Goal: Task Accomplishment & Management: Use online tool/utility

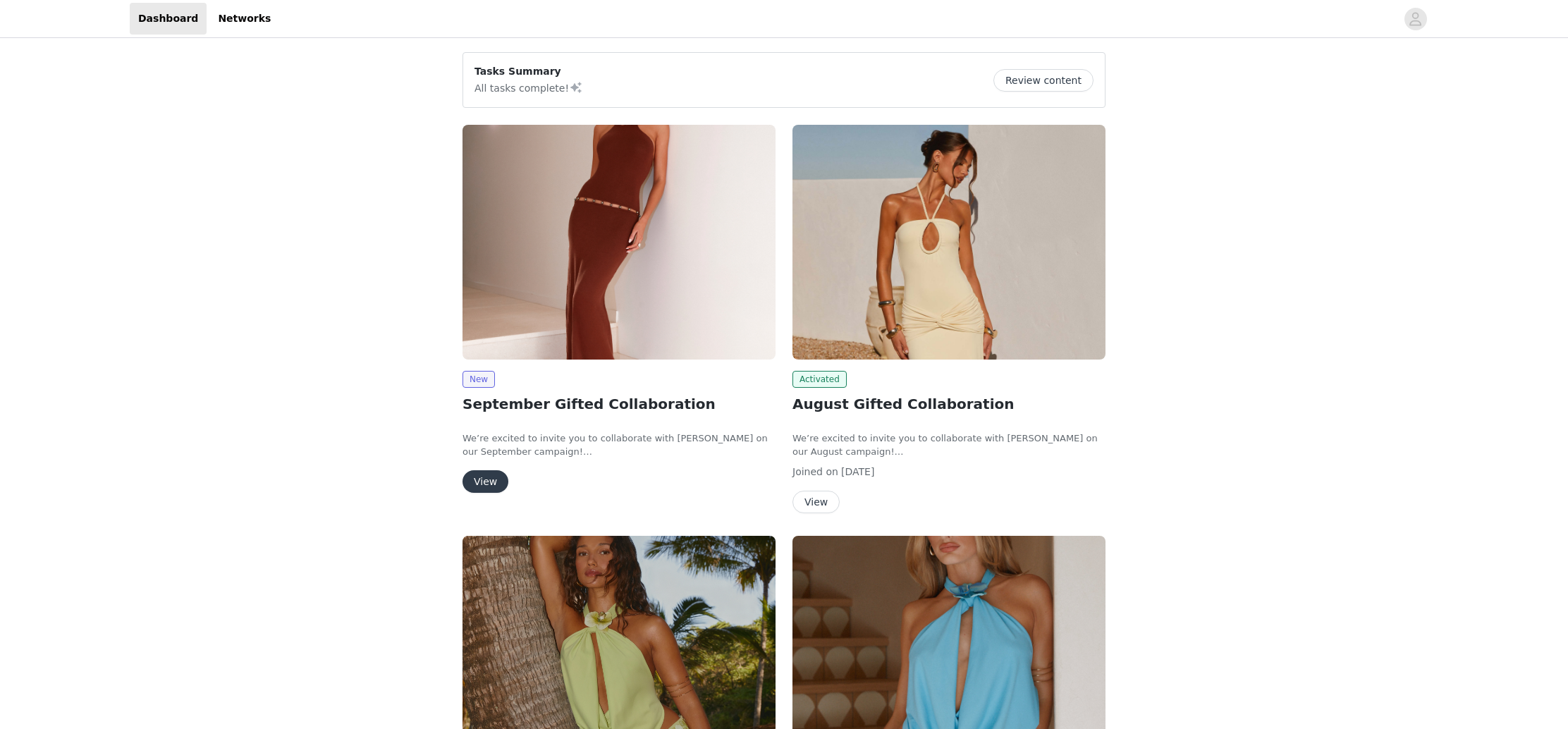
click at [478, 482] on button "View" at bounding box center [485, 481] width 45 height 22
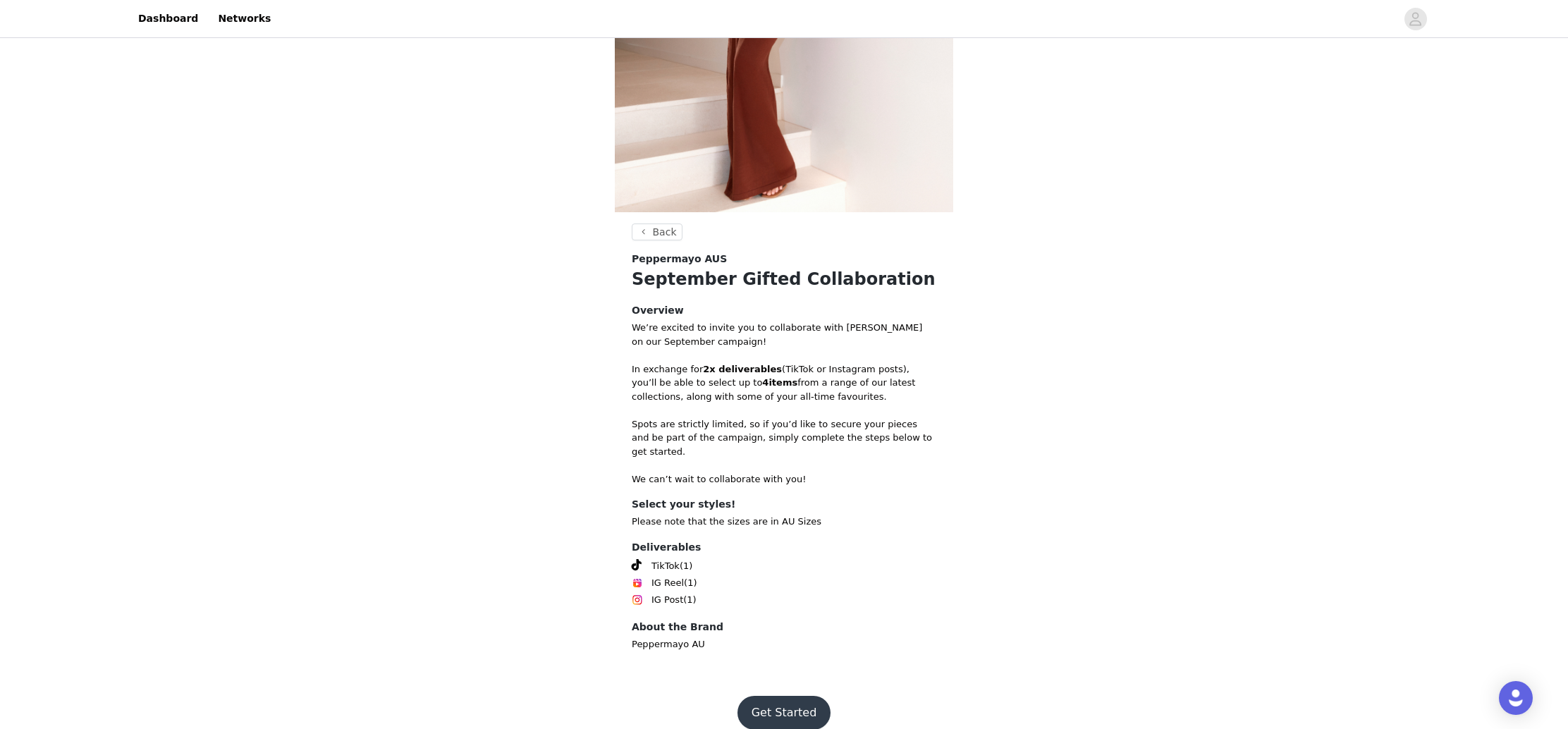
scroll to position [251, 0]
click at [765, 697] on button "Get Started" at bounding box center [784, 714] width 94 height 34
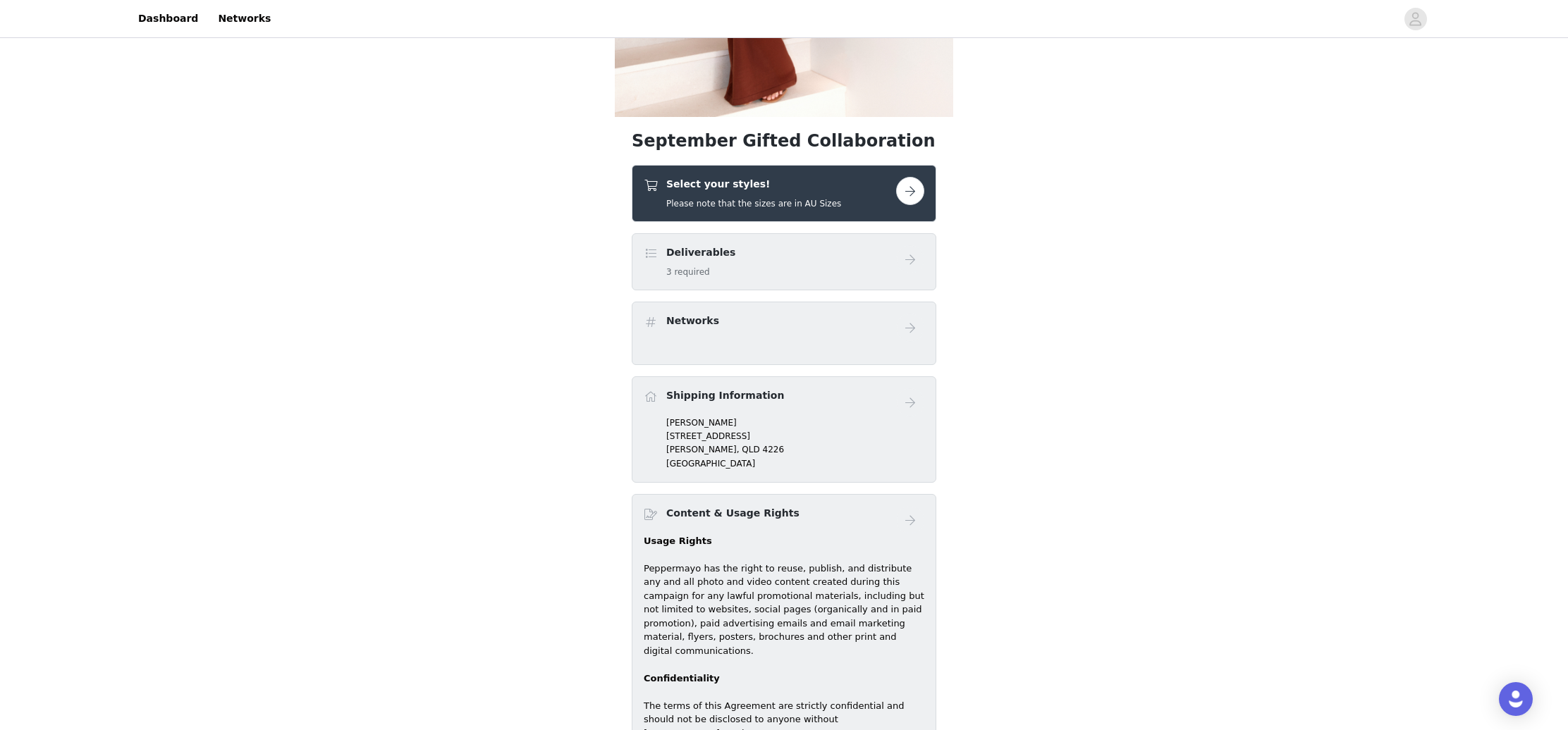
scroll to position [349, 0]
click at [912, 196] on button "button" at bounding box center [910, 189] width 29 height 28
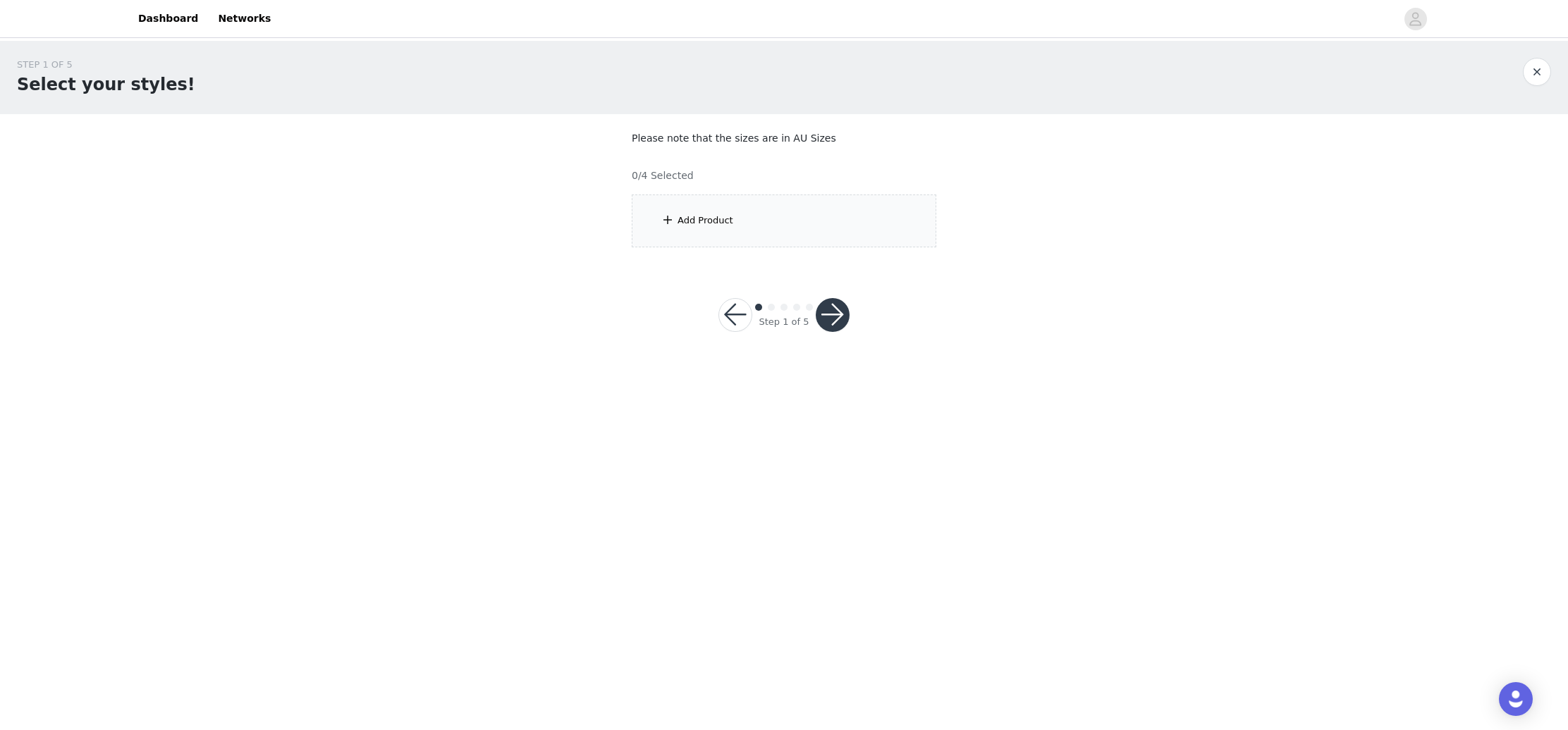
click at [724, 222] on div "Add Product" at bounding box center [705, 220] width 55 height 14
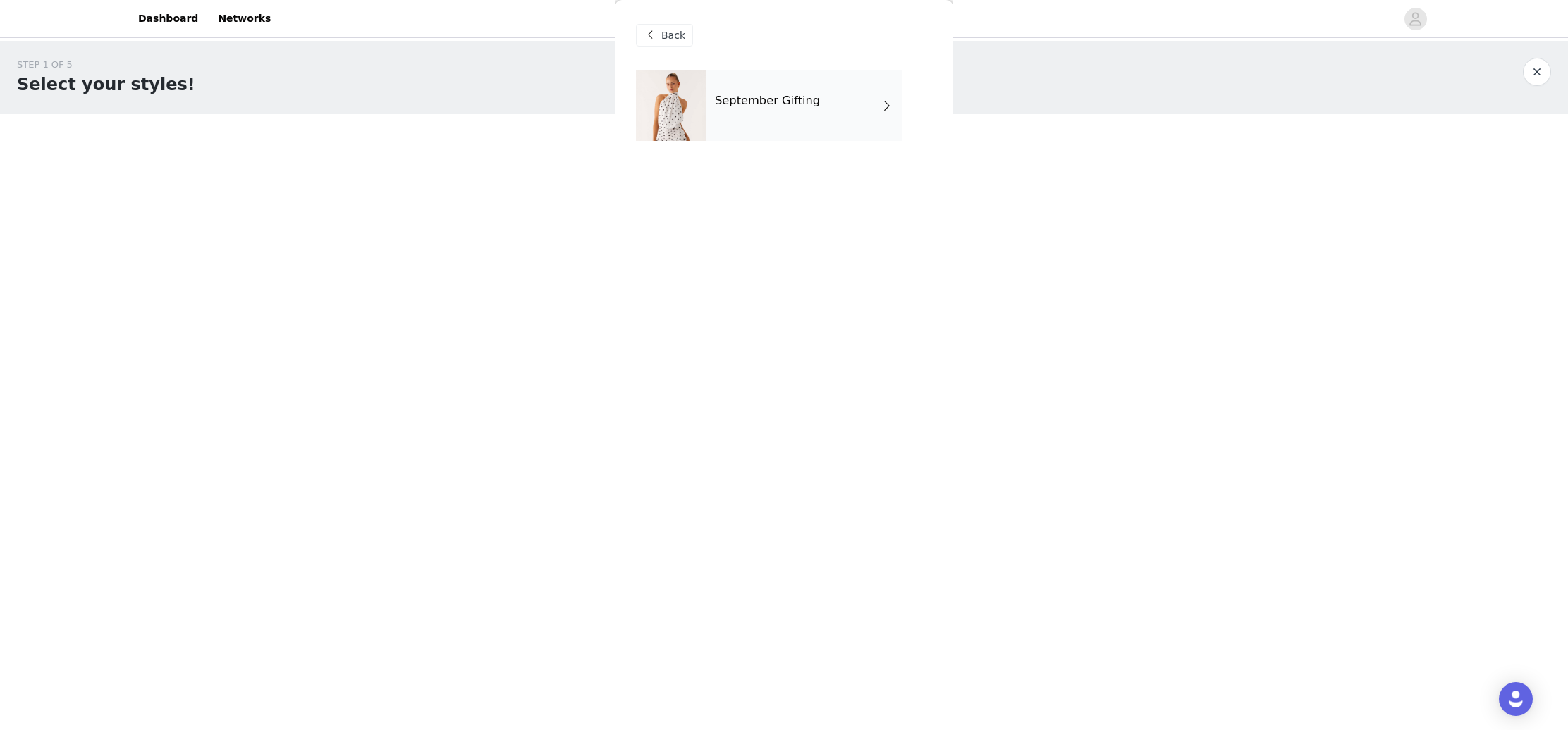
click at [818, 111] on div "September Gifting" at bounding box center [804, 106] width 196 height 71
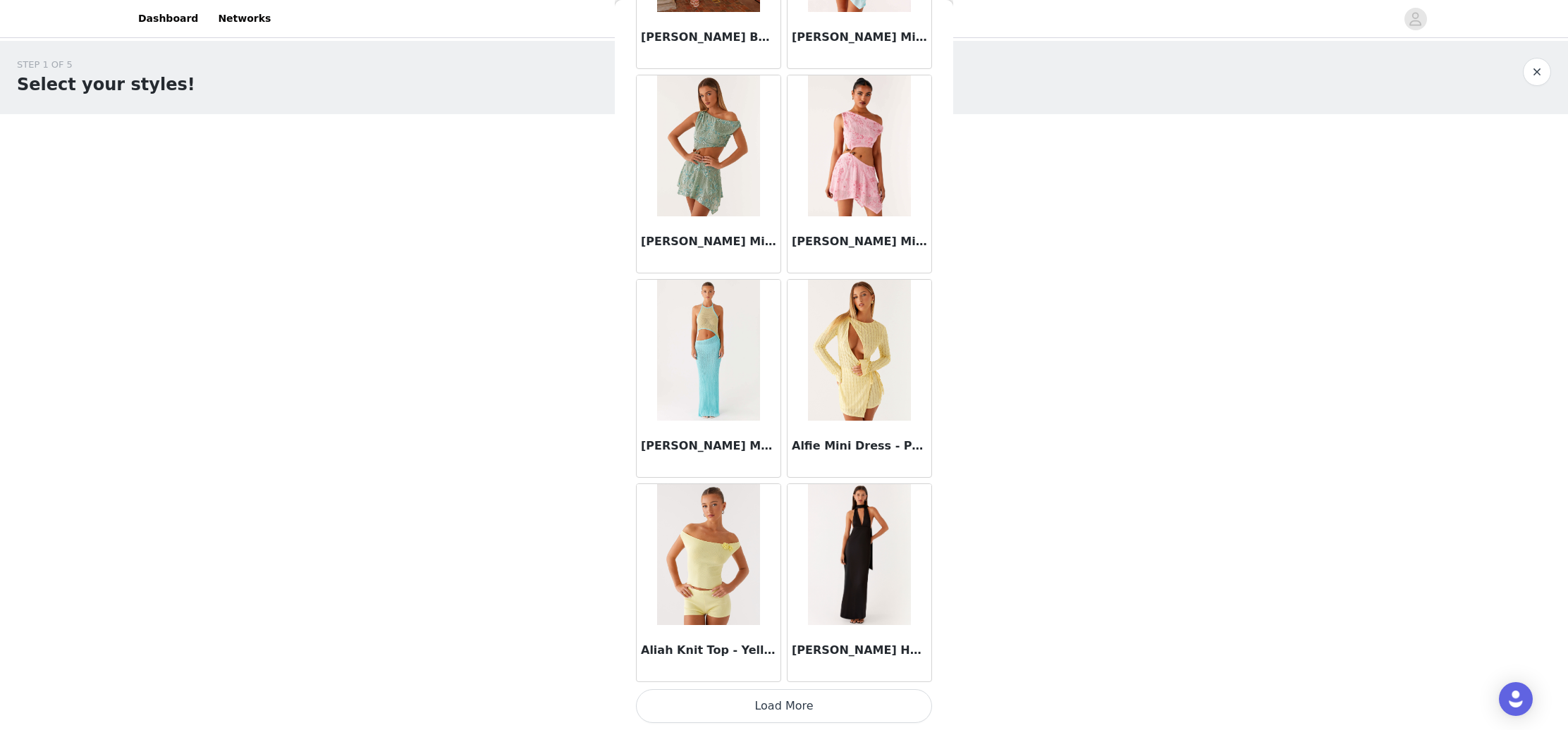
click at [735, 702] on button "Load More" at bounding box center [784, 706] width 296 height 34
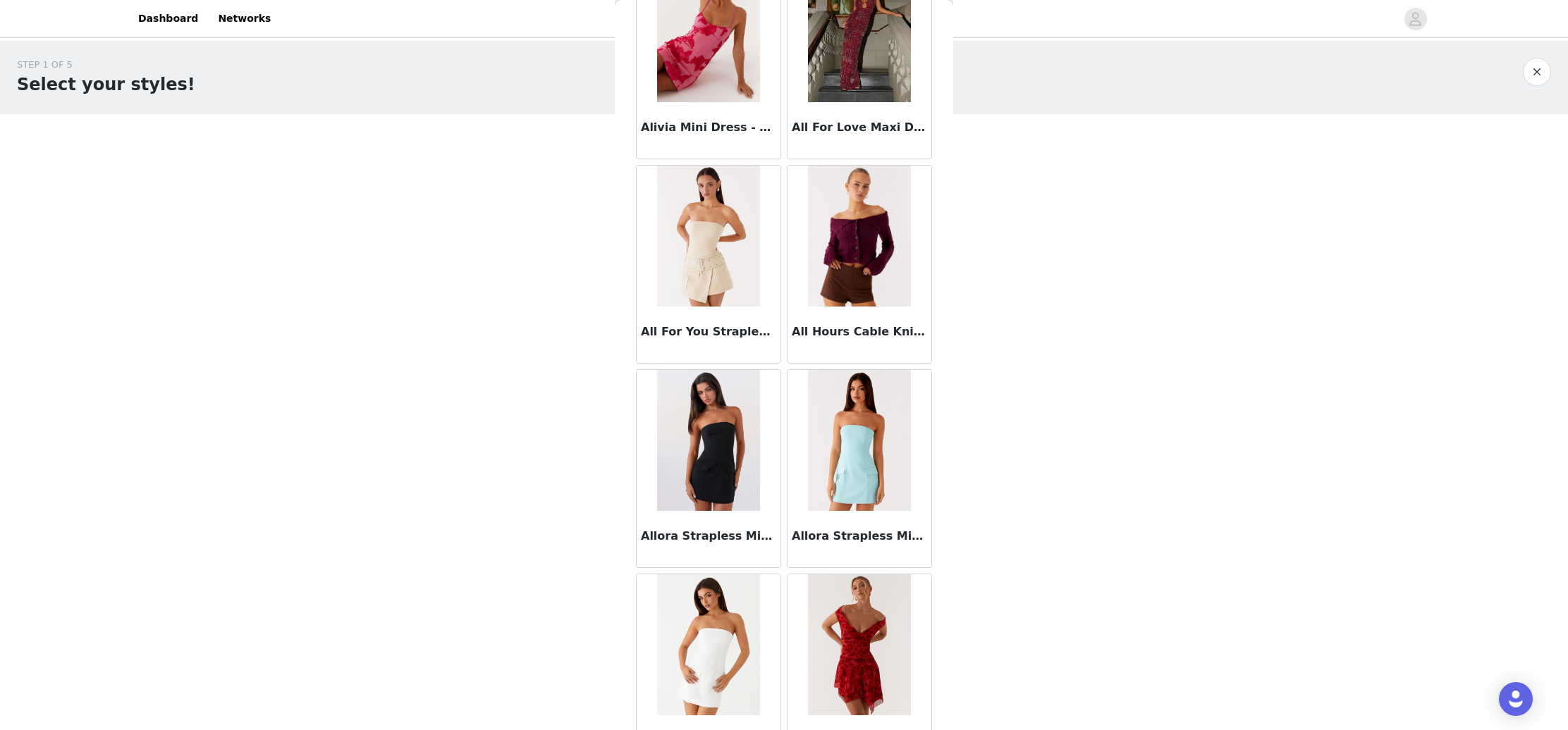
scroll to position [2783, 0]
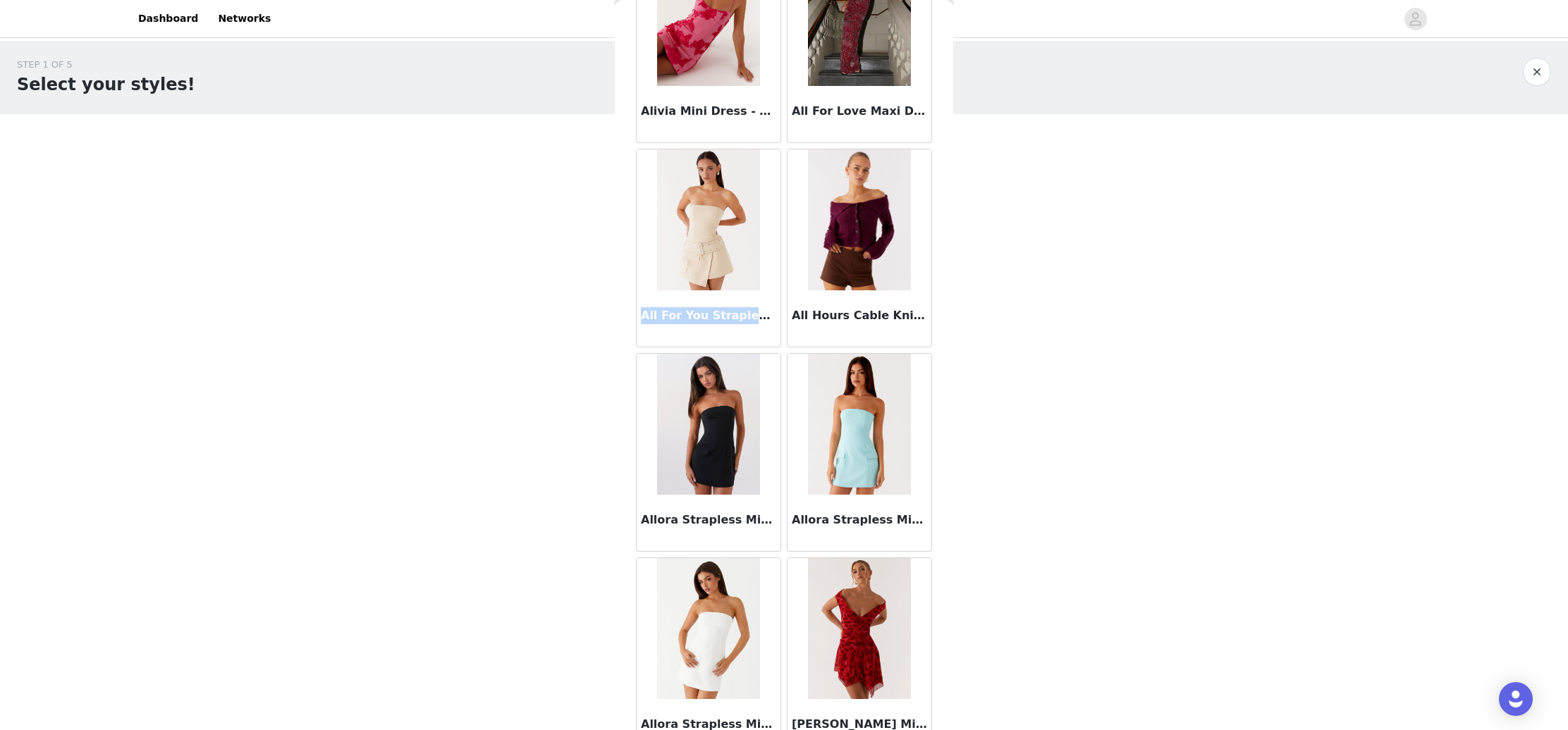
drag, startPoint x: 649, startPoint y: 315, endPoint x: 755, endPoint y: 311, distance: 106.1
click at [756, 311] on h3 "All For You Strapless Mini Dress - Ivory" at bounding box center [709, 316] width 136 height 17
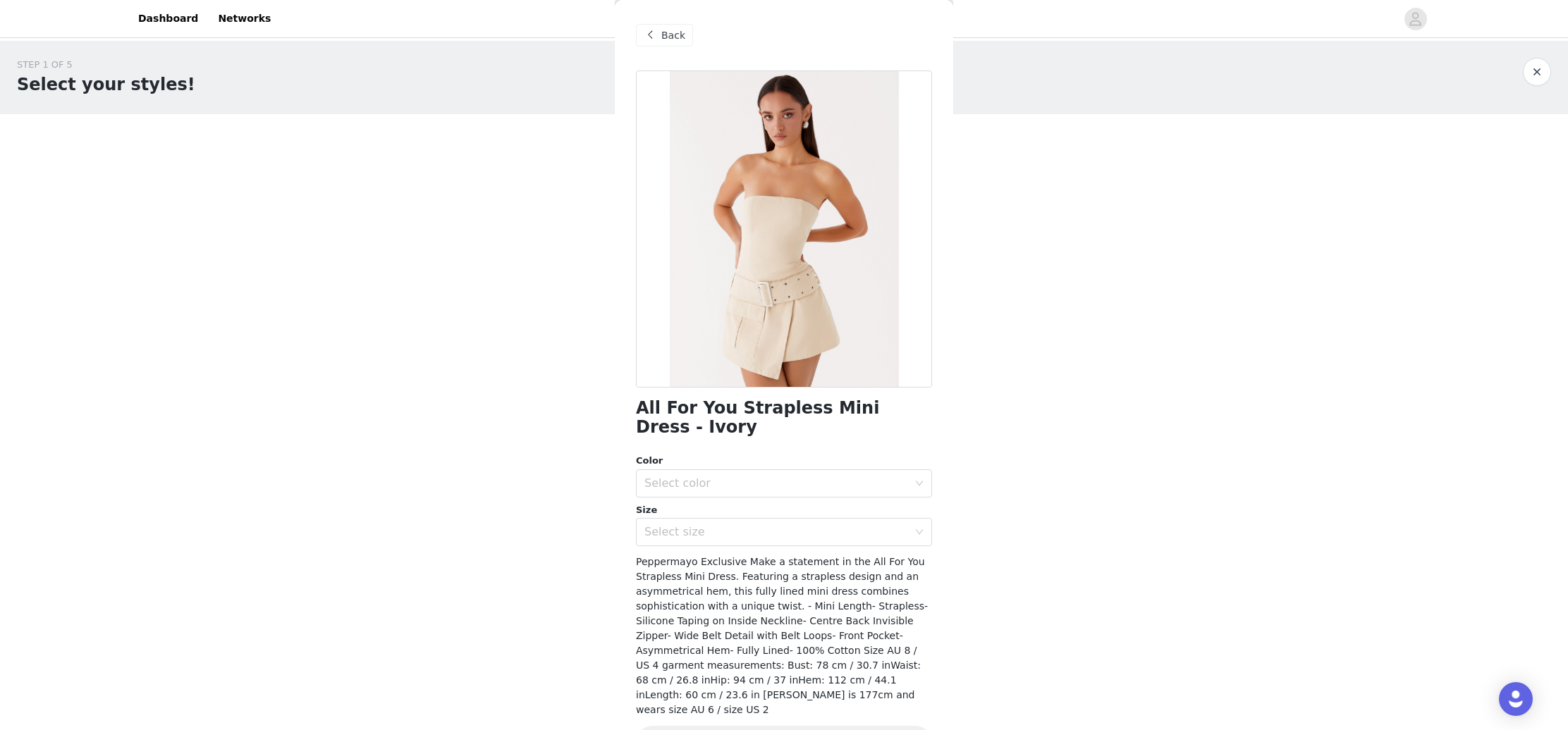
scroll to position [0, 0]
drag, startPoint x: 664, startPoint y: 26, endPoint x: 660, endPoint y: 79, distance: 53.2
click at [664, 26] on div "Back" at bounding box center [664, 35] width 57 height 22
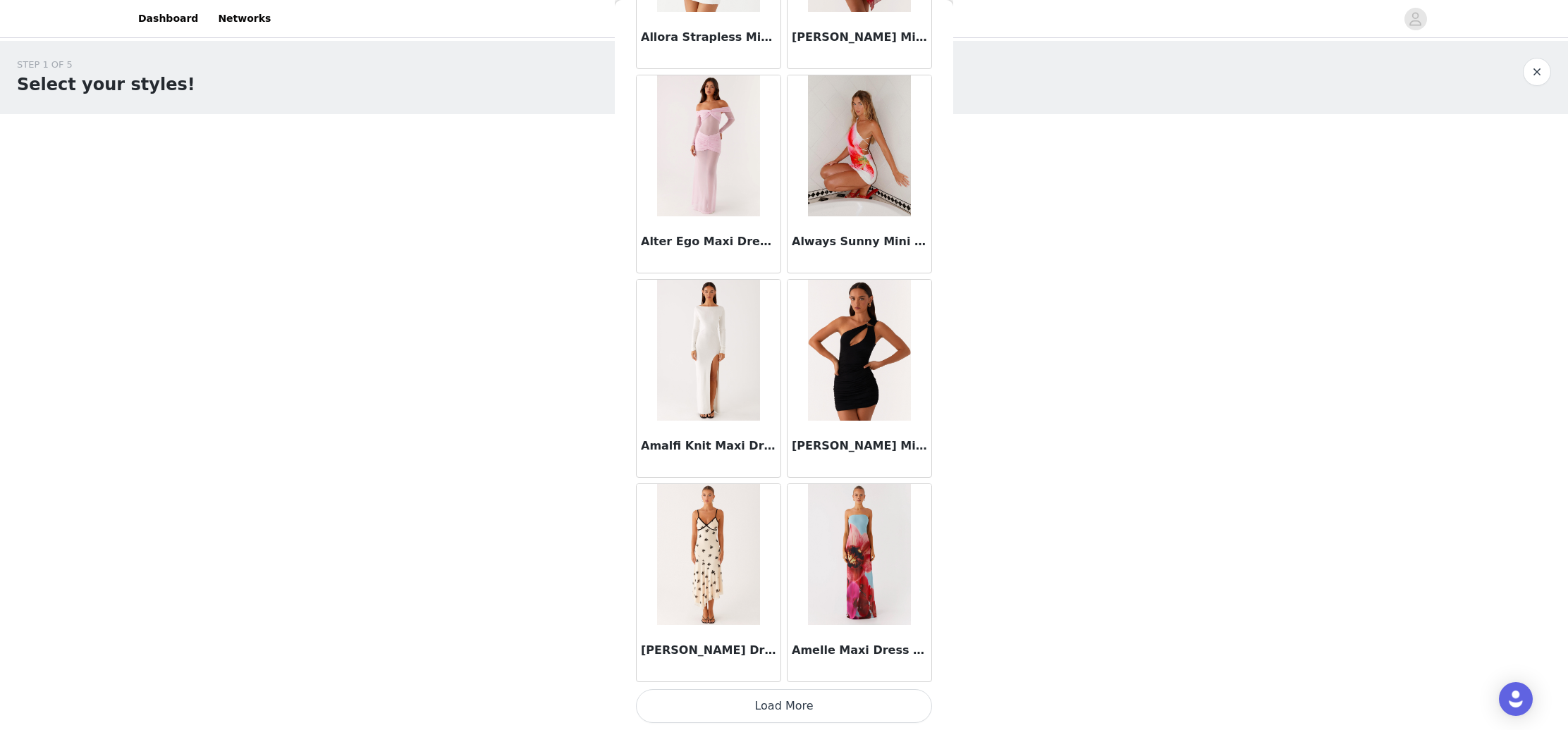
scroll to position [3470, 0]
click at [766, 704] on button "Load More" at bounding box center [784, 706] width 296 height 34
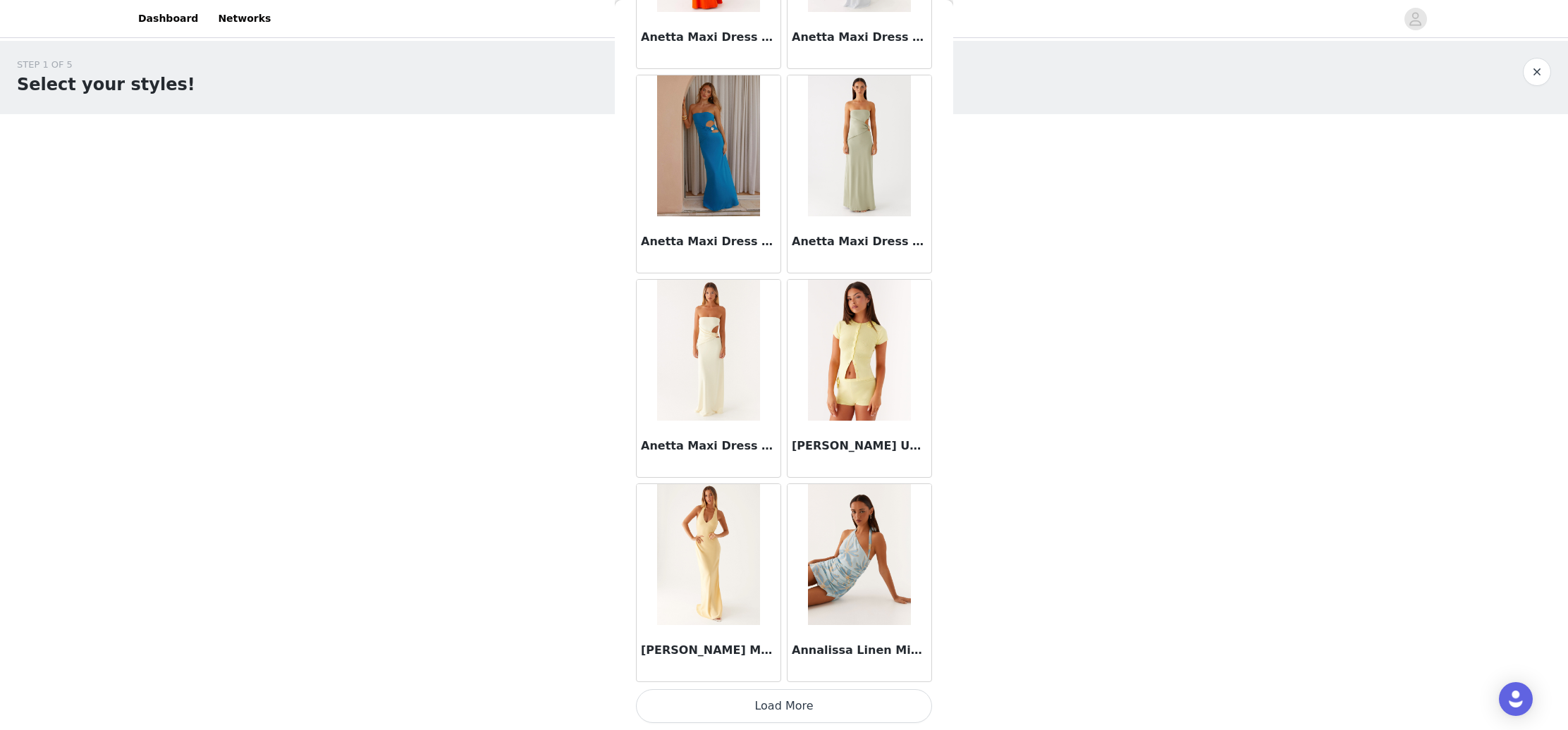
scroll to position [0, 0]
click at [786, 706] on button "Load More" at bounding box center [784, 706] width 296 height 34
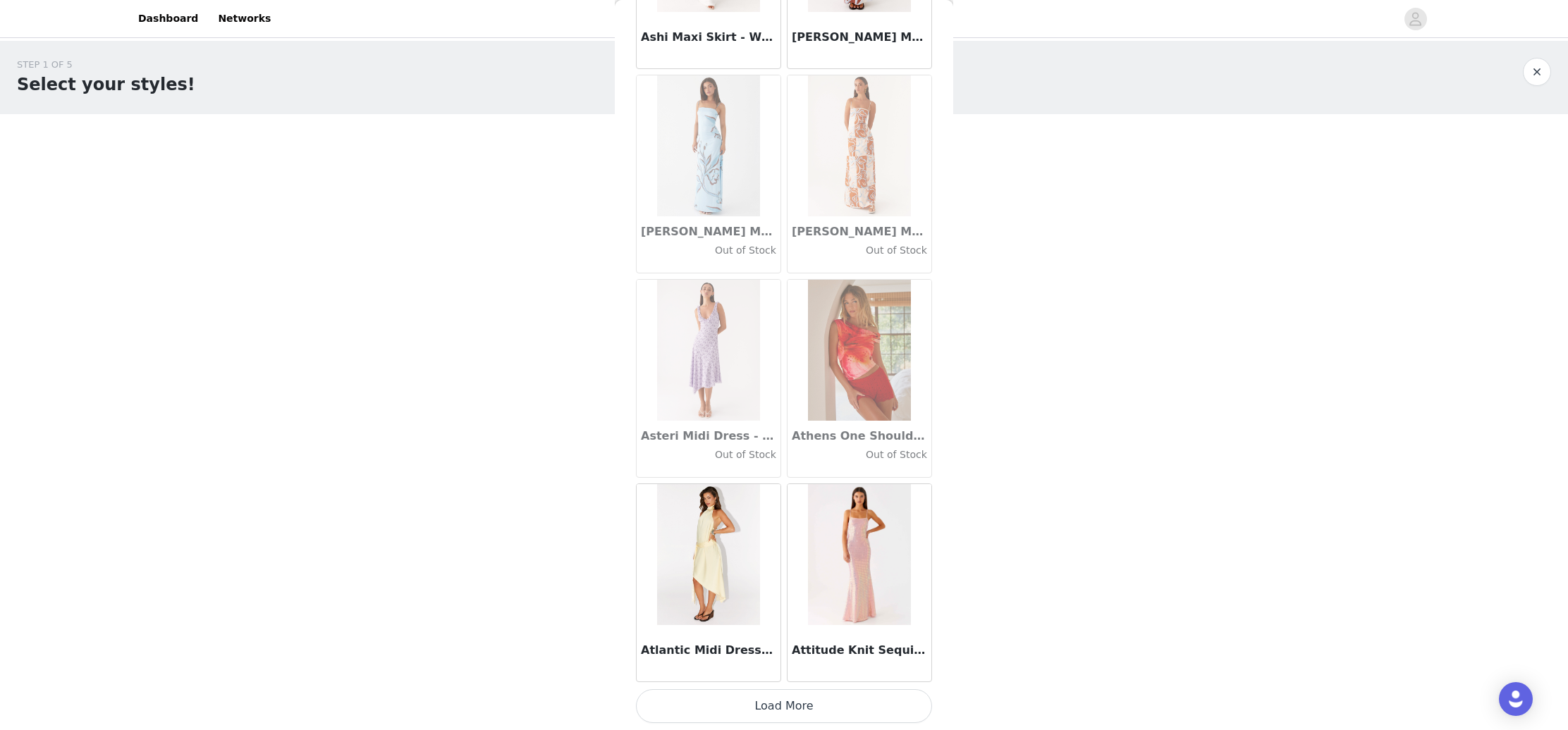
scroll to position [7557, 0]
click at [814, 710] on button "Load More" at bounding box center [784, 706] width 296 height 34
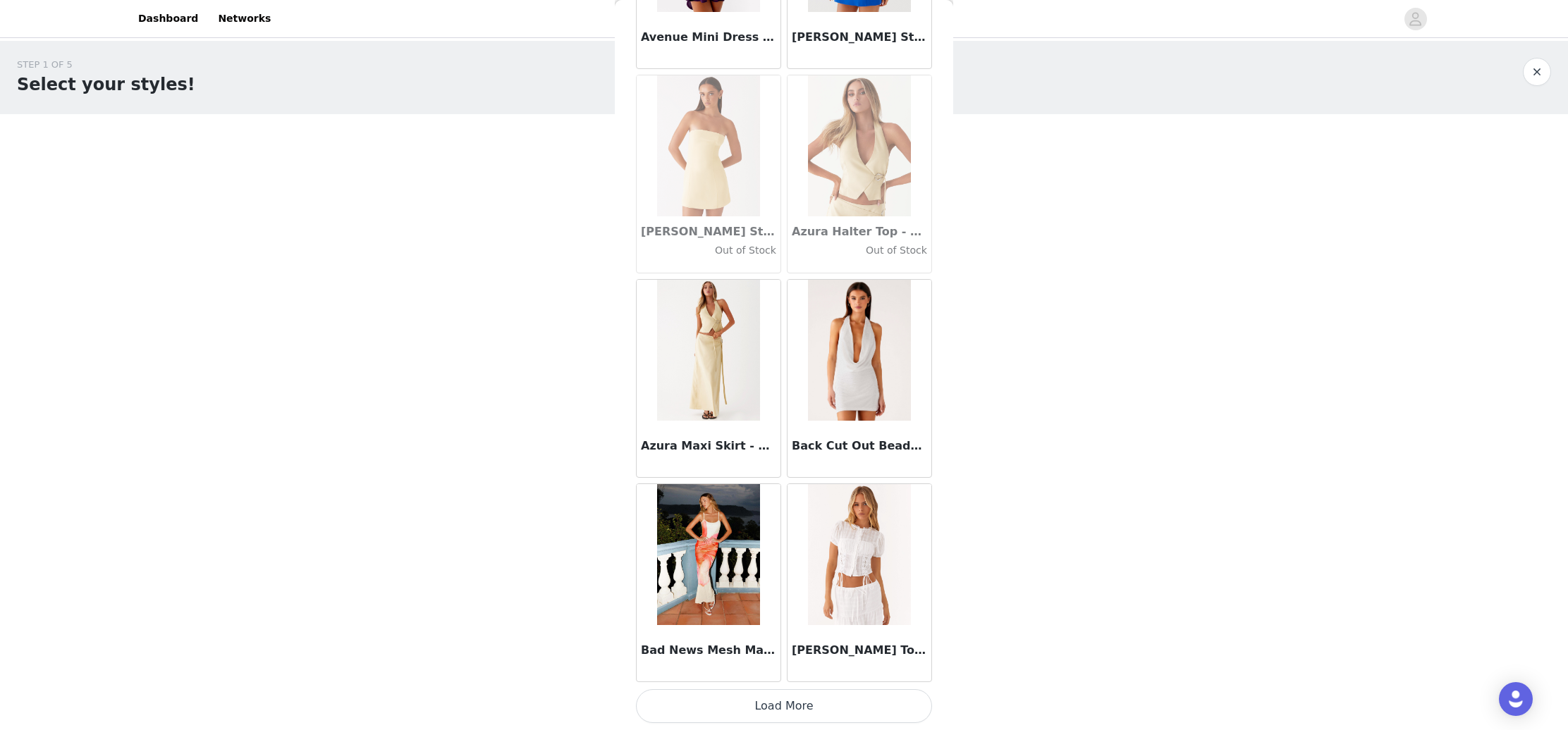
scroll to position [0, 0]
click at [781, 701] on button "Load More" at bounding box center [784, 706] width 296 height 34
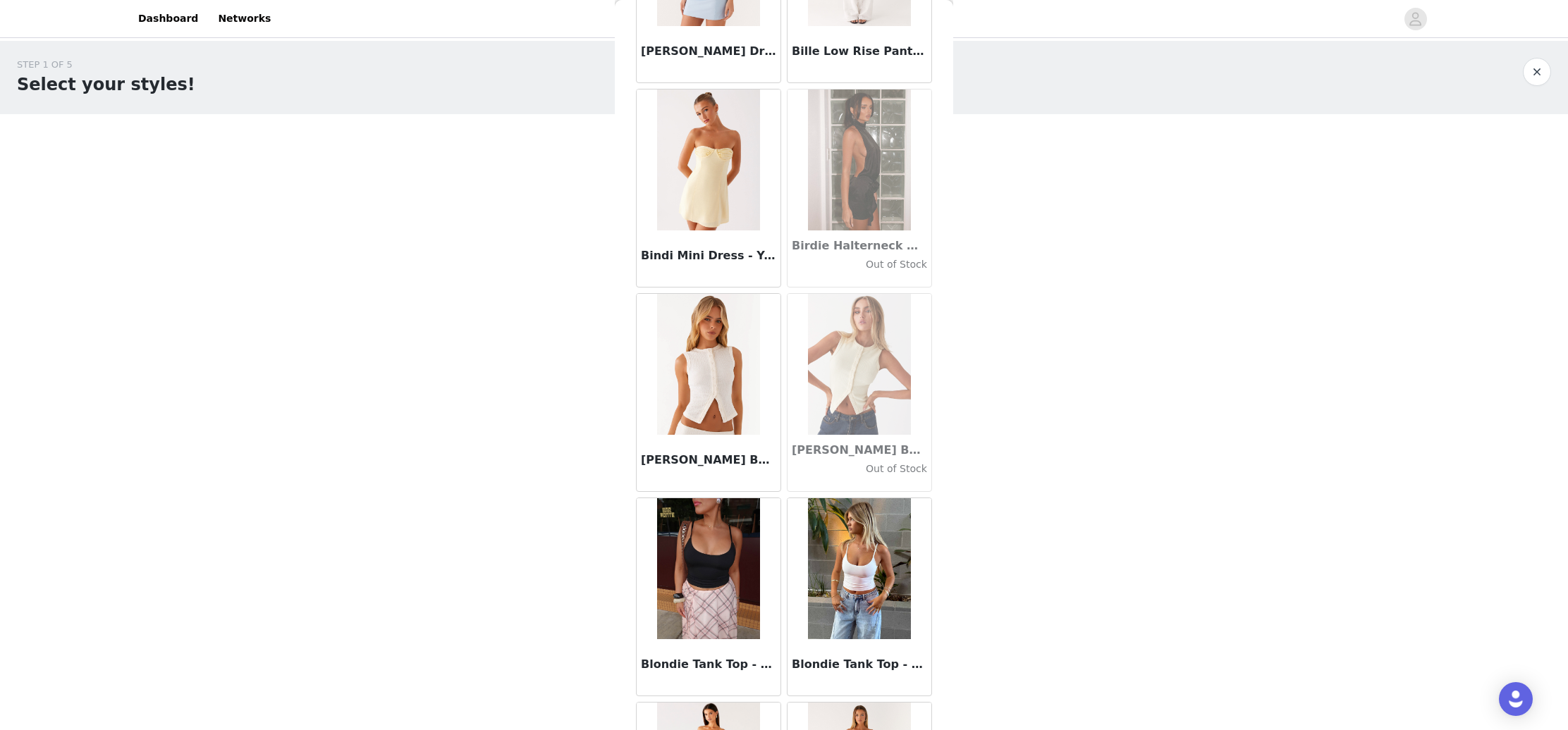
scroll to position [11581, 0]
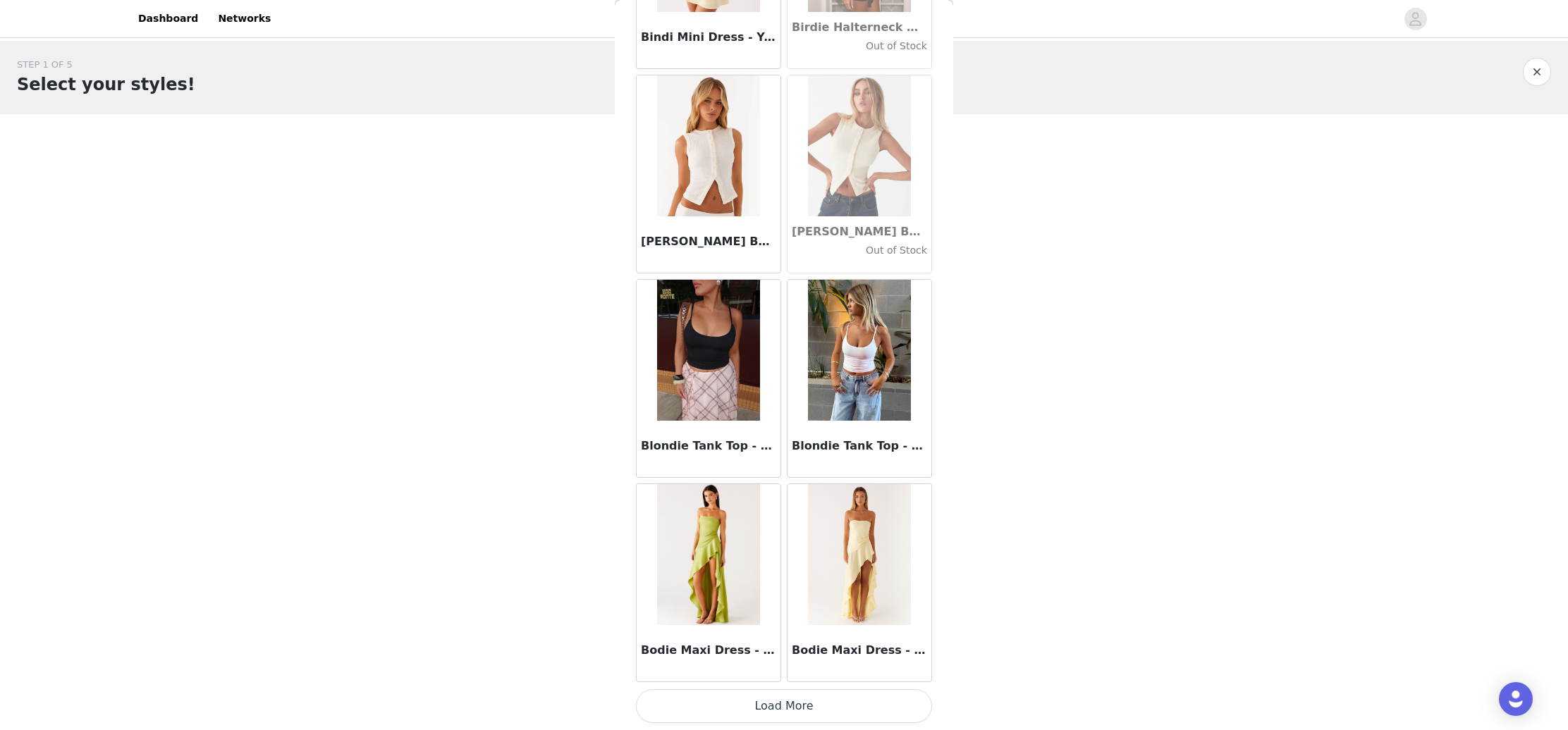
click at [800, 709] on button "Load More" at bounding box center [784, 706] width 296 height 34
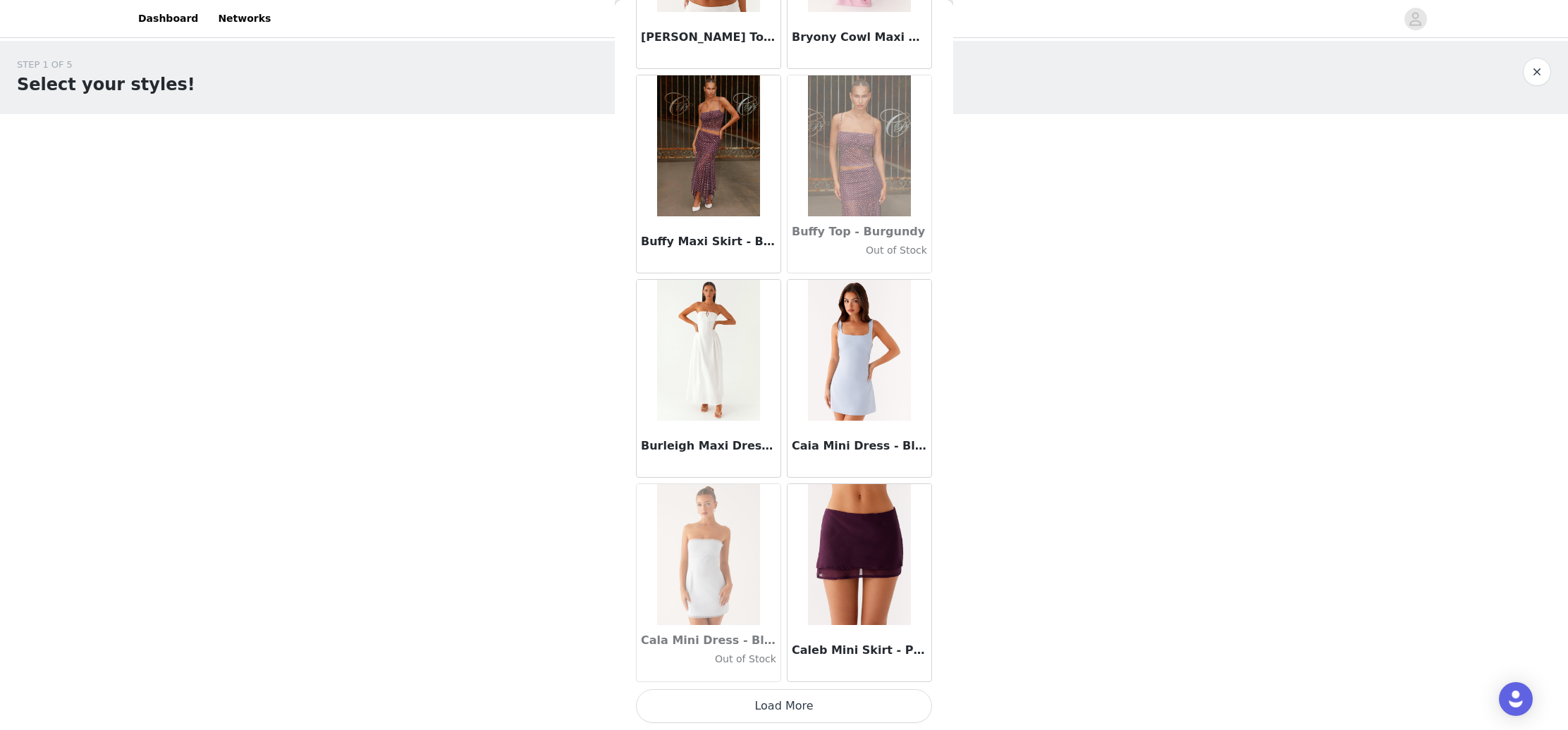
scroll to position [13688, 0]
click at [773, 707] on button "Load More" at bounding box center [784, 706] width 296 height 34
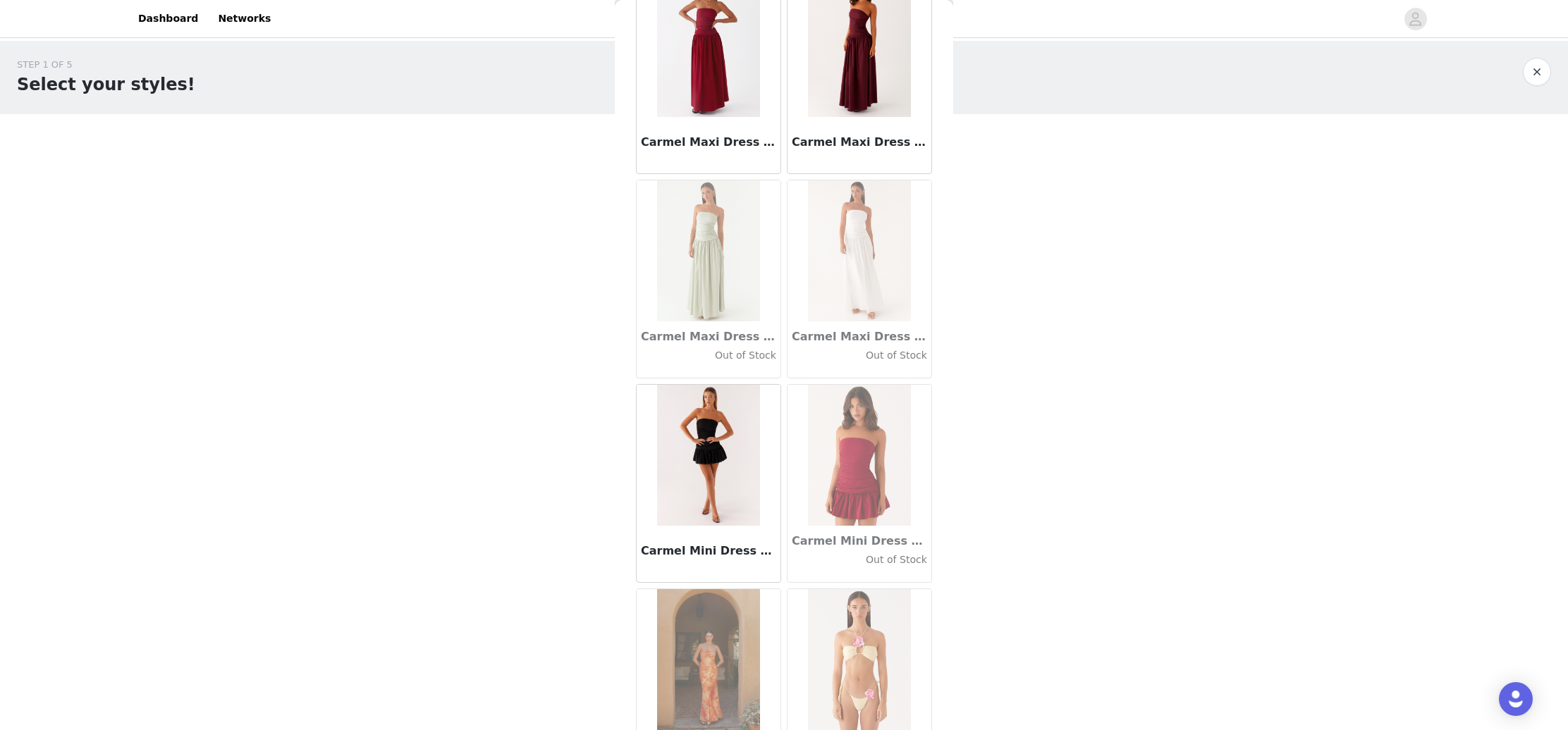
scroll to position [15716, 0]
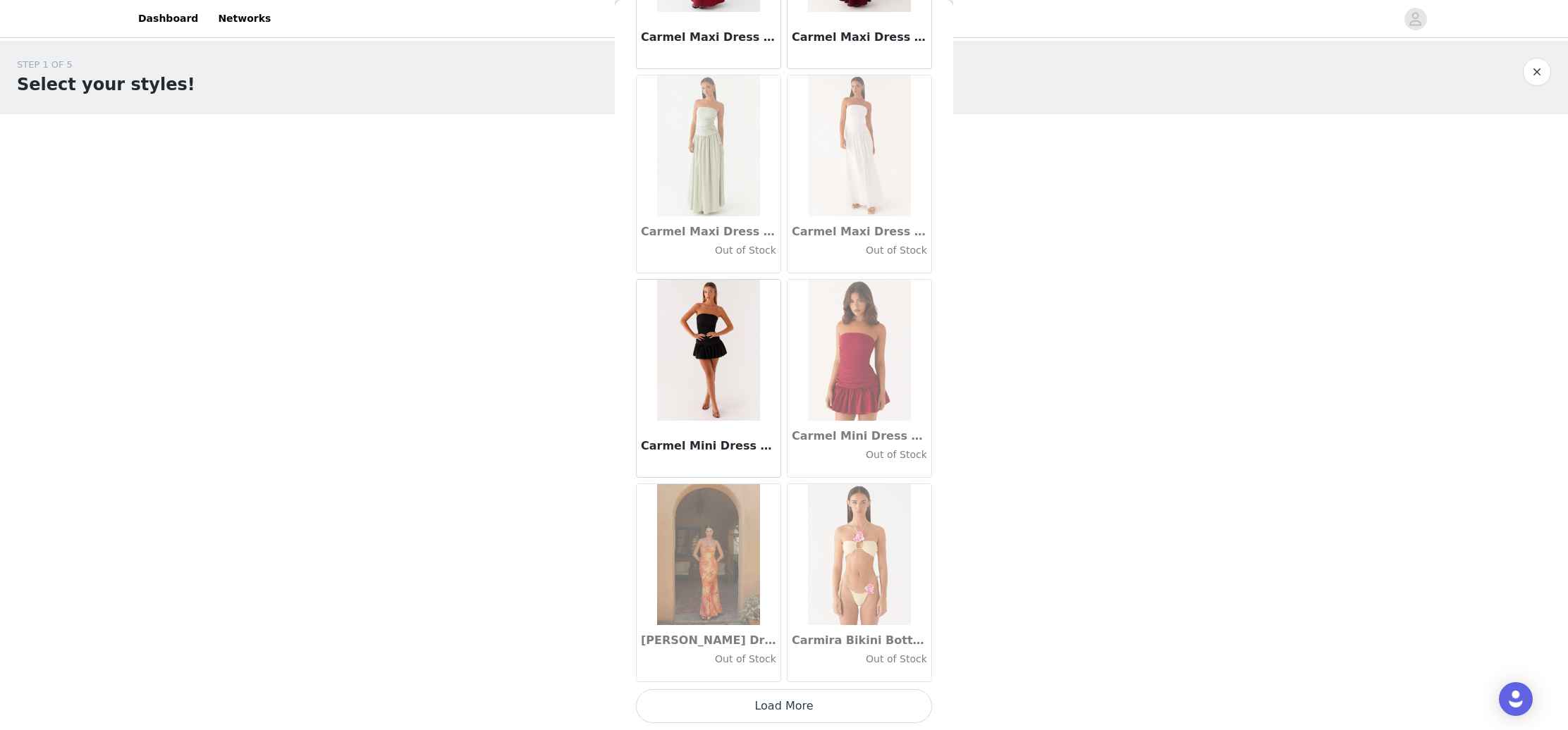
click at [767, 706] on button "Load More" at bounding box center [784, 706] width 296 height 34
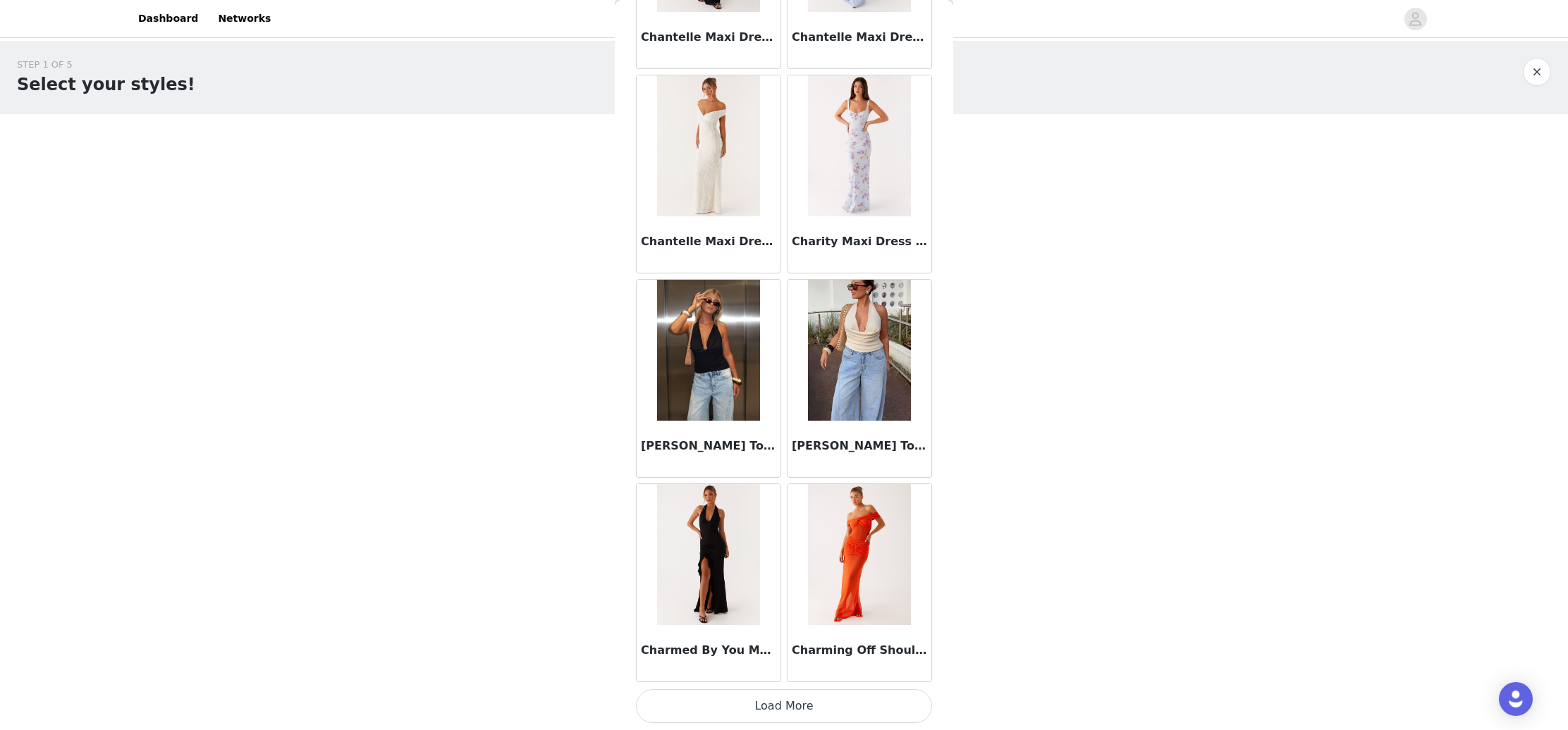
scroll to position [0, 0]
click at [800, 702] on button "Load More" at bounding box center [784, 706] width 296 height 34
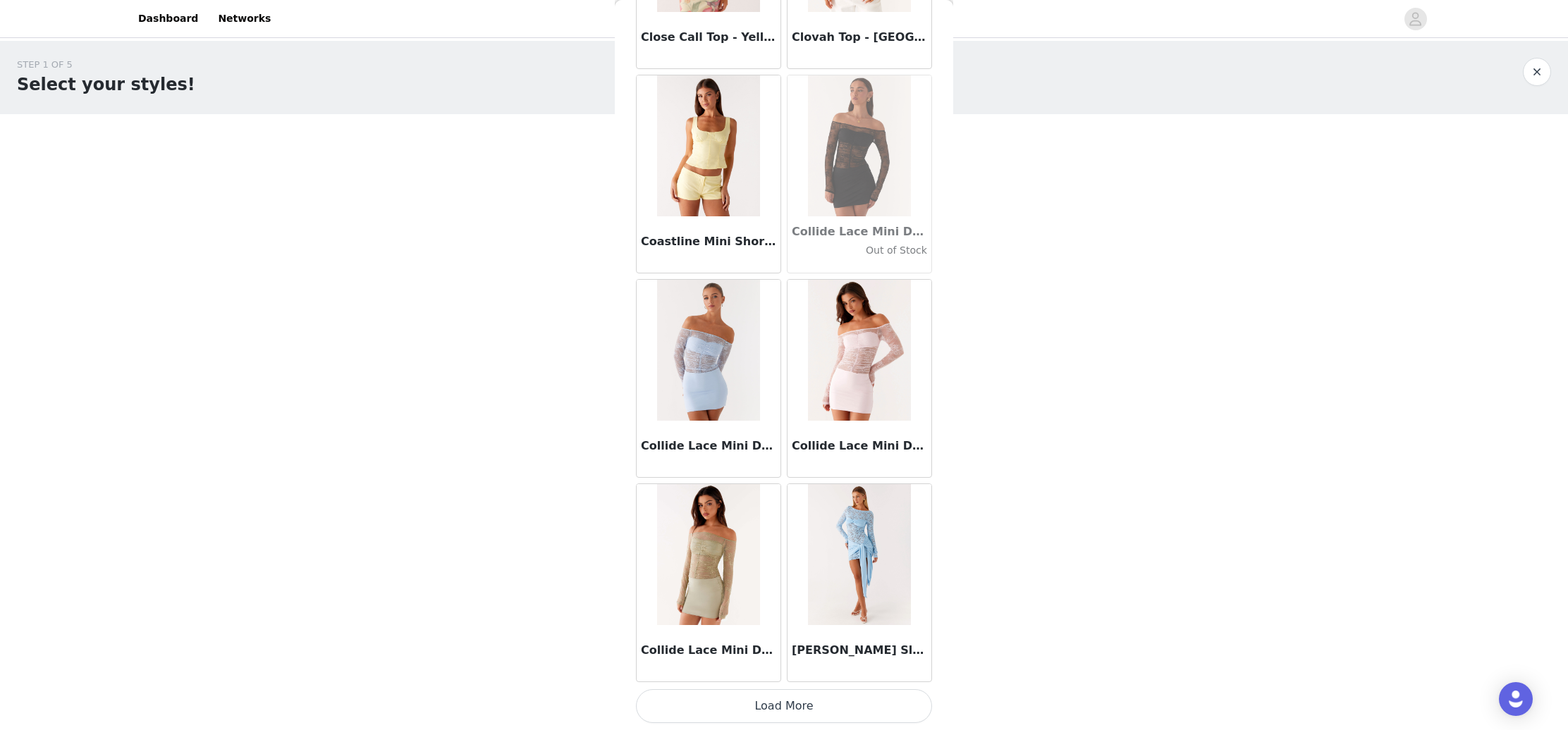
click at [810, 717] on button "Load More" at bounding box center [784, 706] width 296 height 34
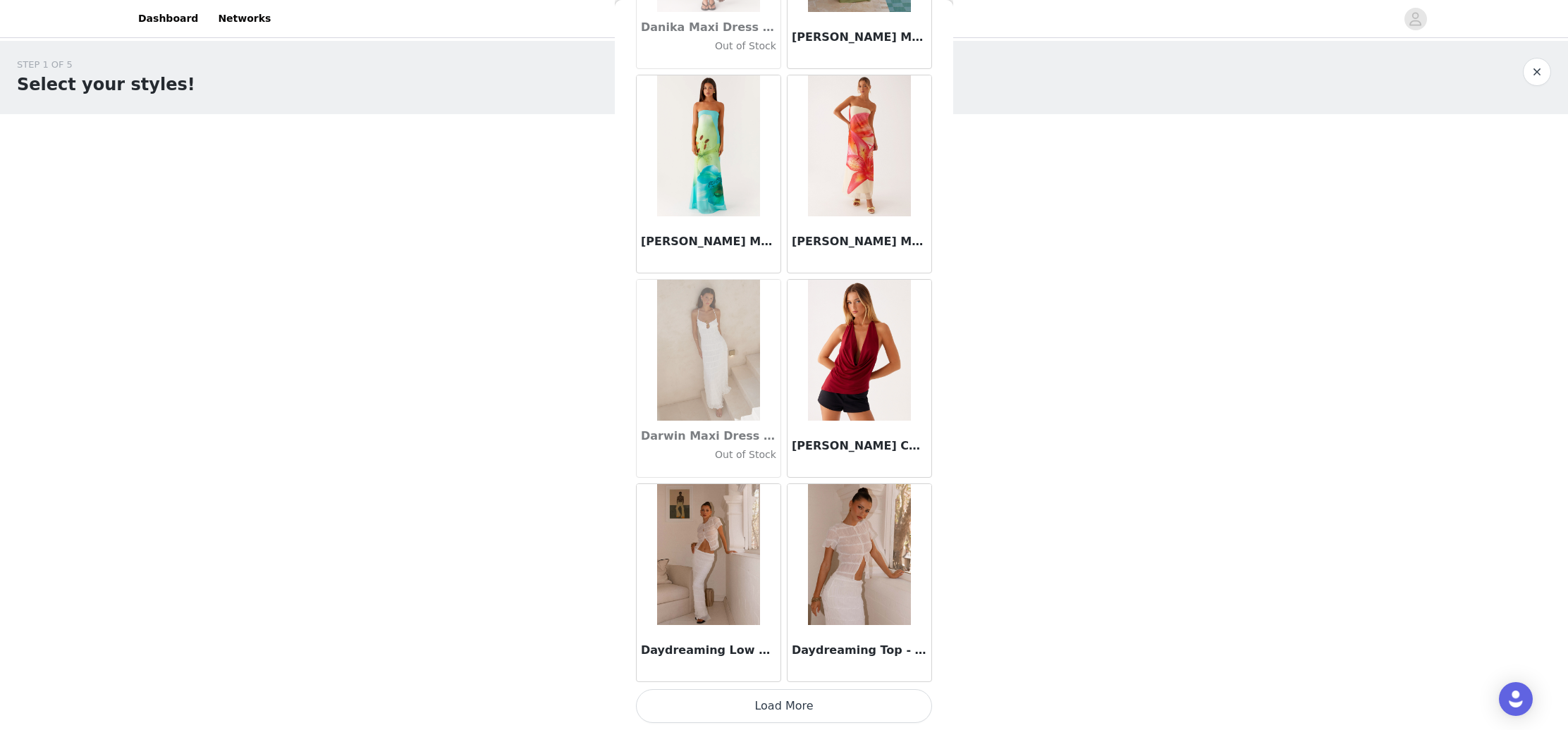
scroll to position [21863, 0]
click at [794, 705] on button "Load More" at bounding box center [784, 706] width 296 height 34
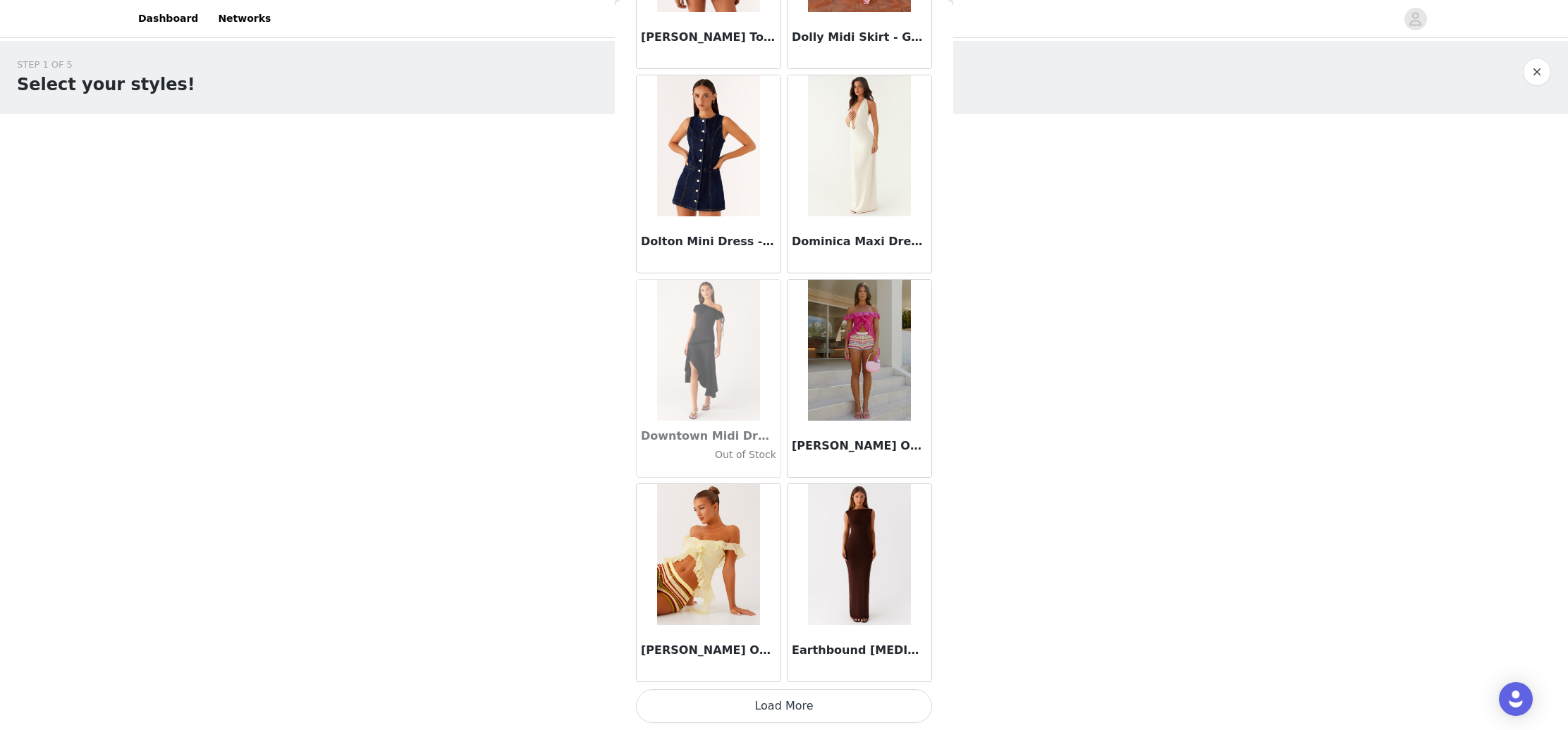
scroll to position [0, 0]
click at [819, 702] on button "Load More" at bounding box center [784, 706] width 296 height 34
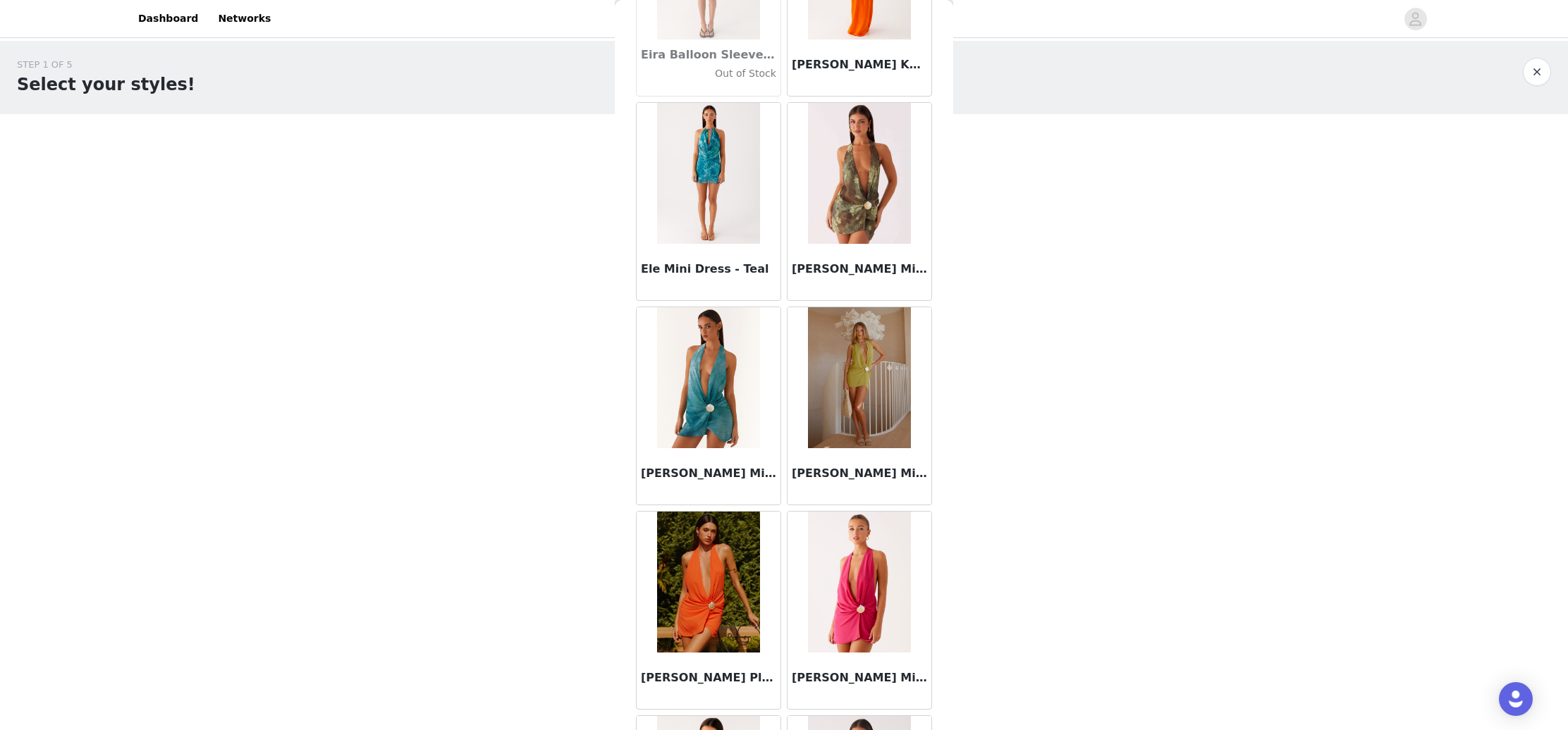
scroll to position [25753, 0]
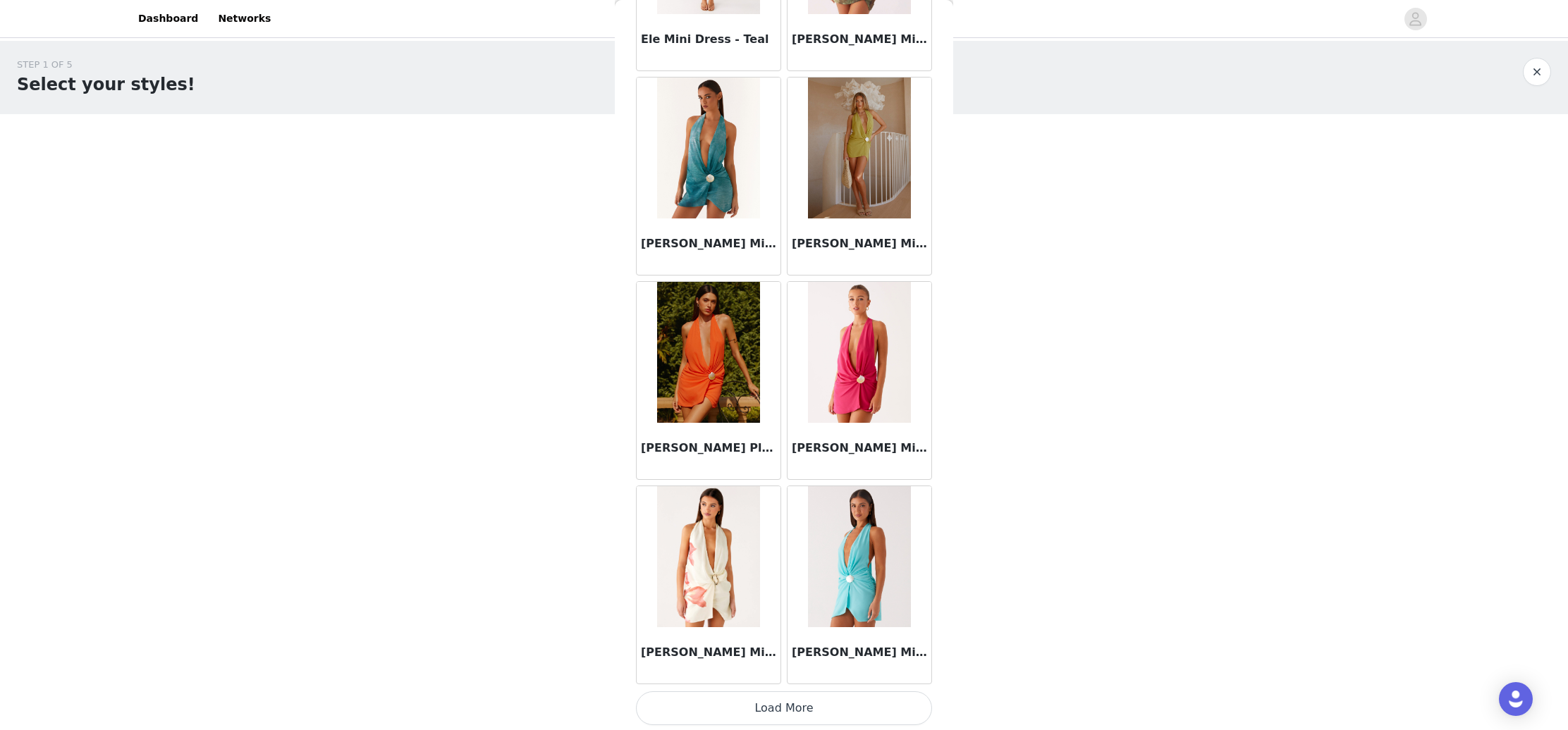
click at [800, 709] on button "Load More" at bounding box center [784, 708] width 296 height 34
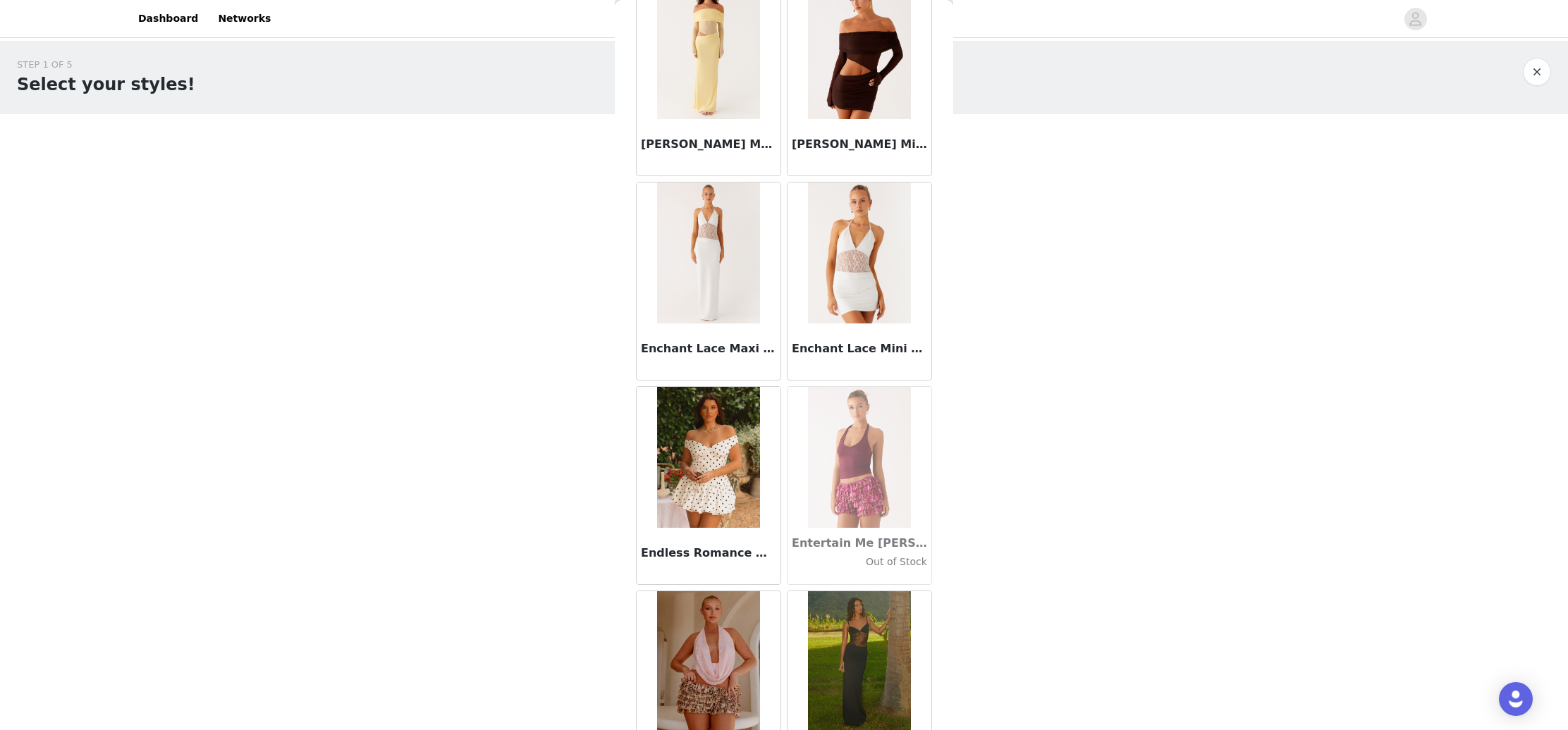
scroll to position [27900, 0]
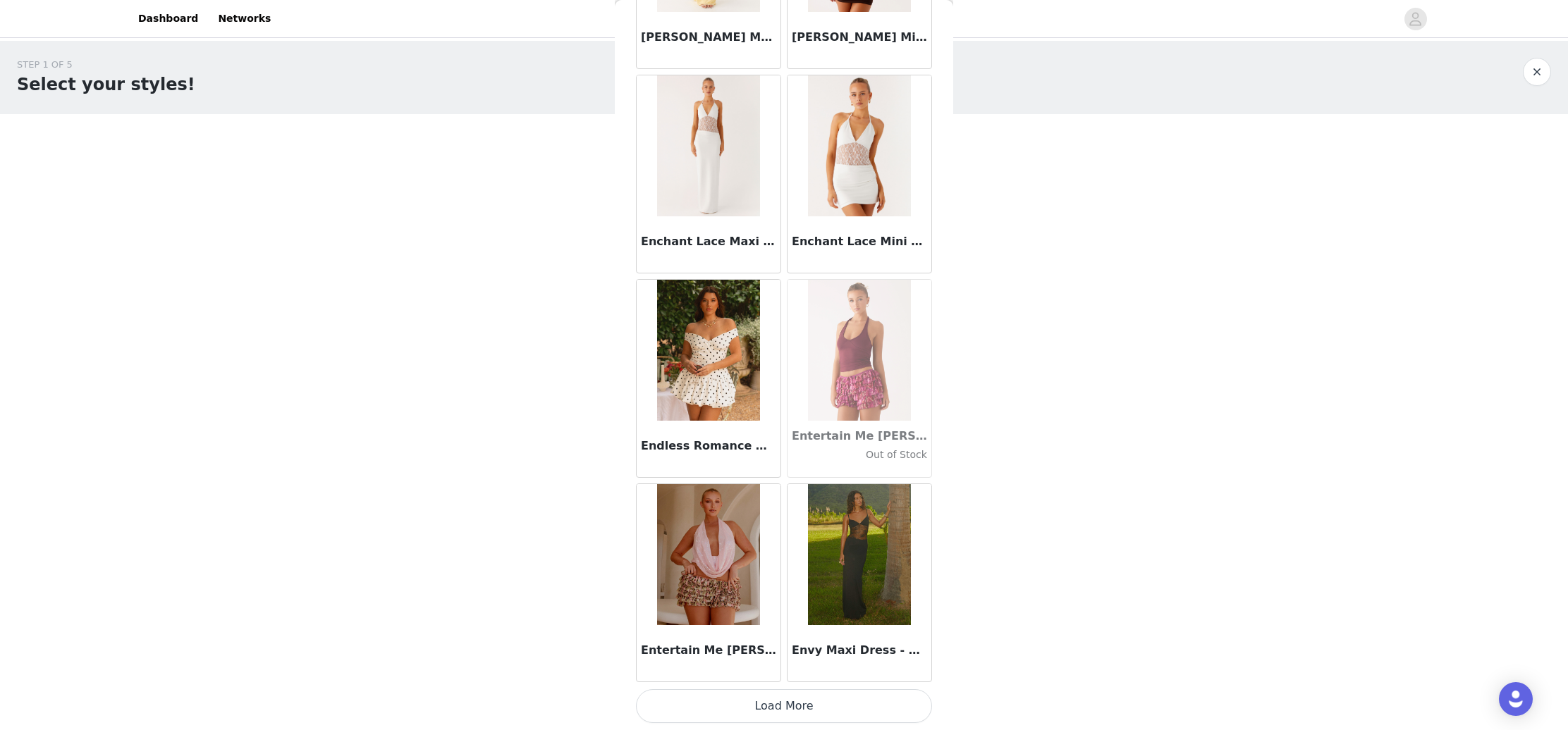
click at [770, 705] on button "Load More" at bounding box center [784, 706] width 296 height 34
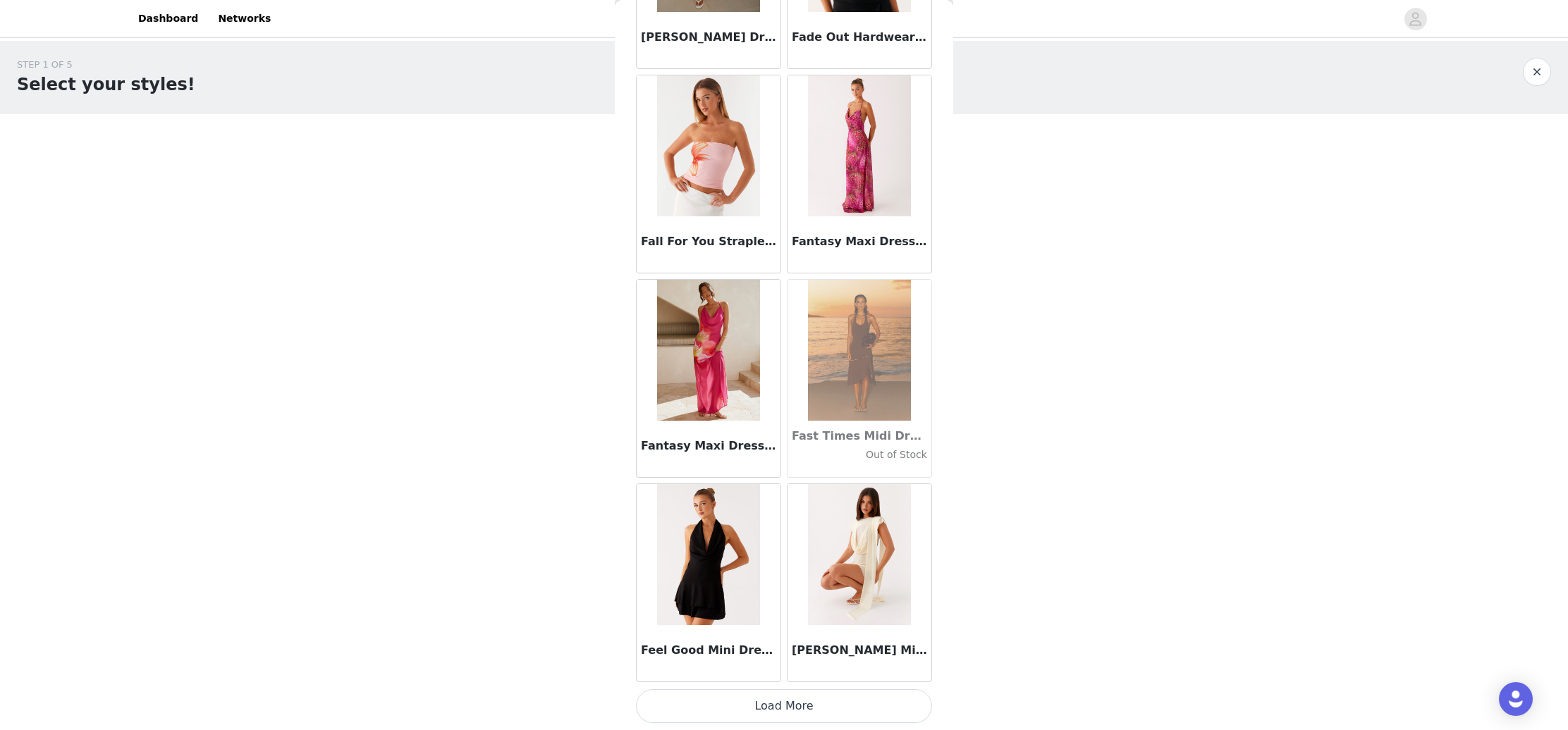
scroll to position [30038, 0]
click at [747, 703] on button "Load More" at bounding box center [784, 706] width 296 height 34
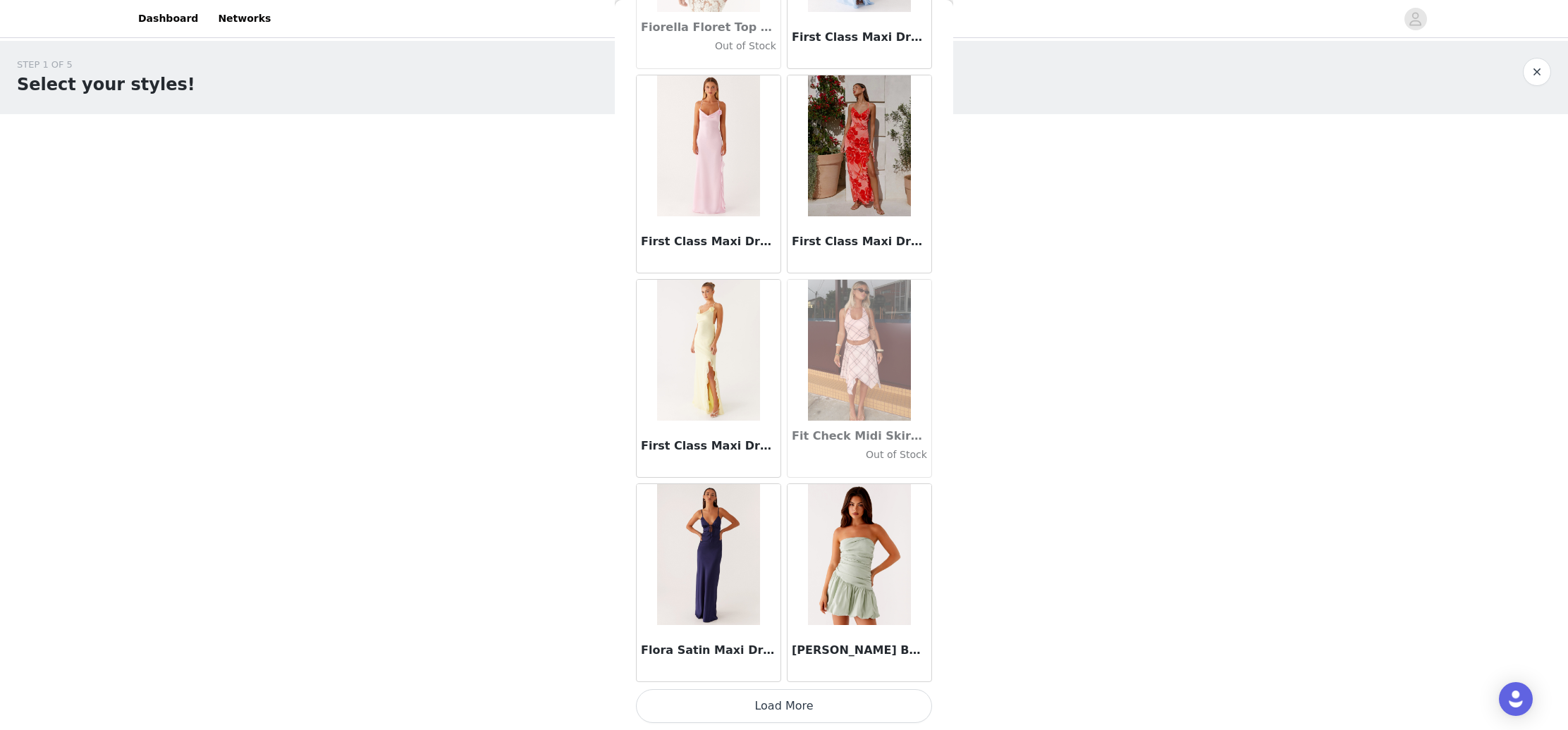
scroll to position [1, 0]
click at [755, 701] on button "Load More" at bounding box center [784, 706] width 296 height 34
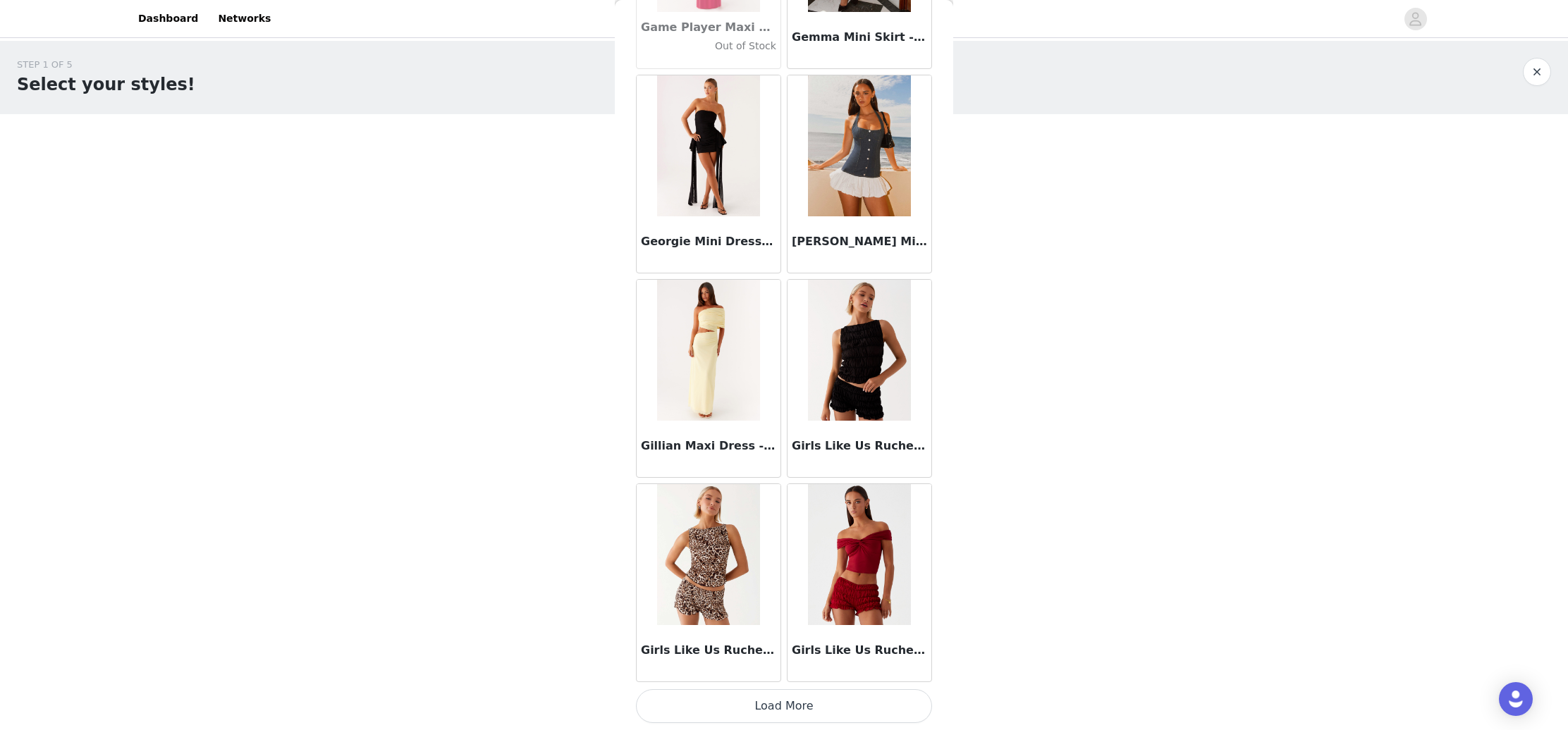
scroll to position [34125, 0]
click at [720, 712] on button "Load More" at bounding box center [784, 706] width 296 height 34
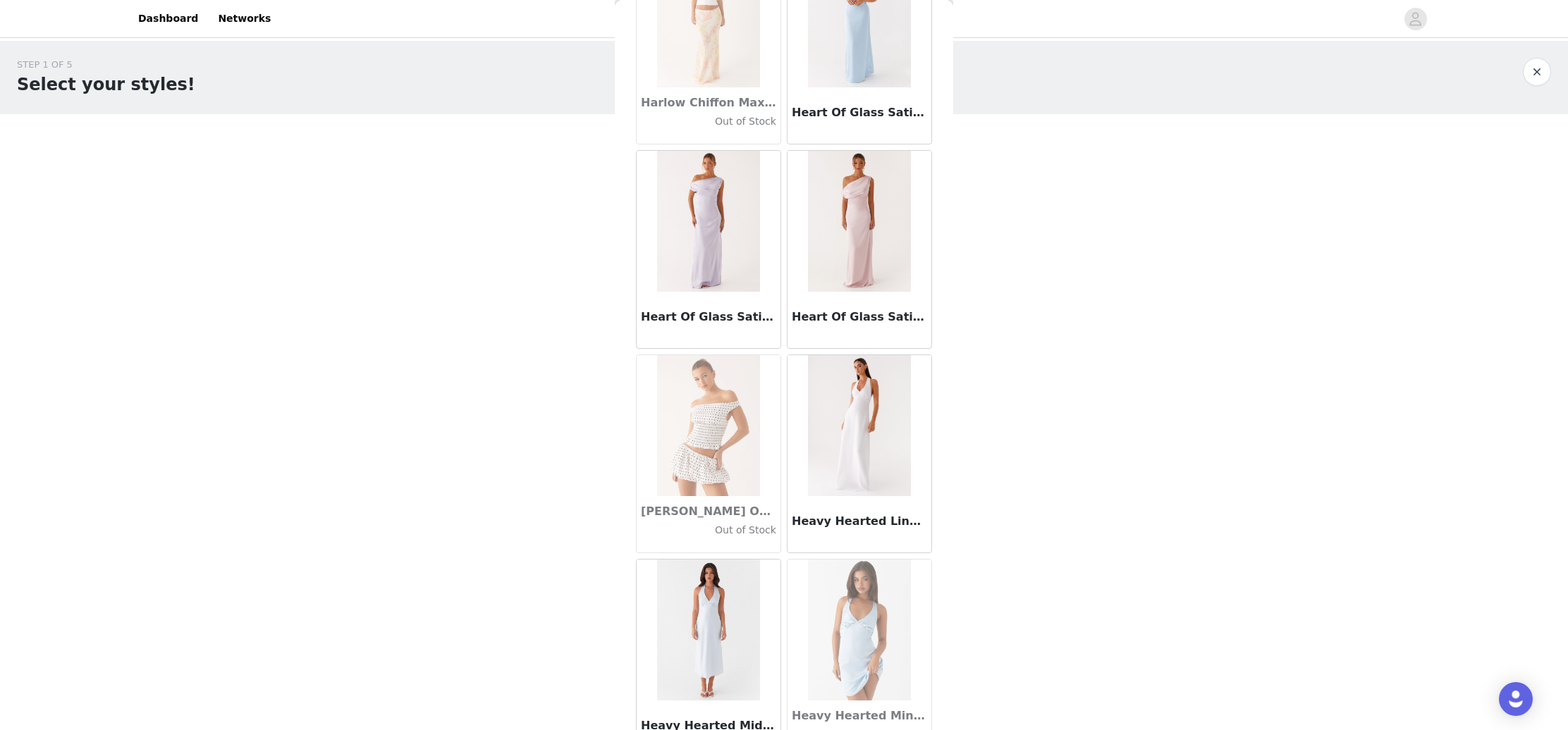
scroll to position [36094, 0]
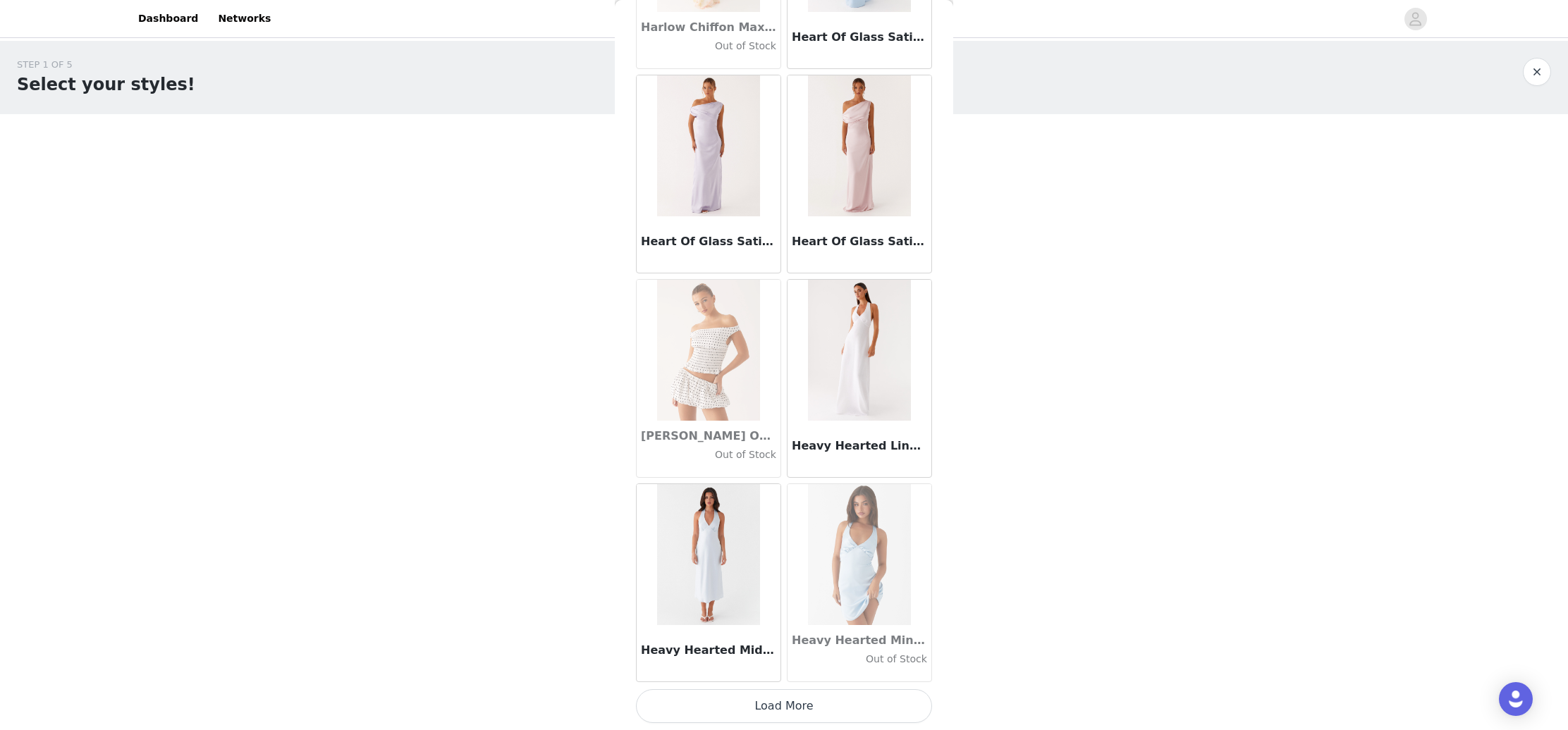
click at [818, 701] on button "Load More" at bounding box center [784, 706] width 296 height 34
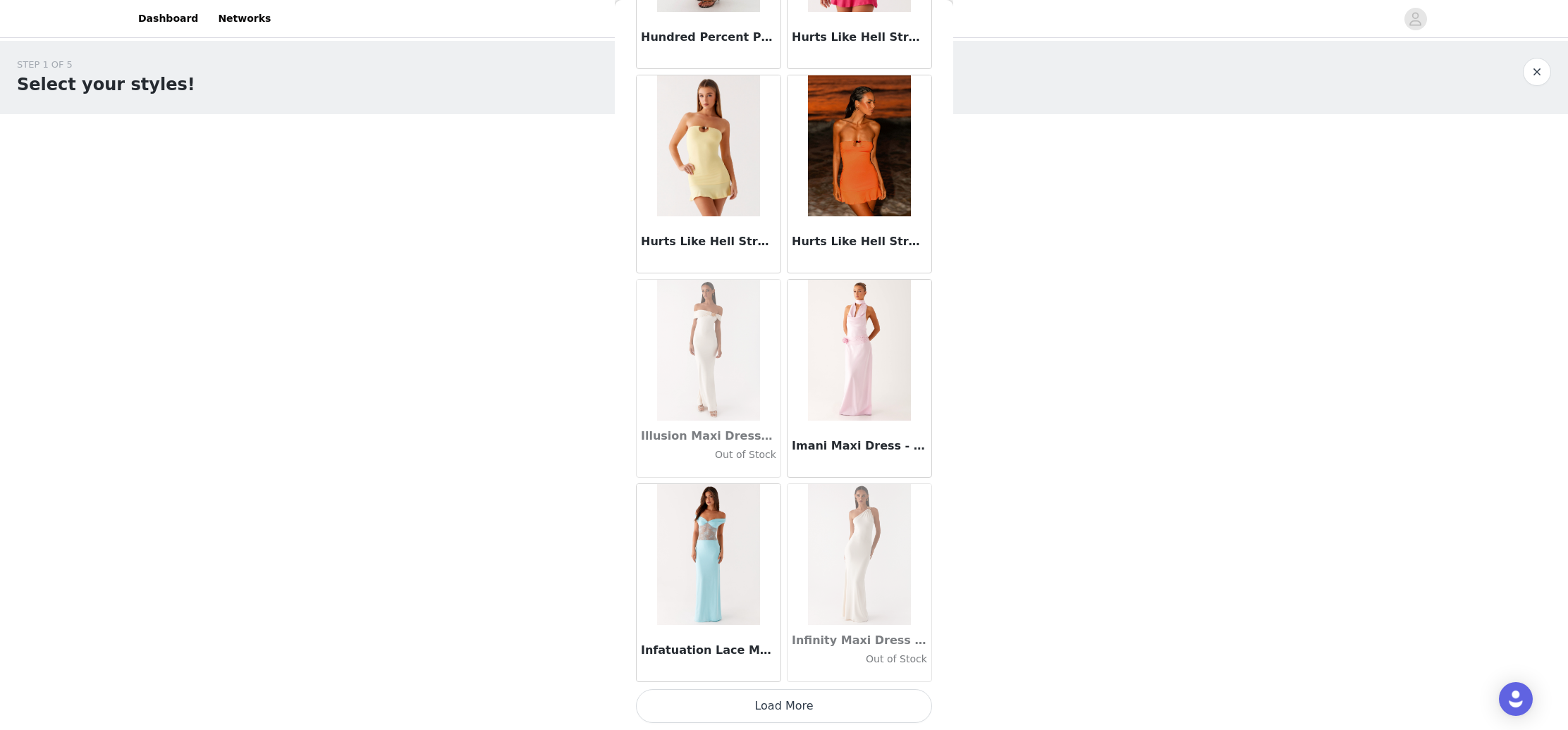
scroll to position [38213, 0]
click at [784, 707] on button "Load More" at bounding box center [784, 706] width 296 height 34
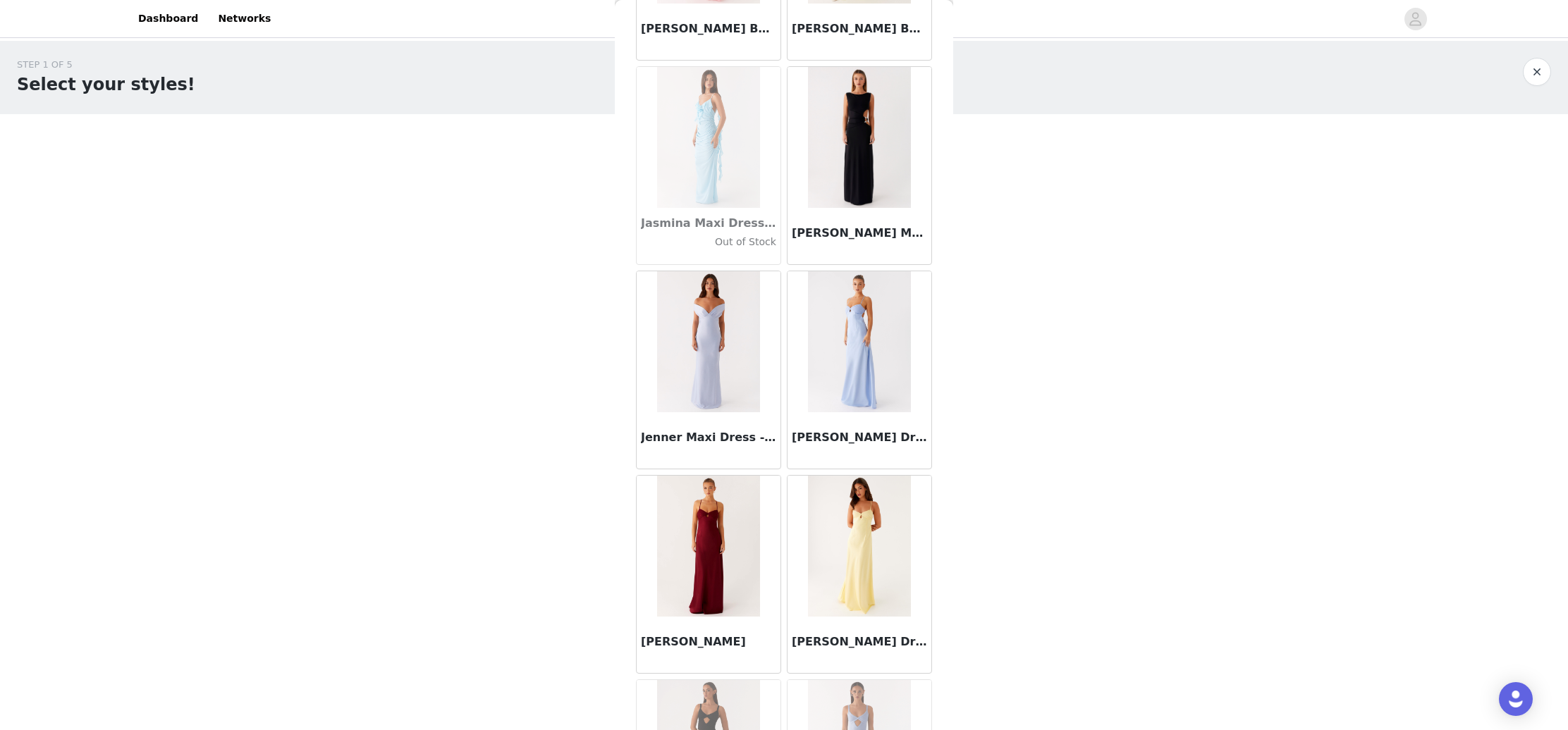
scroll to position [40125, 0]
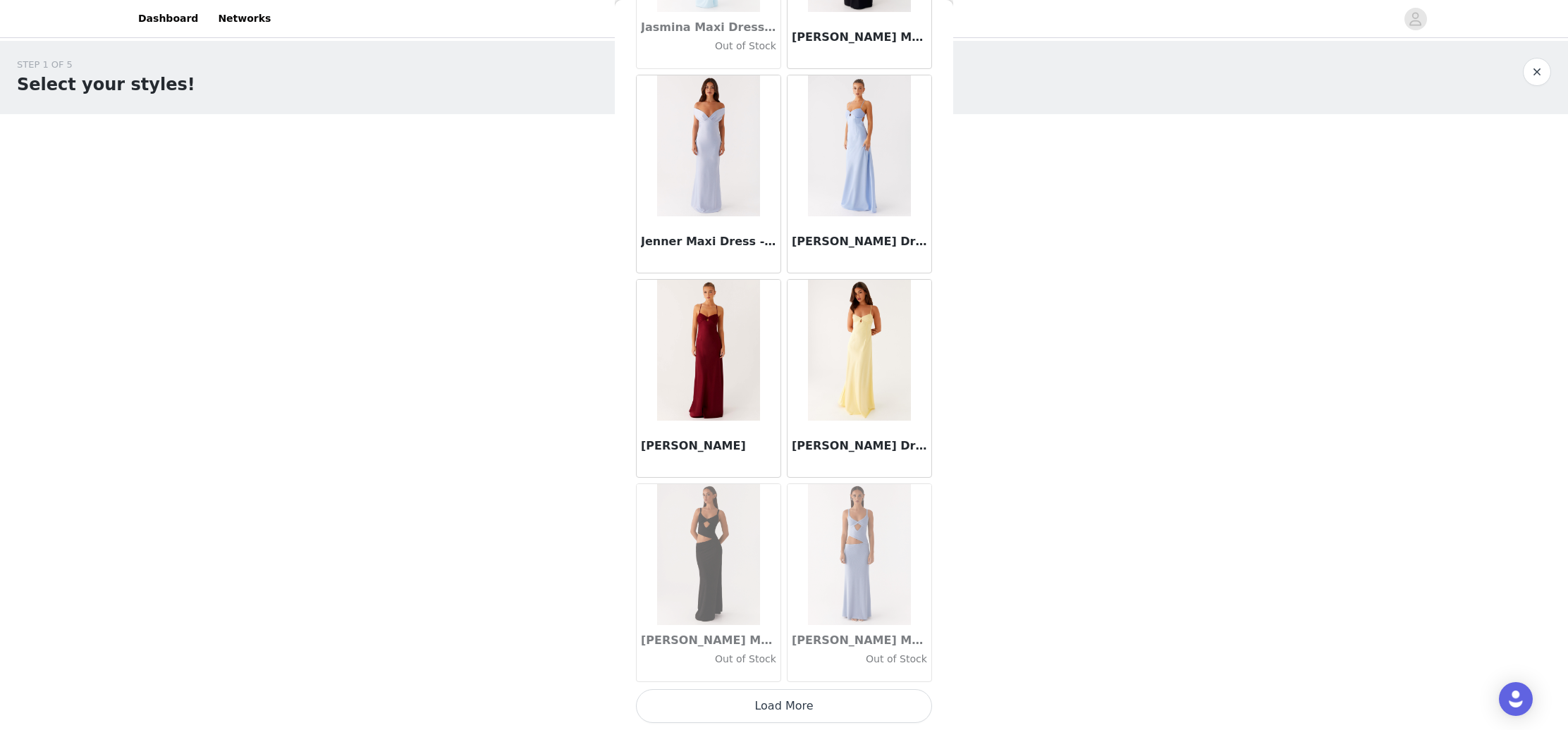
click at [795, 700] on button "Load More" at bounding box center [784, 706] width 296 height 34
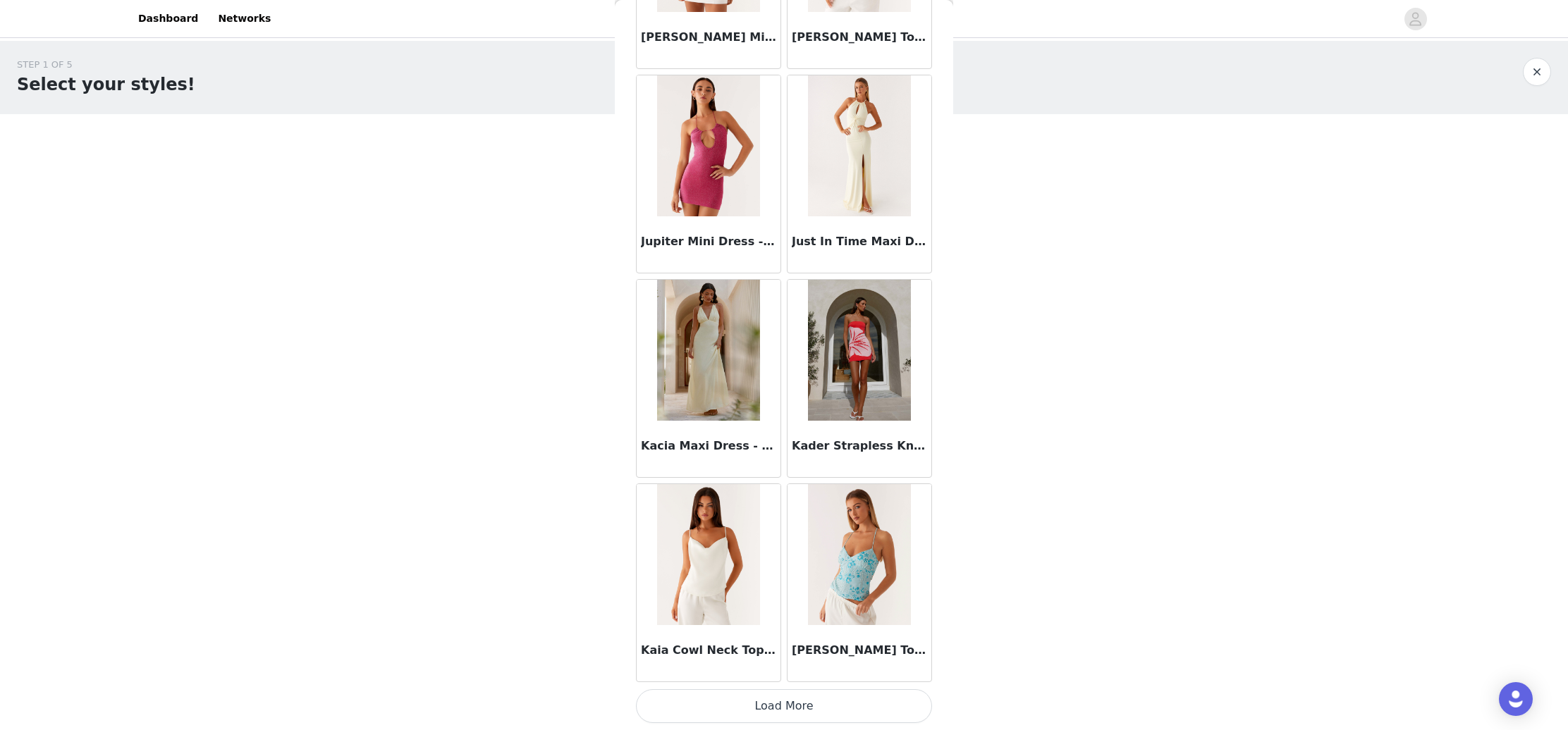
scroll to position [0, 0]
click at [760, 712] on button "Load More" at bounding box center [784, 706] width 296 height 34
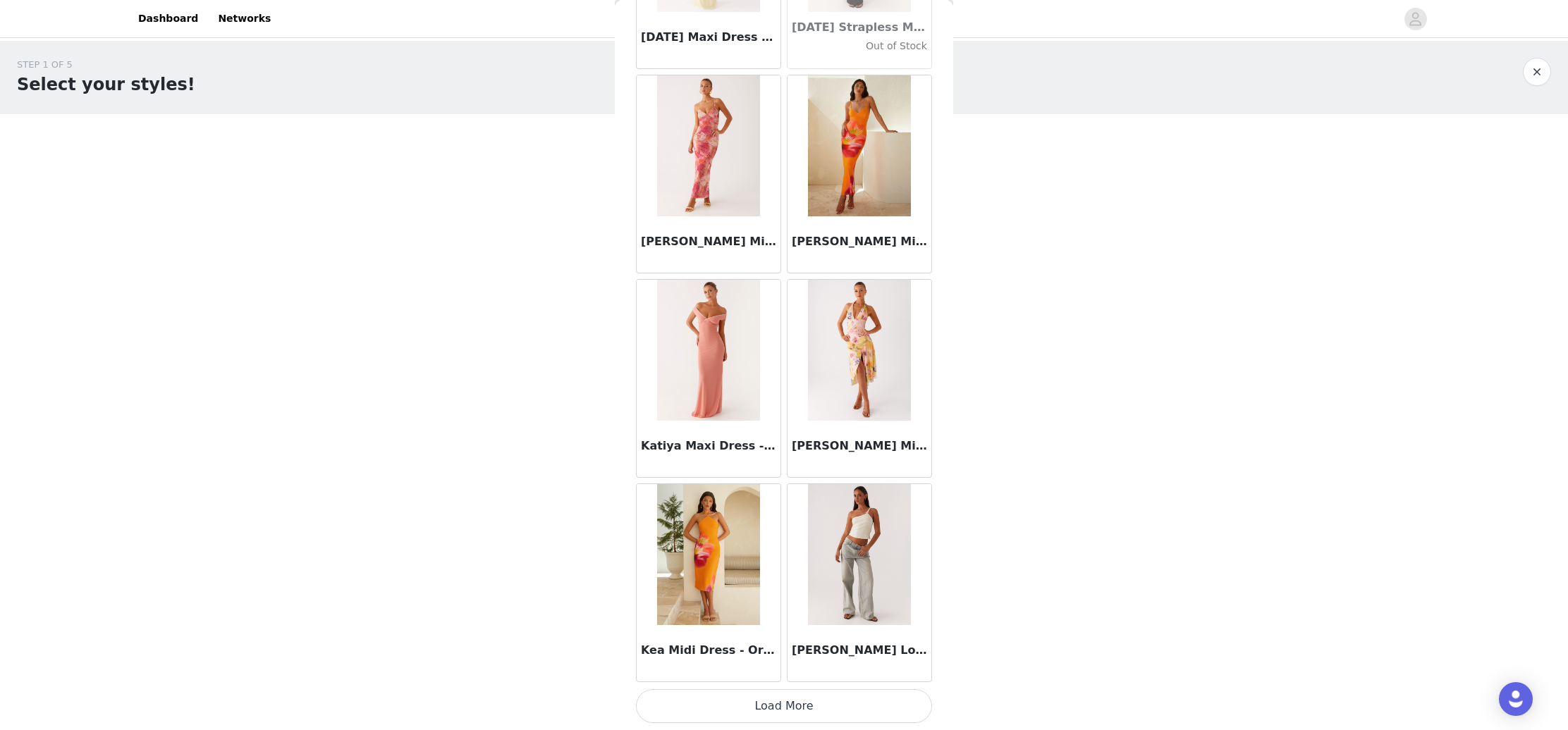
scroll to position [44344, 0]
click at [775, 709] on button "Load More" at bounding box center [784, 706] width 296 height 34
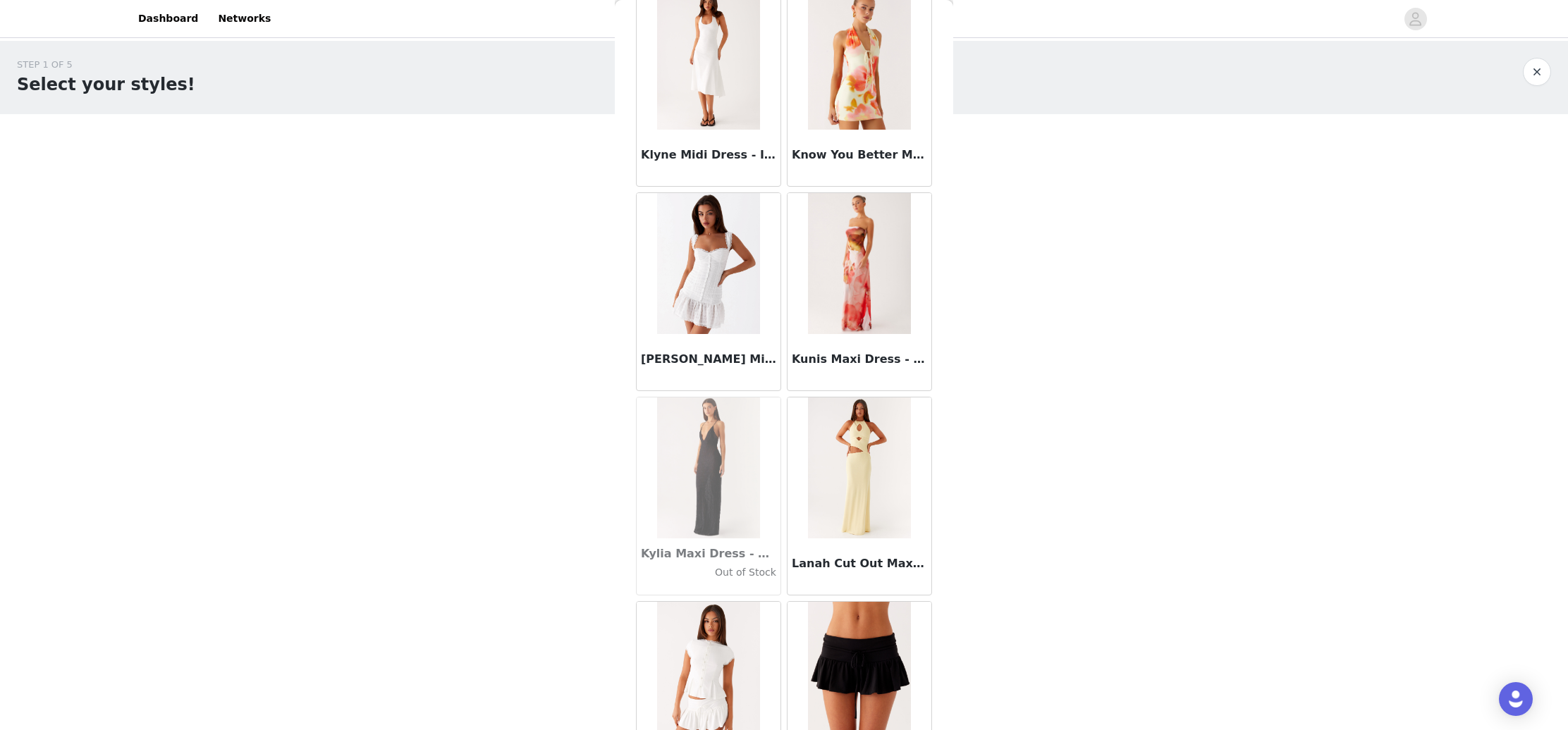
scroll to position [46313, 0]
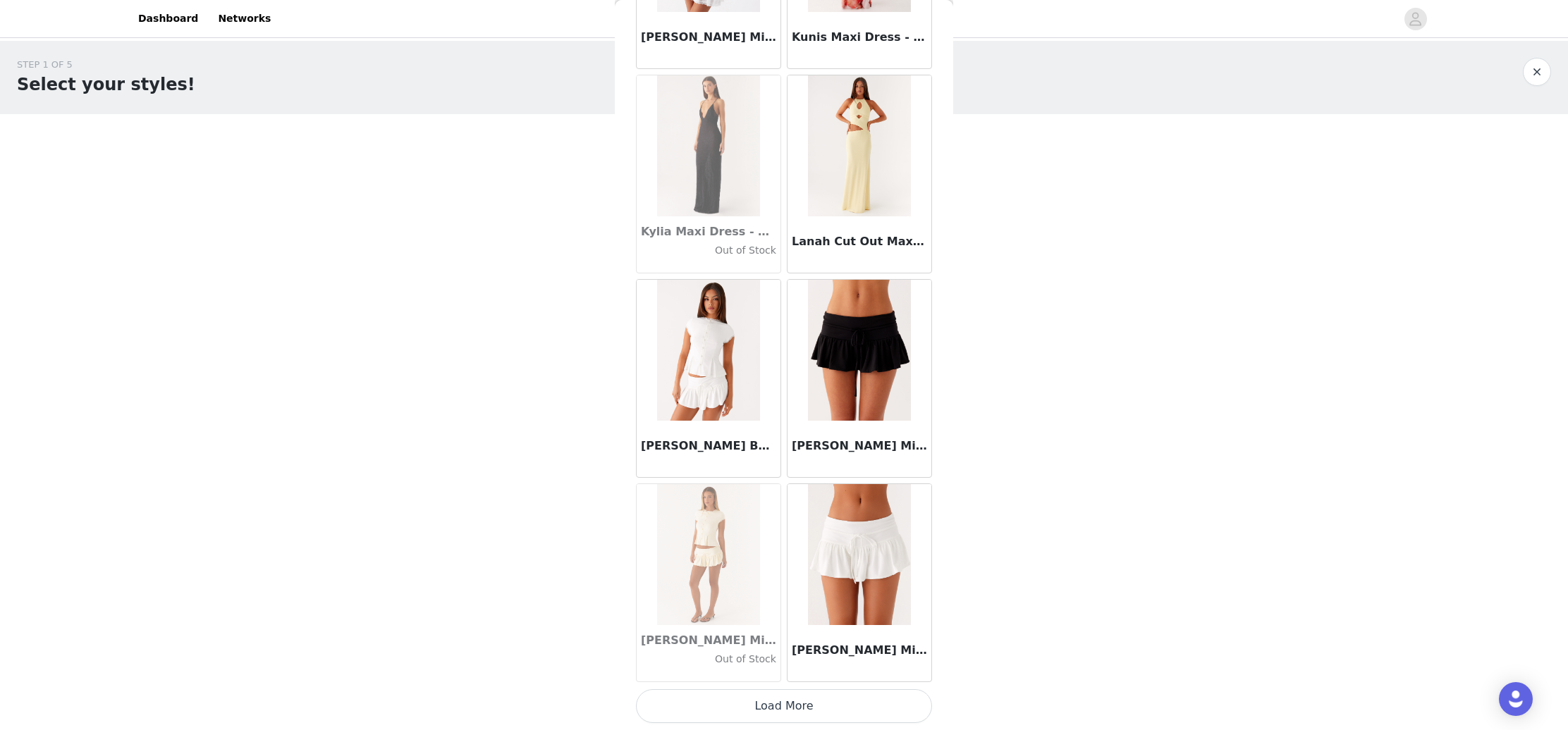
click at [813, 707] on button "Load More" at bounding box center [784, 706] width 296 height 34
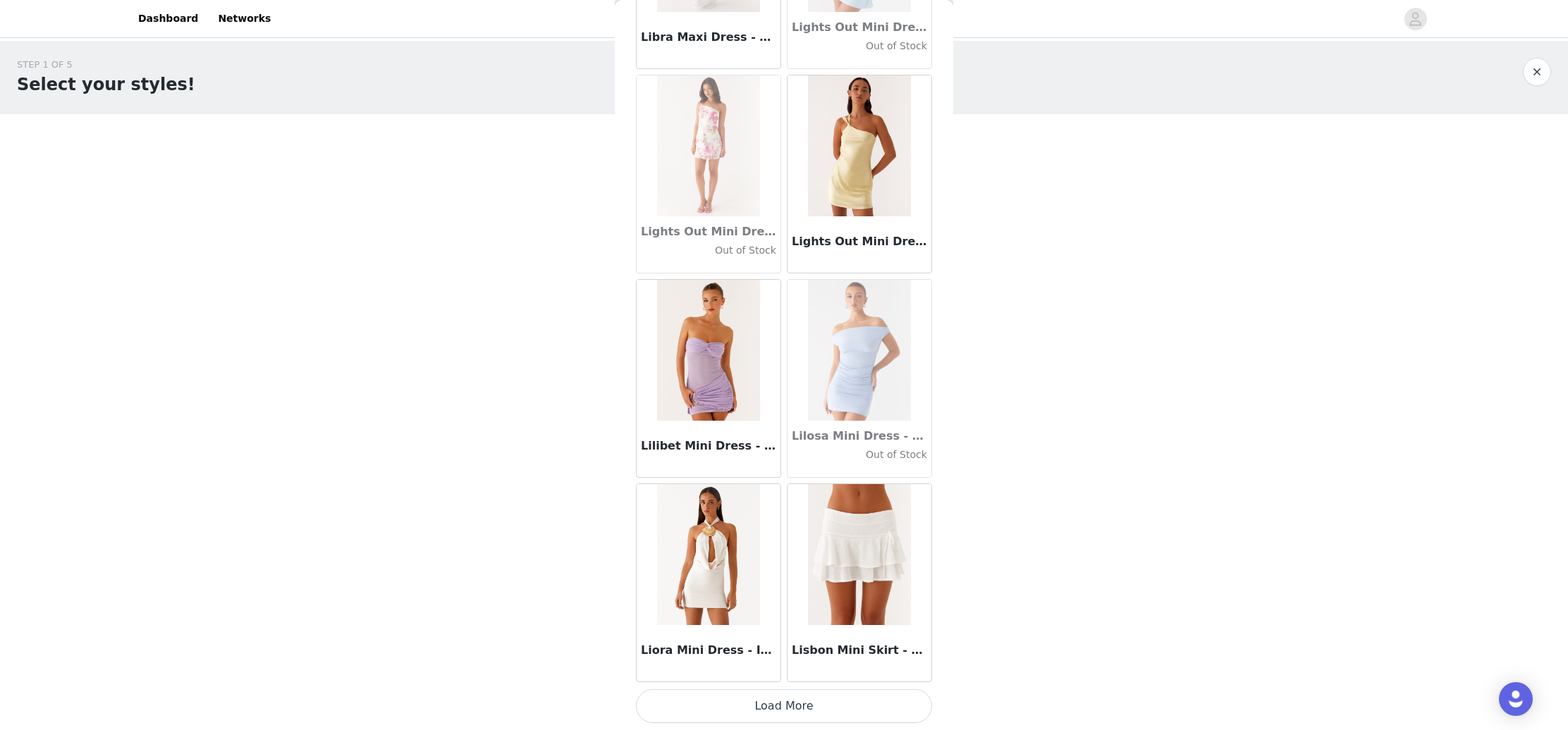
scroll to position [48432, 0]
click at [768, 709] on button "Load More" at bounding box center [784, 706] width 296 height 34
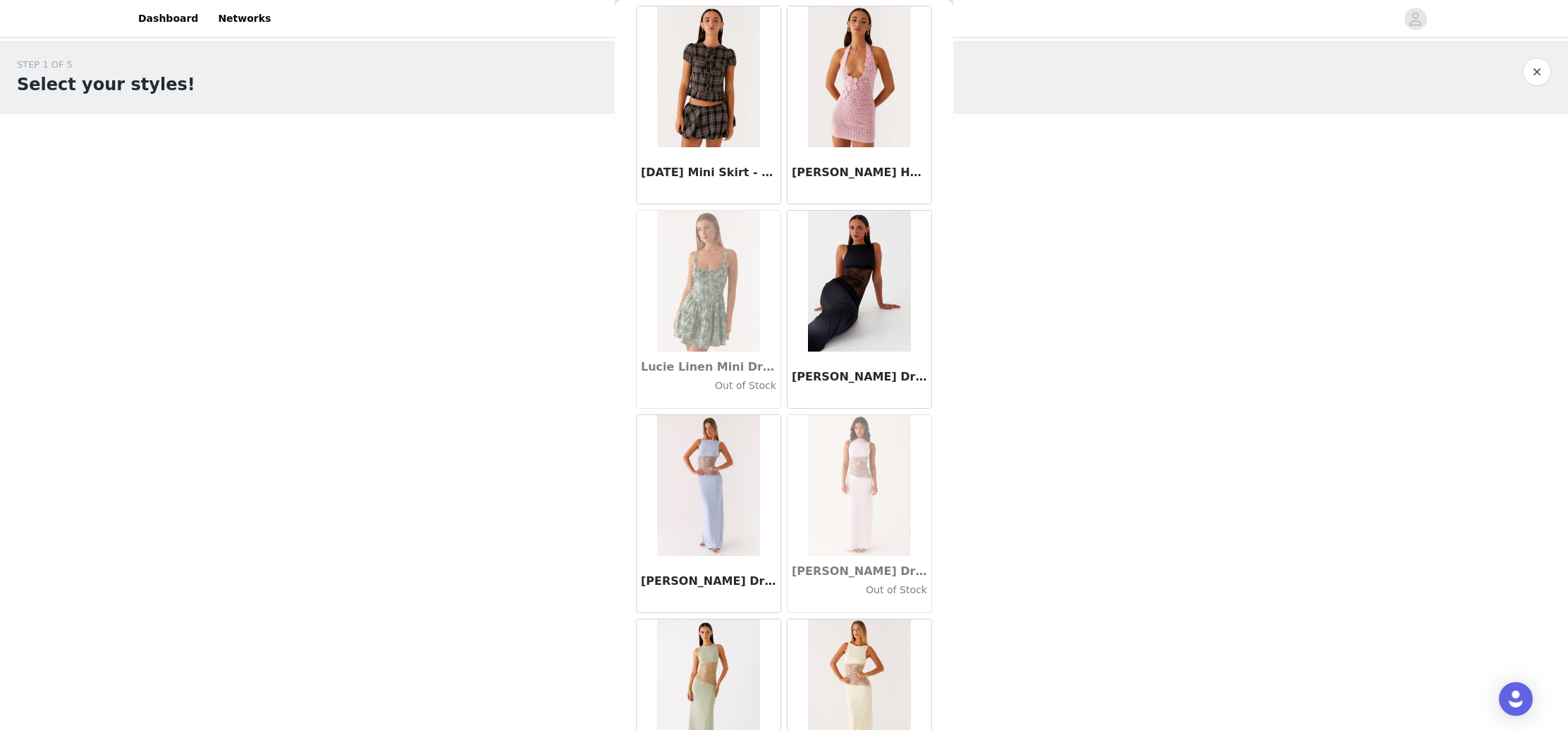
scroll to position [50136, 0]
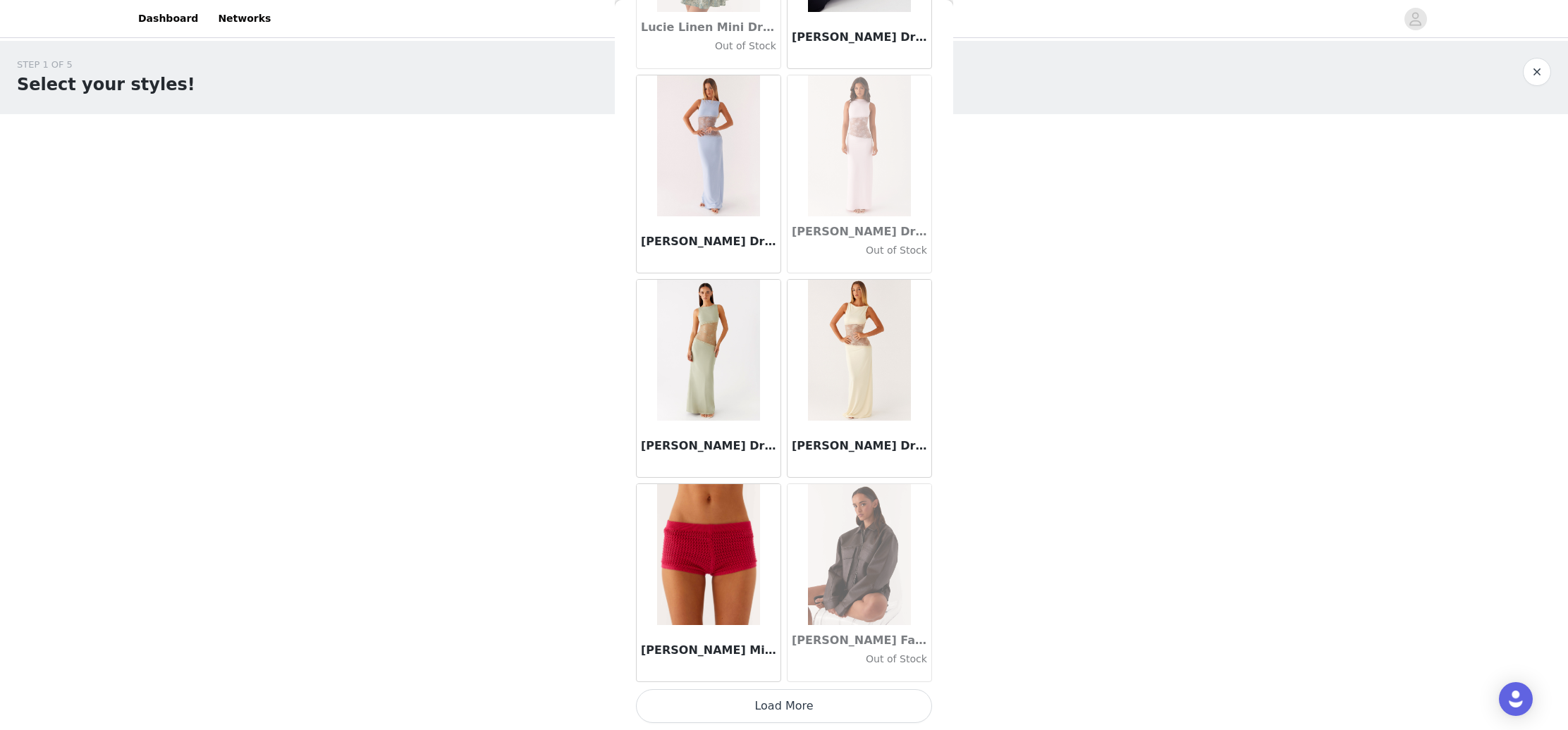
click at [767, 707] on button "Load More" at bounding box center [784, 706] width 296 height 34
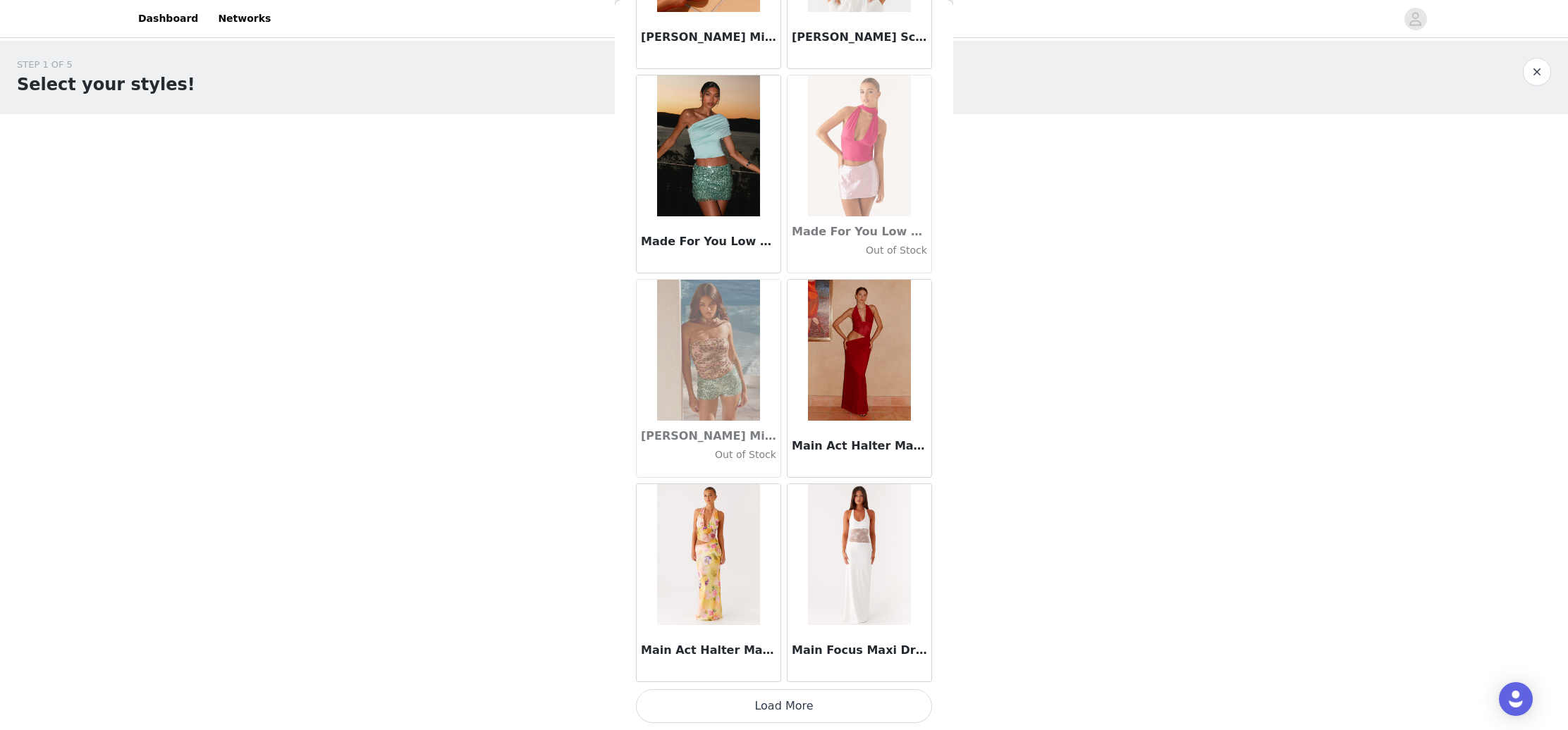
scroll to position [0, 0]
click at [798, 712] on button "Load More" at bounding box center [784, 706] width 296 height 34
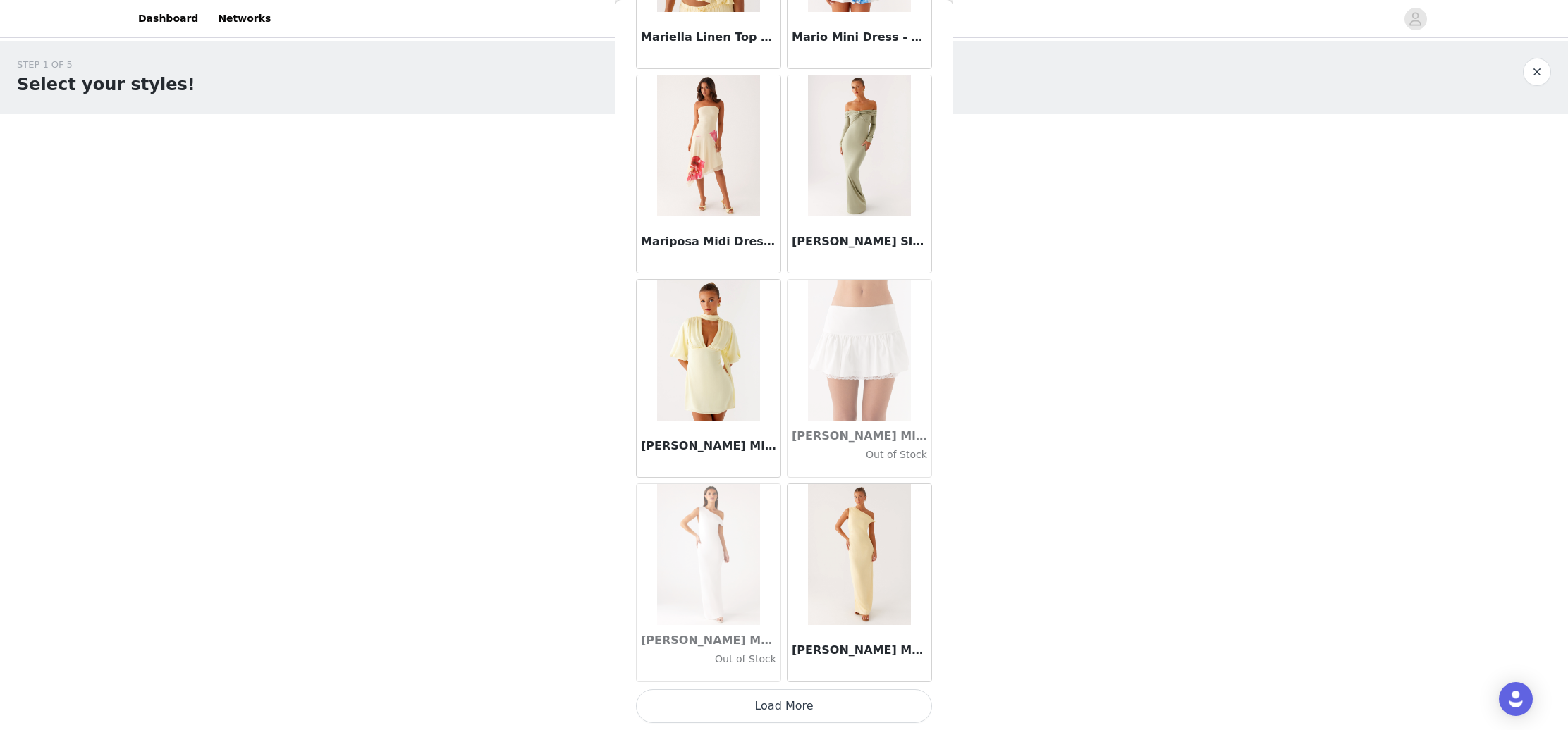
click at [758, 708] on button "Load More" at bounding box center [784, 706] width 296 height 34
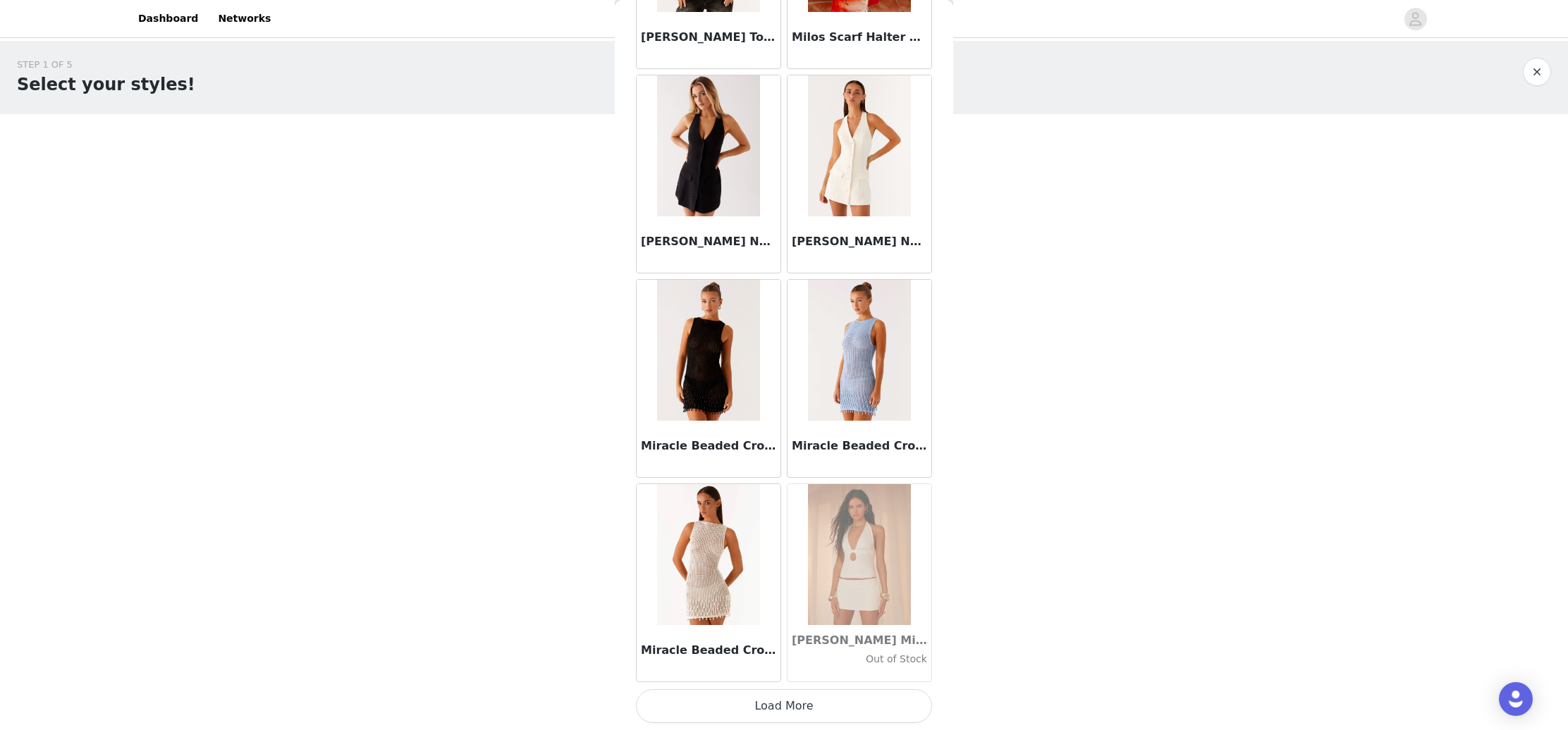
click at [787, 701] on button "Load More" at bounding box center [784, 706] width 296 height 34
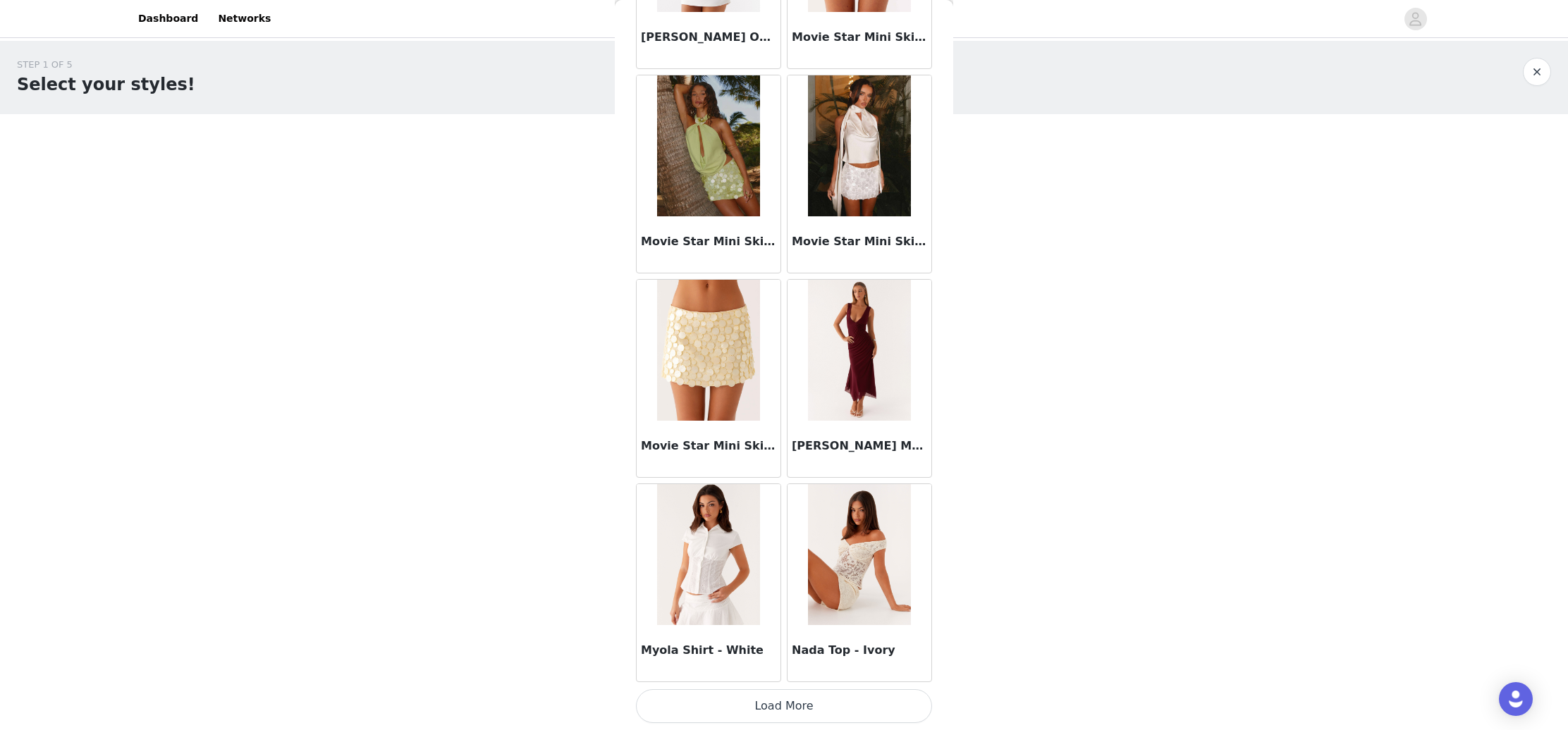
scroll to position [58650, 0]
click at [778, 707] on button "Load More" at bounding box center [784, 706] width 296 height 34
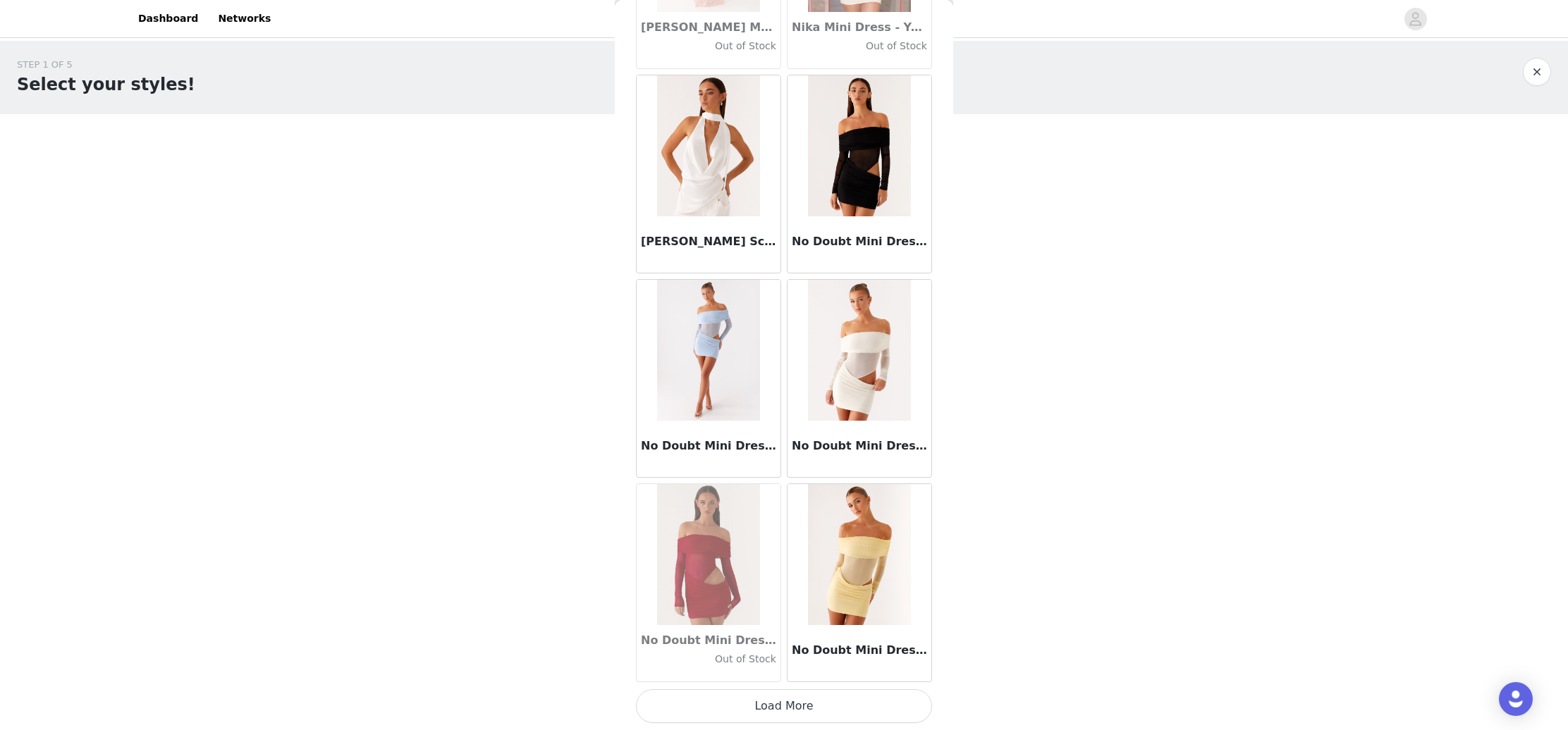
scroll to position [0, 0]
click at [784, 707] on button "Load More" at bounding box center [784, 706] width 296 height 34
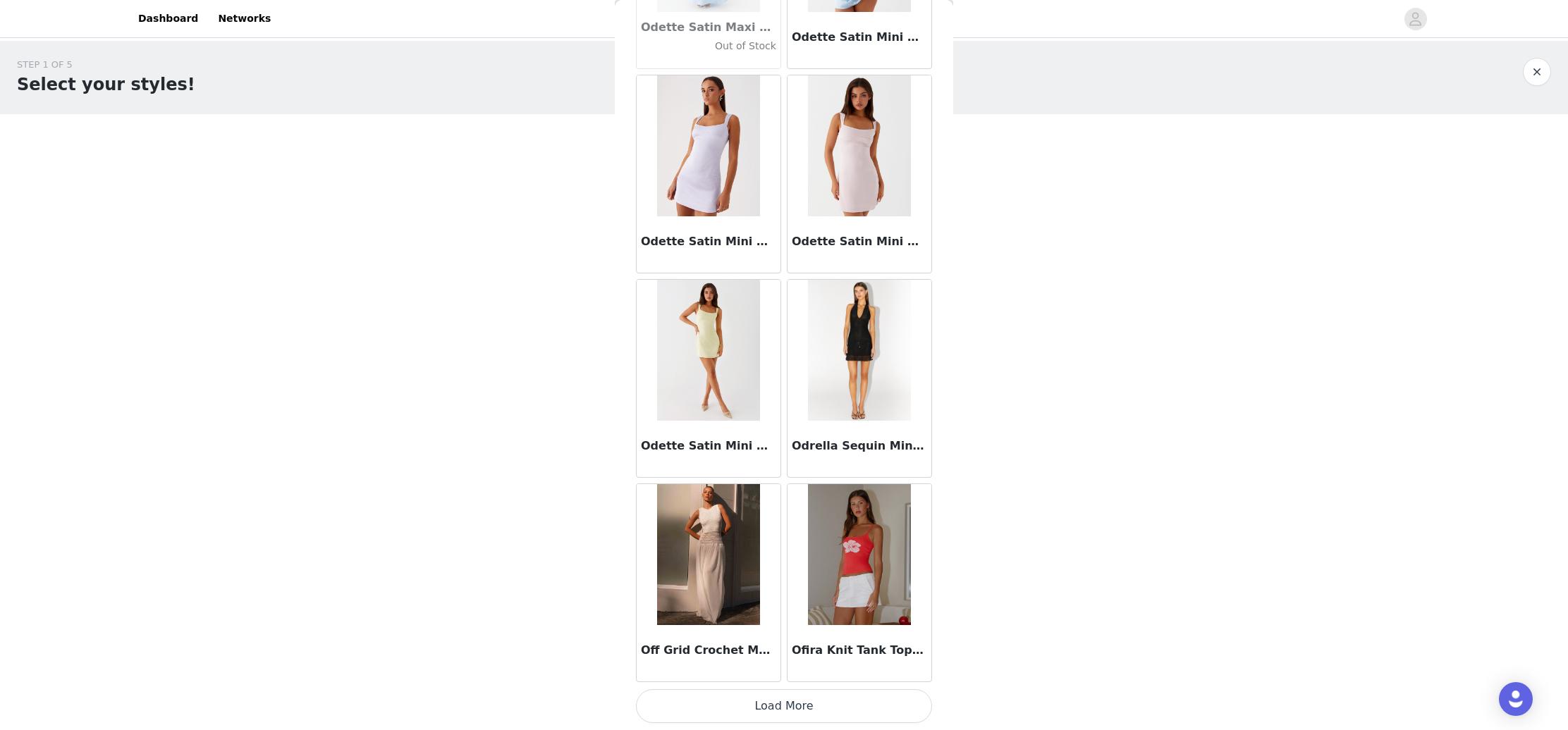
scroll to position [62738, 0]
click at [819, 702] on button "Load More" at bounding box center [784, 706] width 296 height 34
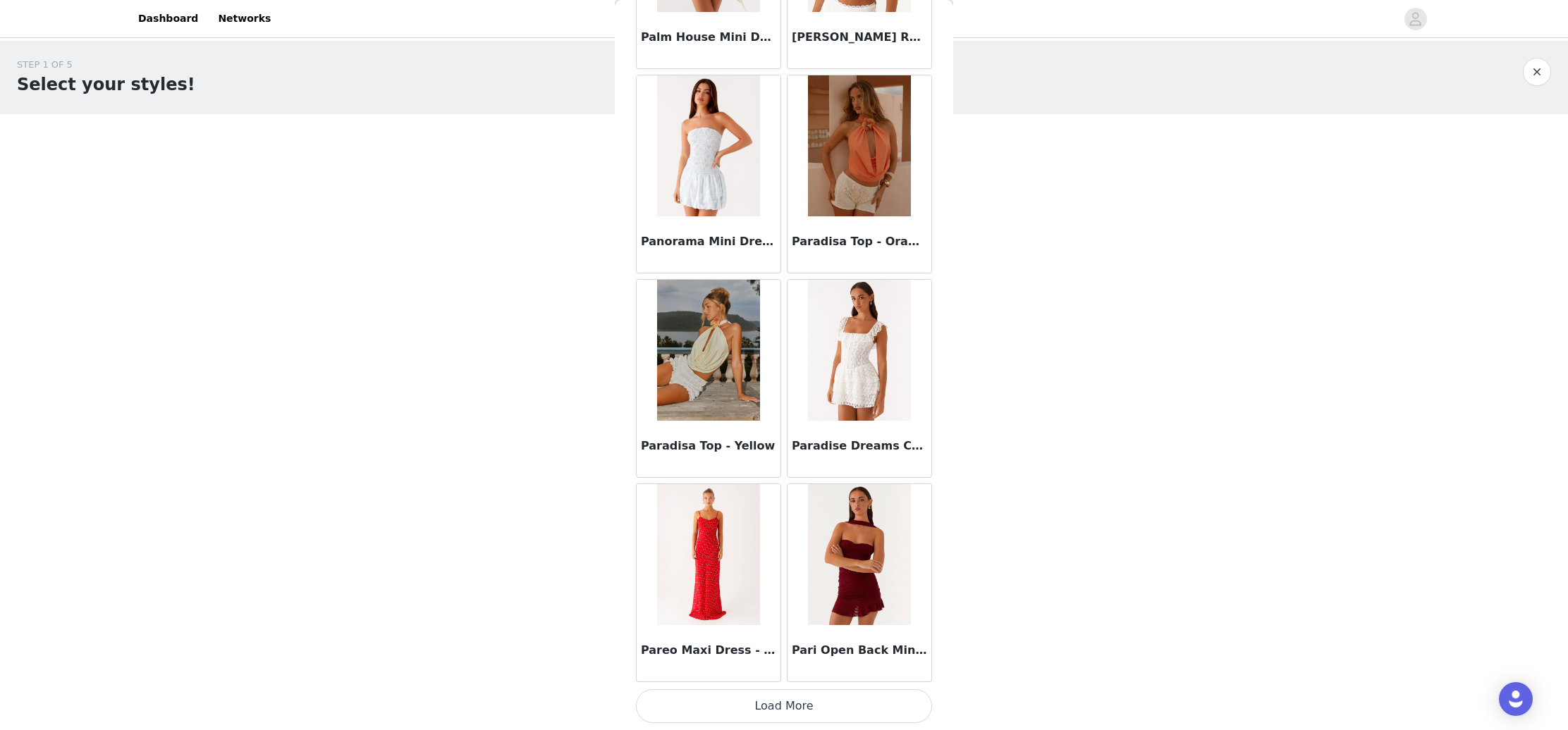
scroll to position [64781, 0]
click at [810, 708] on button "Load More" at bounding box center [784, 706] width 296 height 34
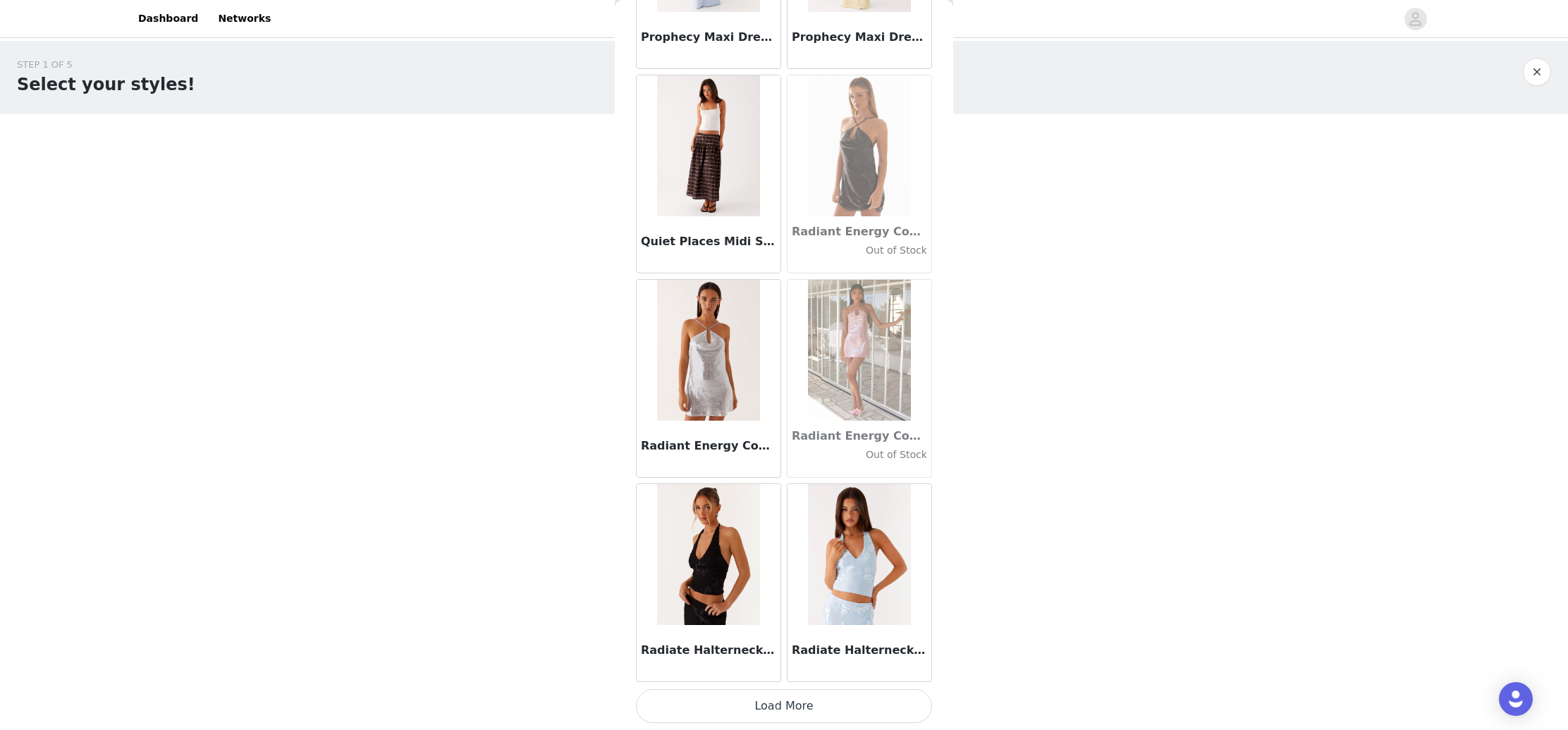
scroll to position [66825, 0]
click at [794, 708] on button "Load More" at bounding box center [784, 706] width 296 height 34
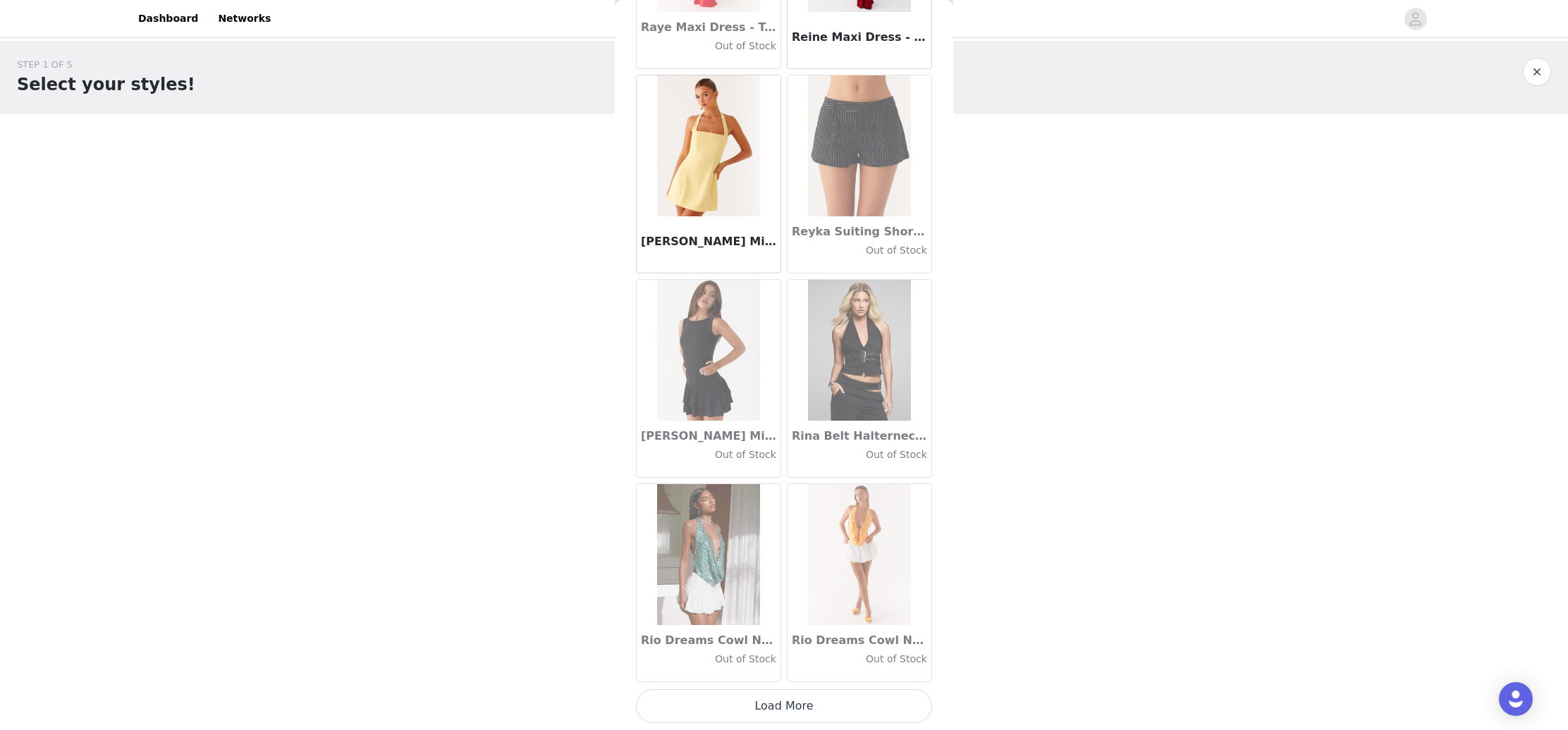
scroll to position [0, 0]
click at [799, 698] on button "Load More" at bounding box center [784, 706] width 296 height 34
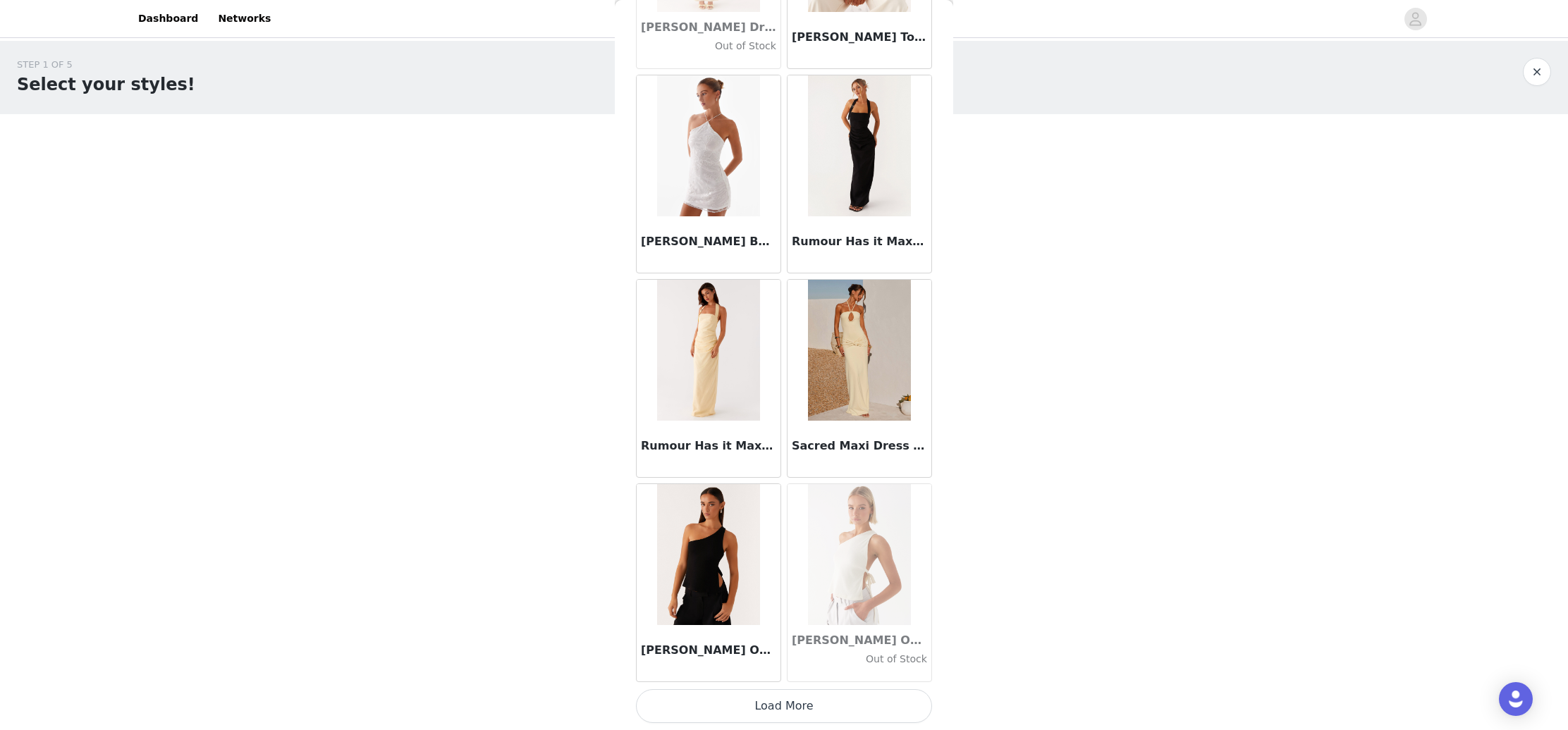
scroll to position [70912, 0]
click at [798, 702] on button "Load More" at bounding box center [784, 706] width 296 height 34
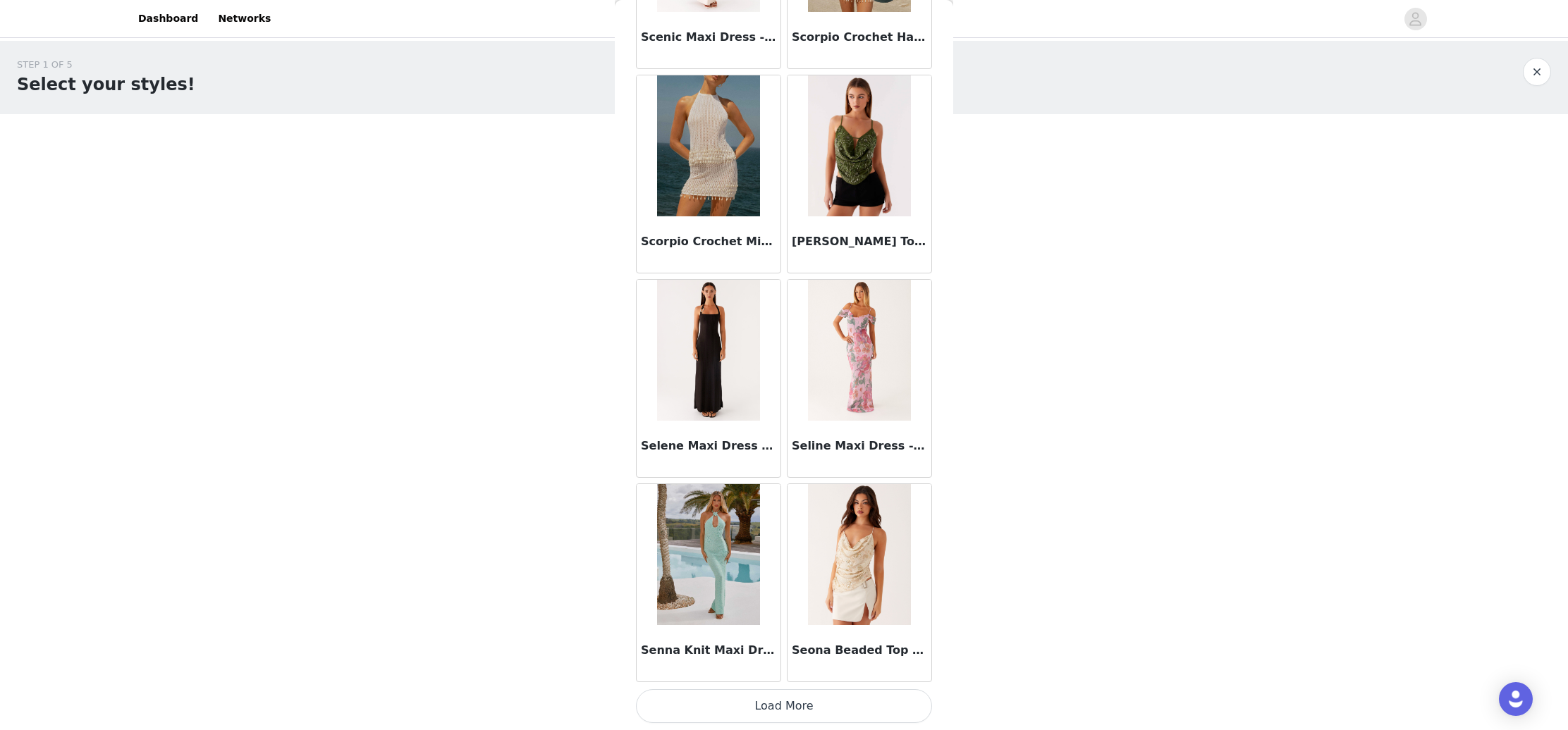
scroll to position [72956, 0]
click at [782, 705] on button "Load More" at bounding box center [784, 706] width 296 height 34
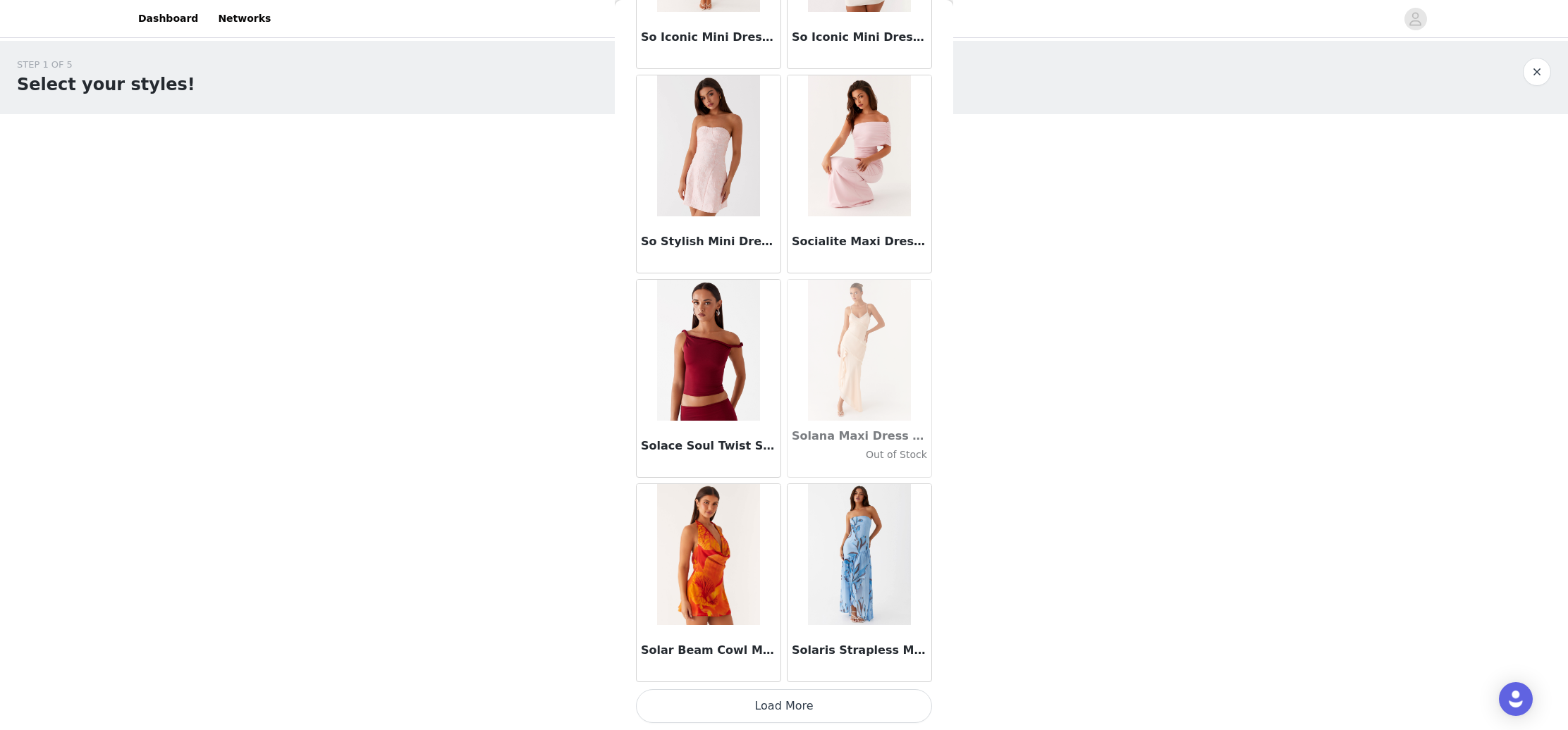
scroll to position [75000, 0]
click at [801, 715] on button "Load More" at bounding box center [784, 706] width 296 height 34
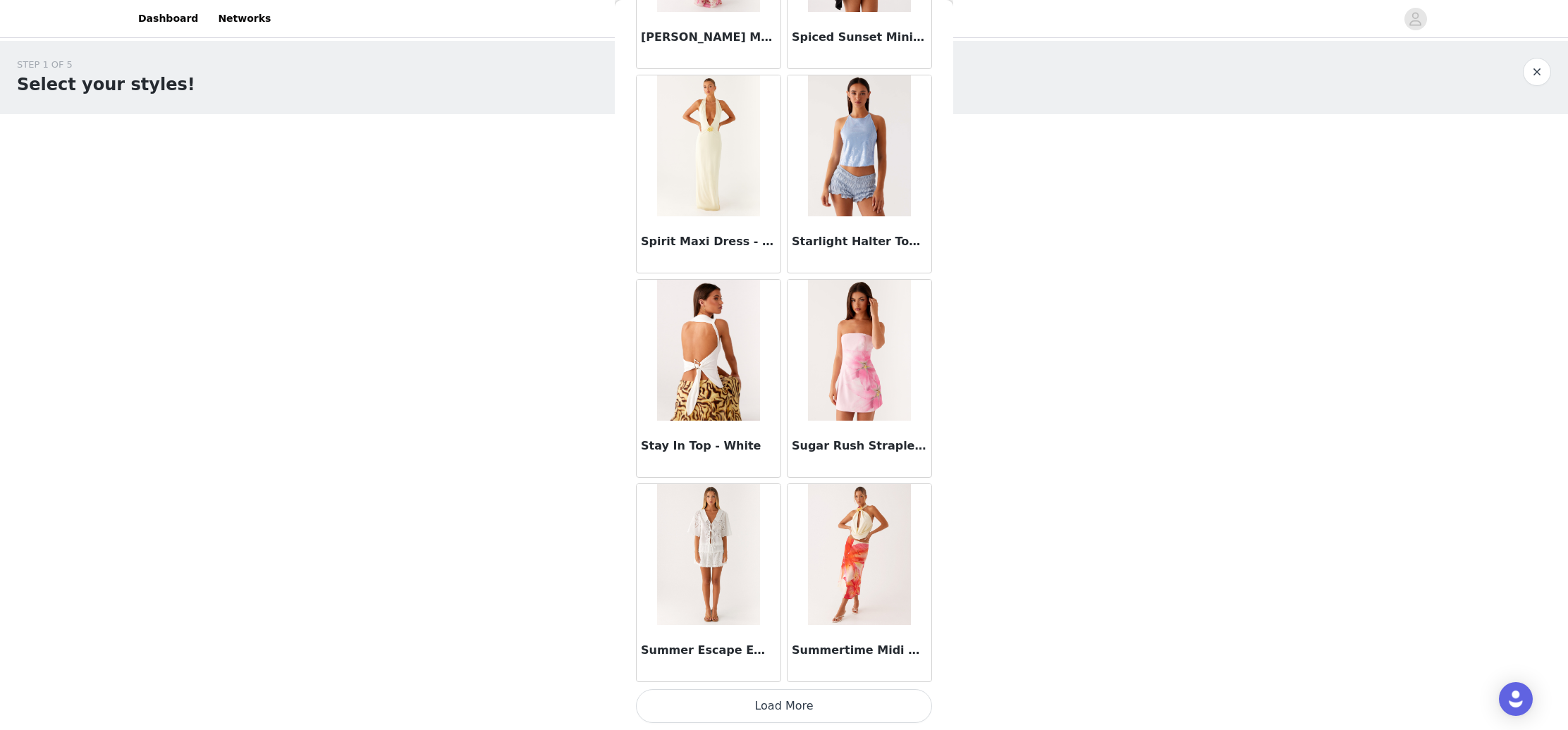
scroll to position [77043, 0]
click at [780, 710] on button "Load More" at bounding box center [784, 706] width 296 height 34
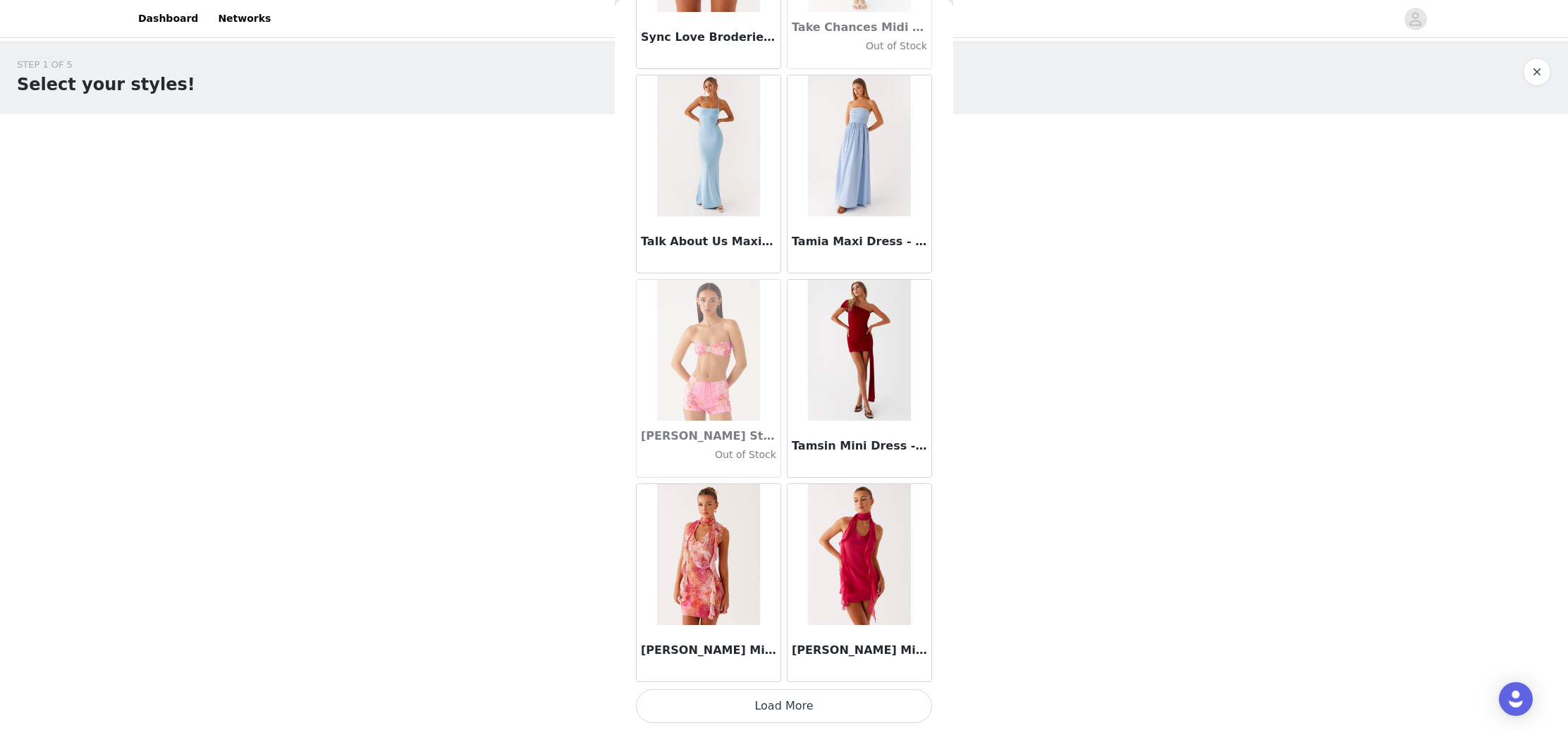
scroll to position [79087, 0]
click at [800, 706] on button "Load More" at bounding box center [784, 706] width 296 height 34
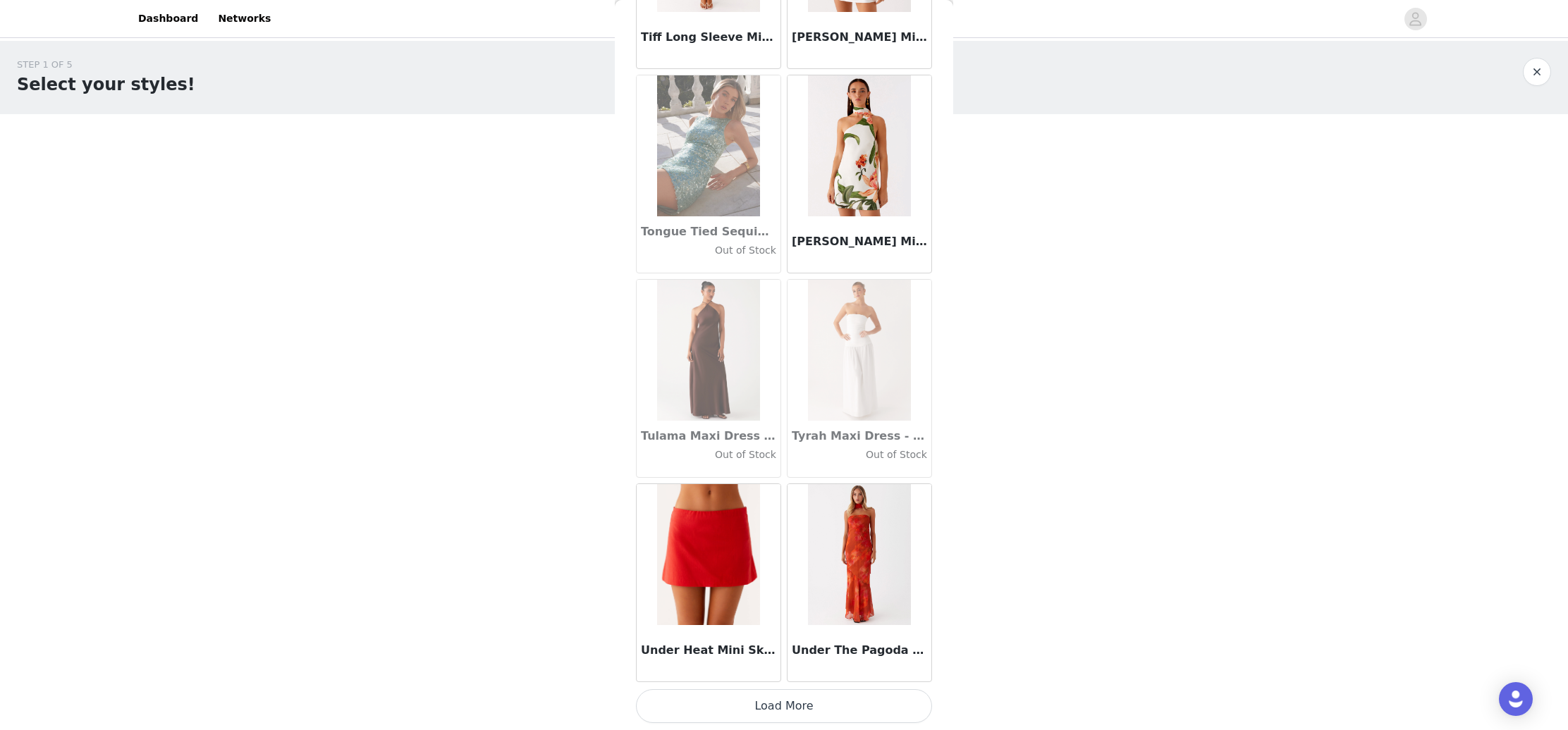
scroll to position [81131, 0]
click at [781, 710] on button "Load More" at bounding box center [784, 706] width 296 height 34
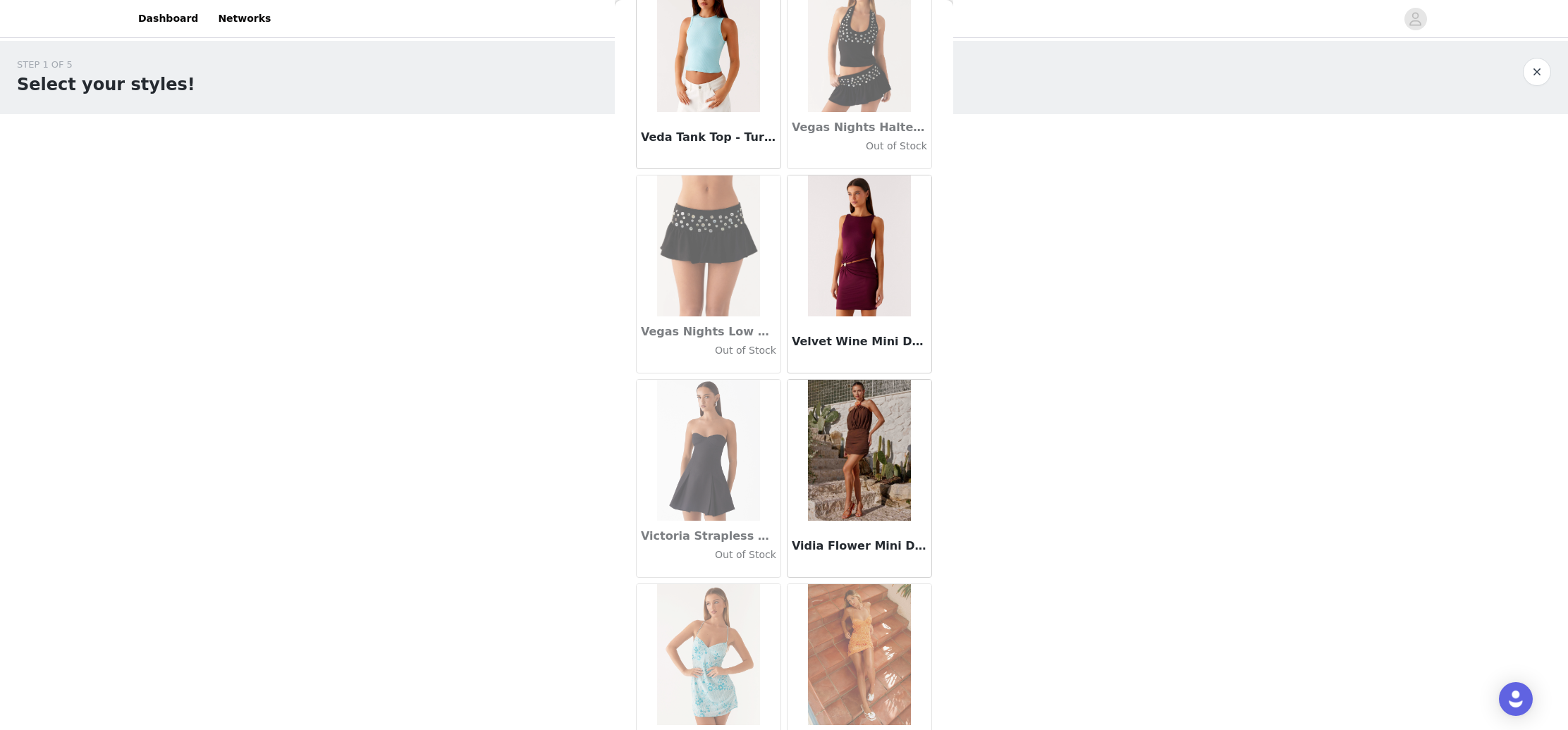
scroll to position [83093, 0]
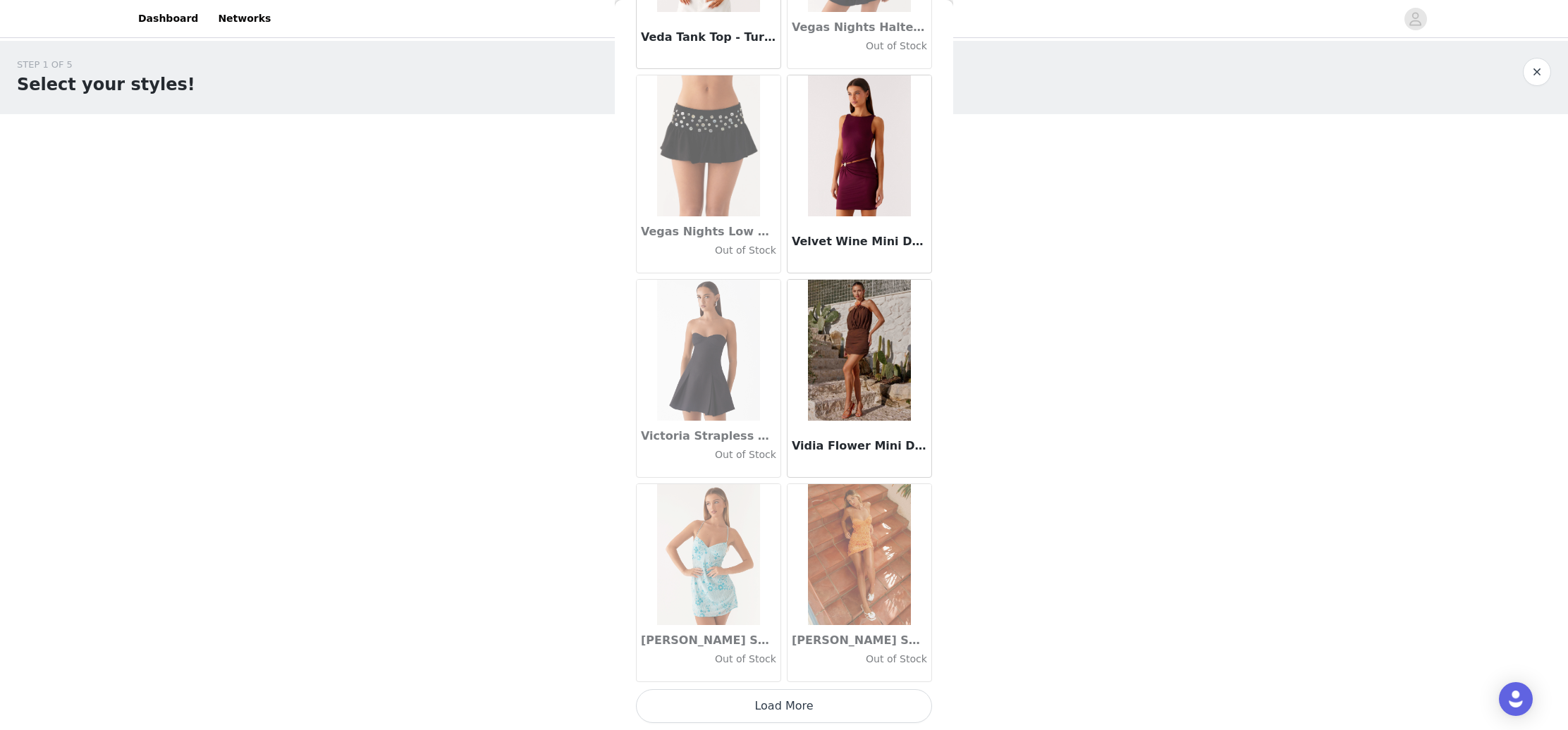
click at [794, 700] on button "Load More" at bounding box center [784, 706] width 296 height 34
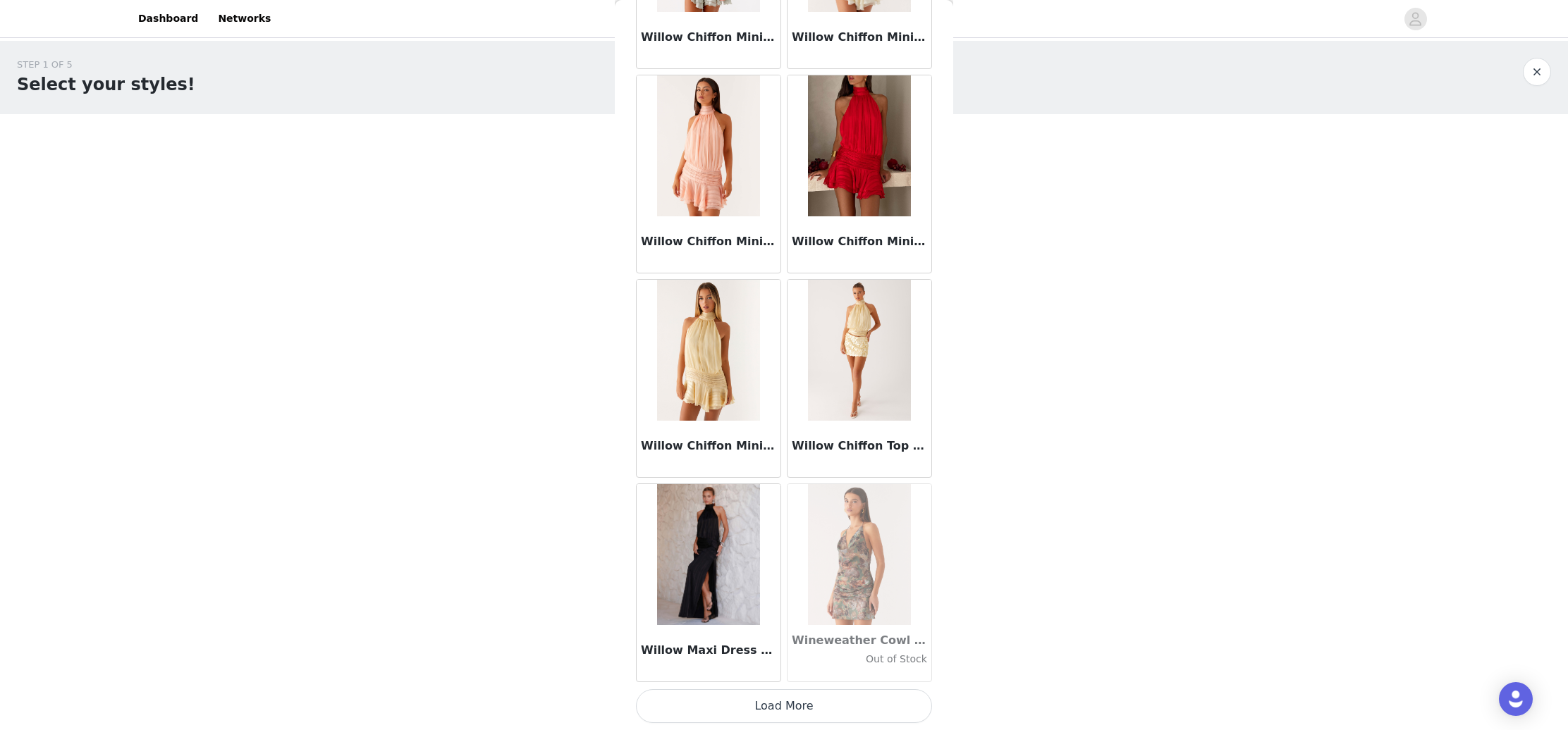
scroll to position [85218, 0]
click at [762, 715] on button "Load More" at bounding box center [784, 706] width 296 height 34
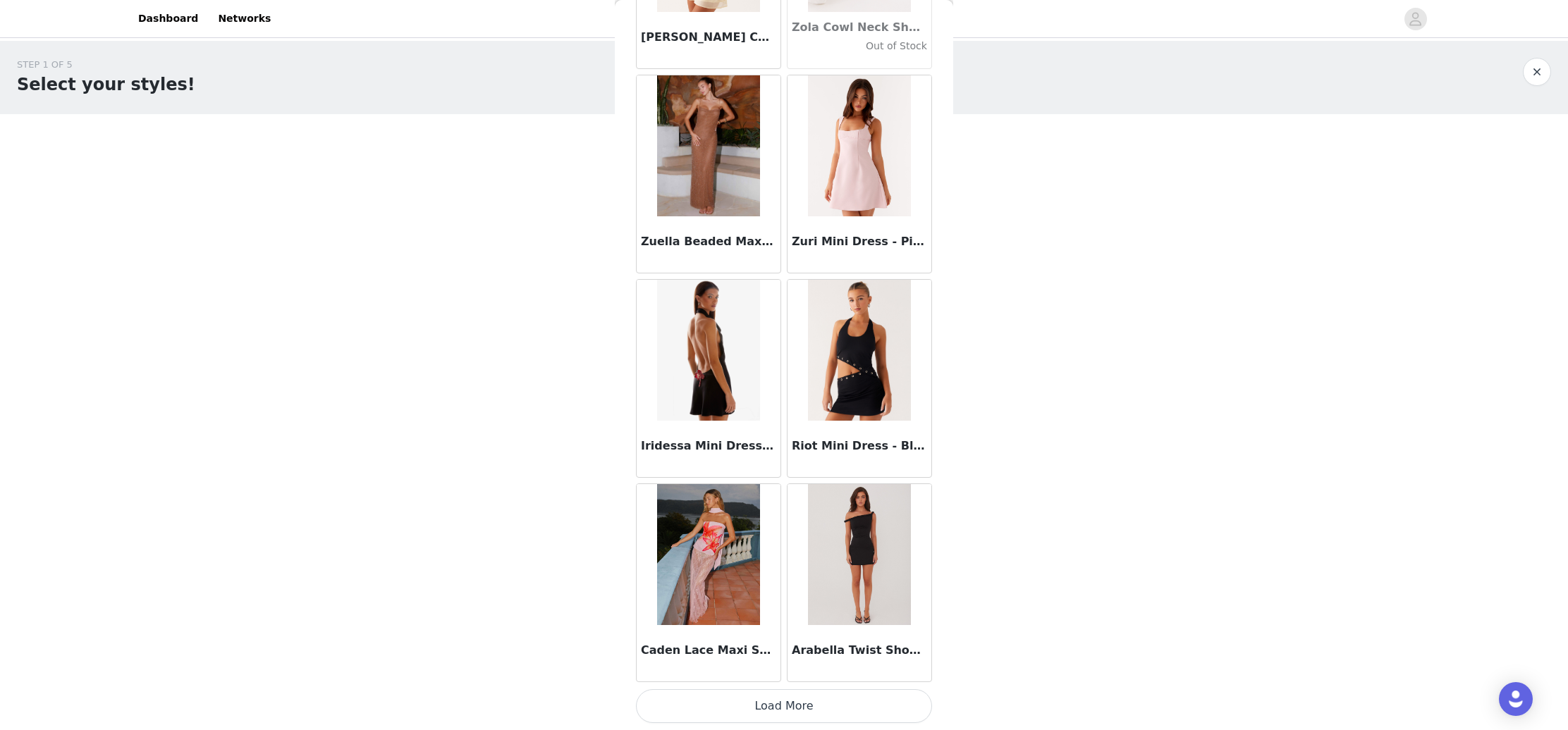
scroll to position [87262, 0]
click at [755, 702] on button "Load More" at bounding box center [784, 706] width 296 height 34
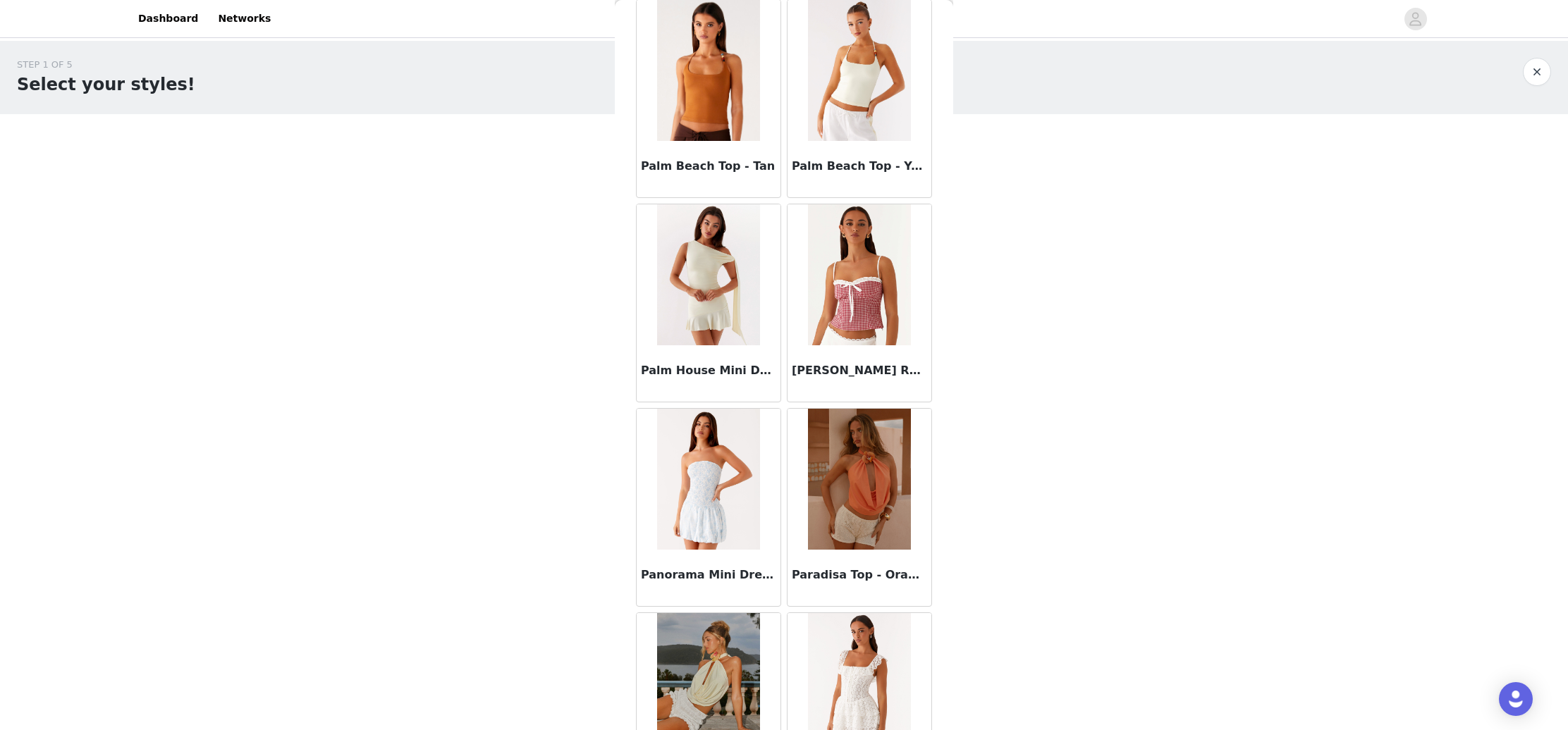
scroll to position [64292, 0]
